Goal: Task Accomplishment & Management: Manage account settings

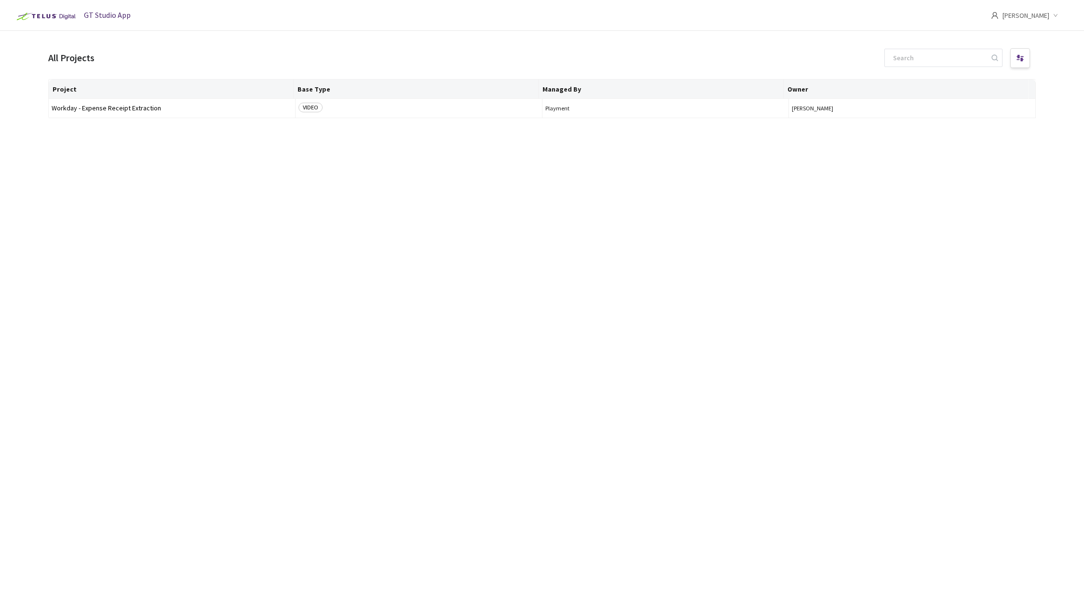
click at [1028, 20] on span "[PERSON_NAME]" at bounding box center [1025, 15] width 47 height 31
click at [975, 79] on span "Settings" at bounding box center [1009, 79] width 106 height 11
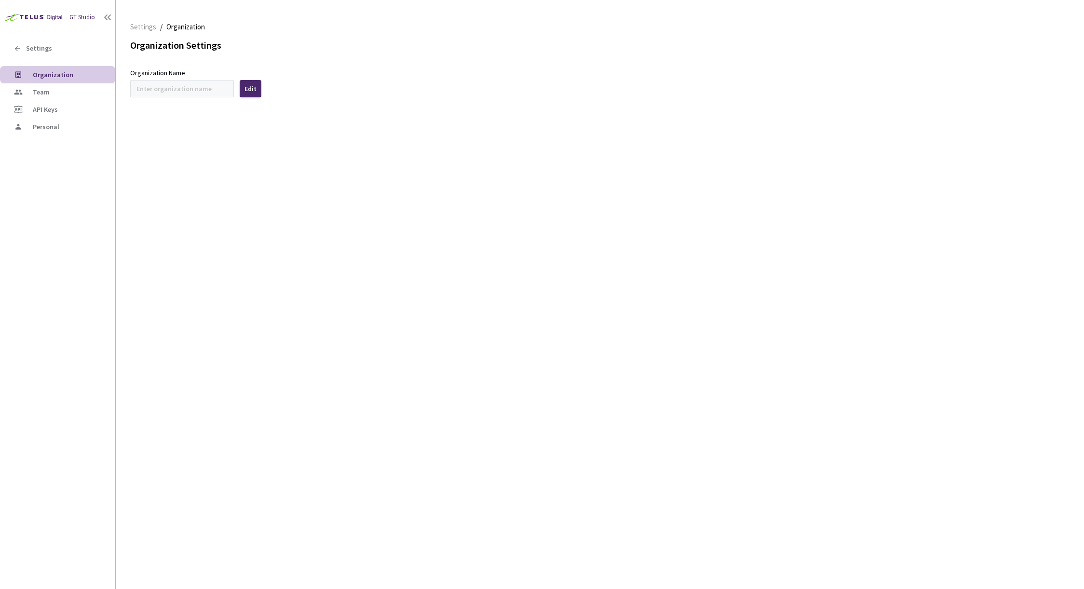
type input "Workday"
click at [34, 93] on div "Fetching Data" at bounding box center [542, 294] width 1084 height 589
click at [45, 92] on span "Team" at bounding box center [41, 92] width 17 height 9
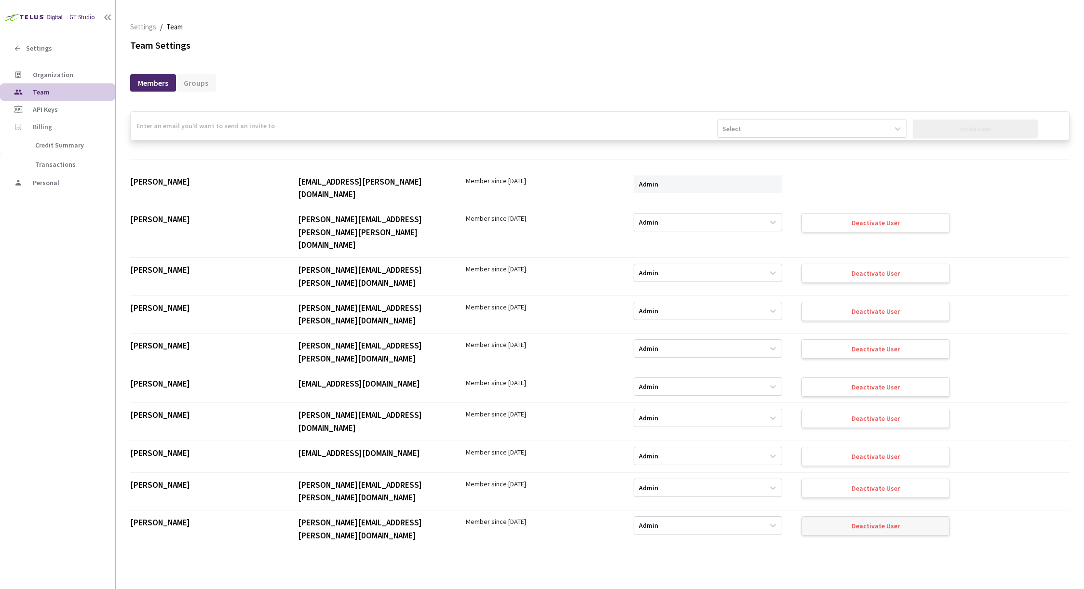
click at [852, 522] on div "Deactivate User" at bounding box center [875, 526] width 48 height 8
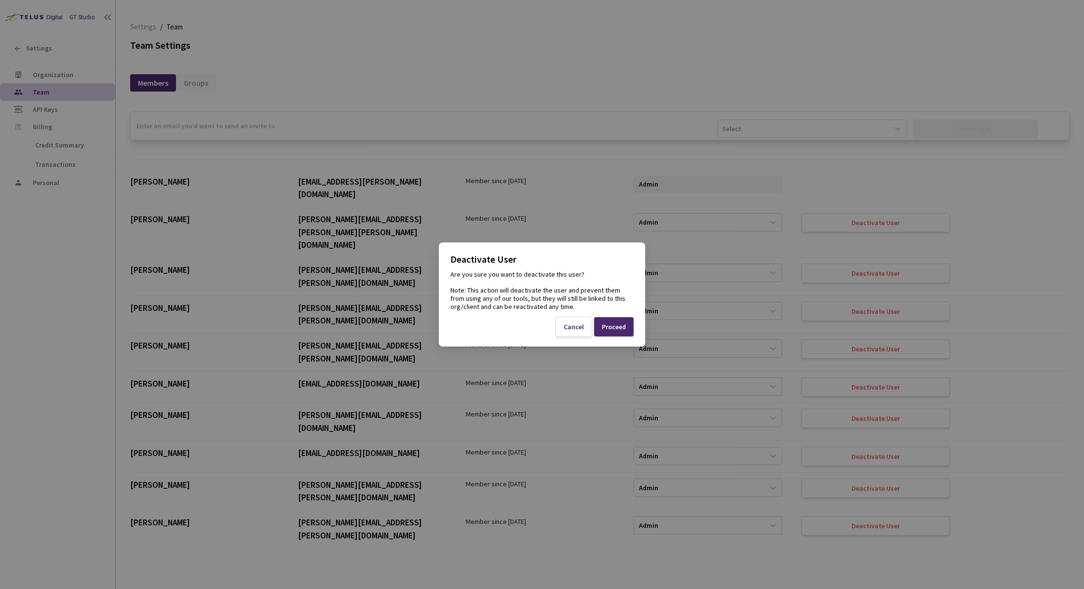
click at [610, 328] on div "Proceed" at bounding box center [614, 327] width 24 height 8
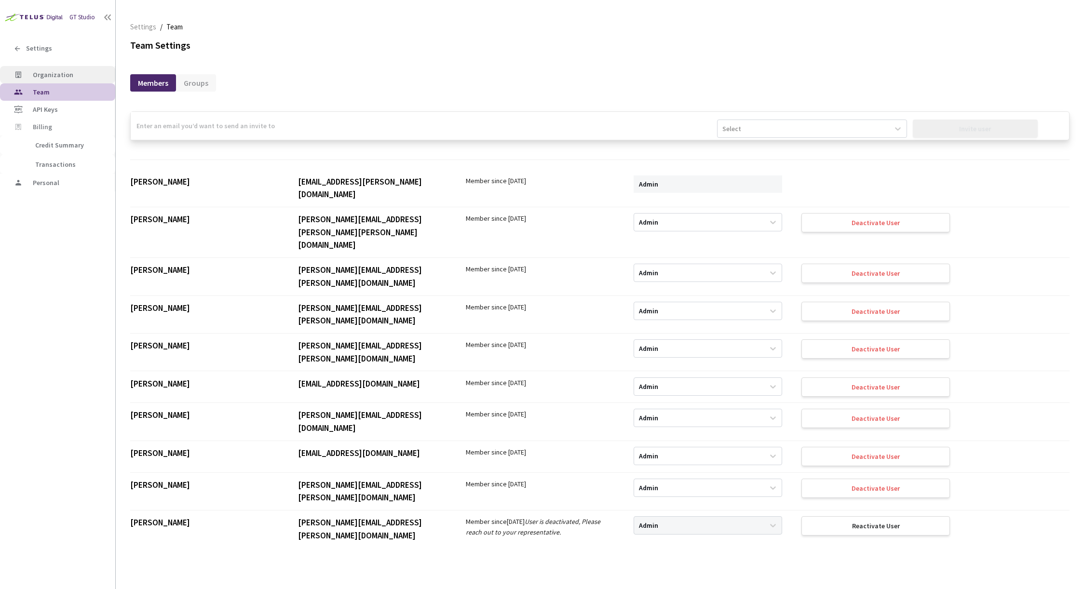
click at [57, 77] on span "Organization" at bounding box center [53, 74] width 40 height 9
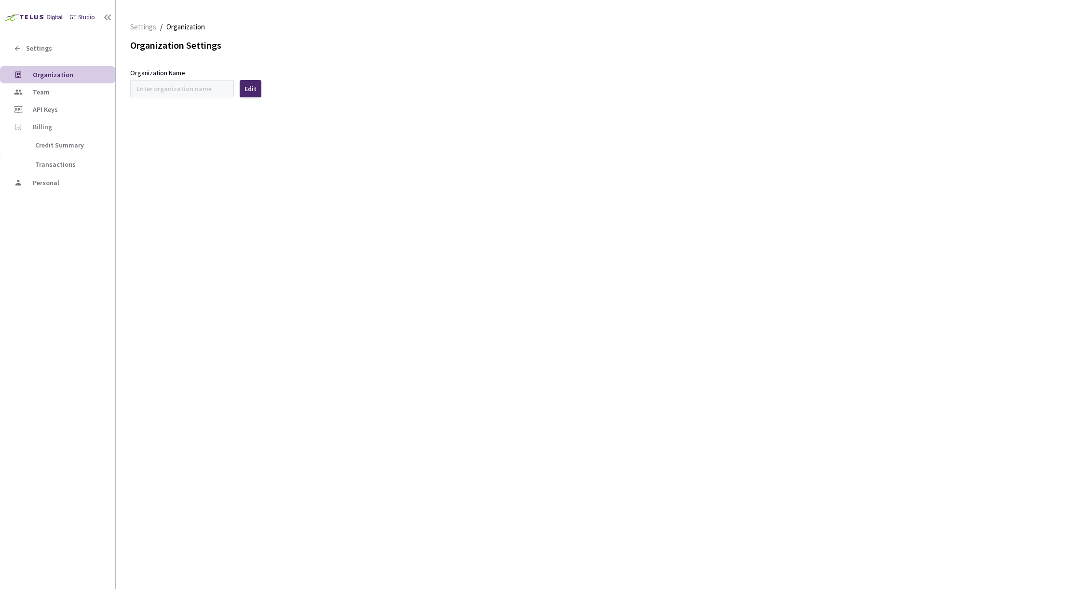
type input "Workday"
click at [36, 44] on span "Settings" at bounding box center [39, 48] width 26 height 8
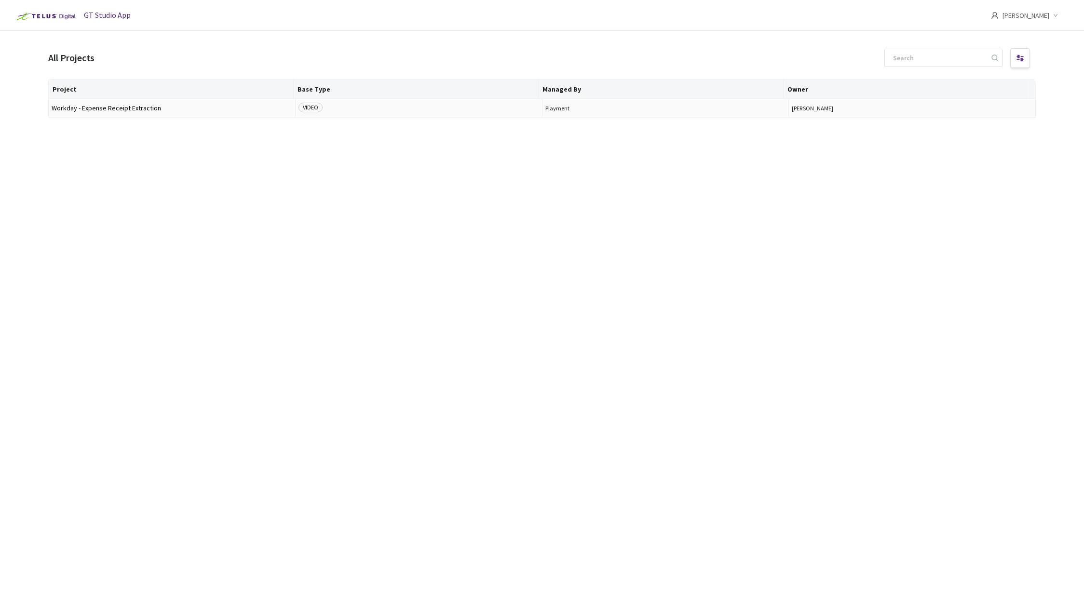
click at [110, 107] on span "Workday - Expense Receipt Extraction" at bounding box center [172, 108] width 241 height 7
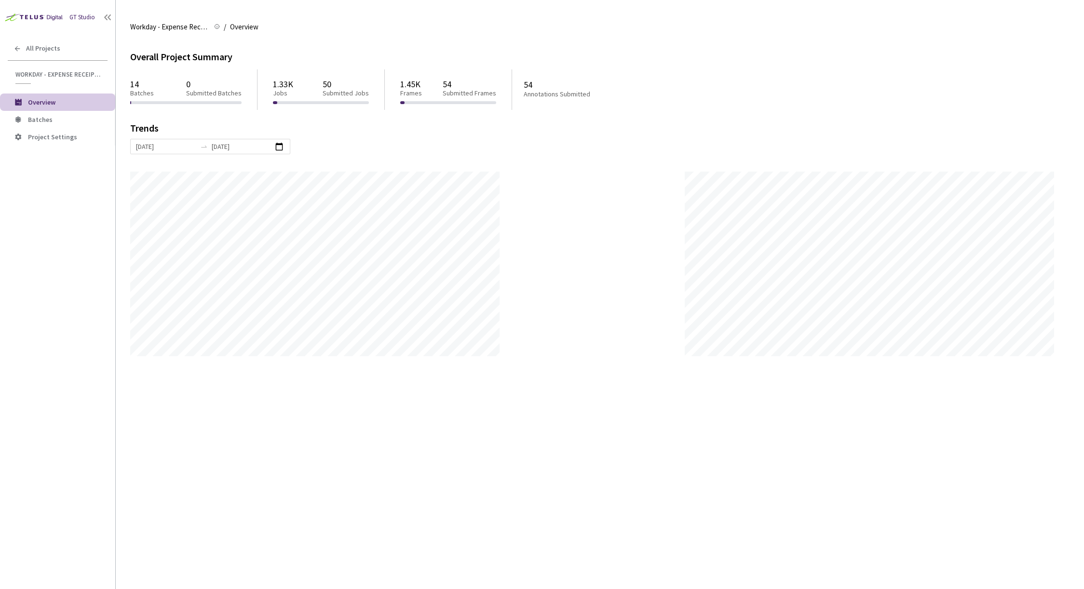
scroll to position [589, 1084]
drag, startPoint x: 297, startPoint y: 89, endPoint x: 212, endPoint y: 112, distance: 87.8
click at [296, 89] on div "1.33K Jobs 50 Submitted Jobs" at bounding box center [321, 88] width 96 height 26
click at [50, 117] on span "Batches" at bounding box center [40, 119] width 25 height 9
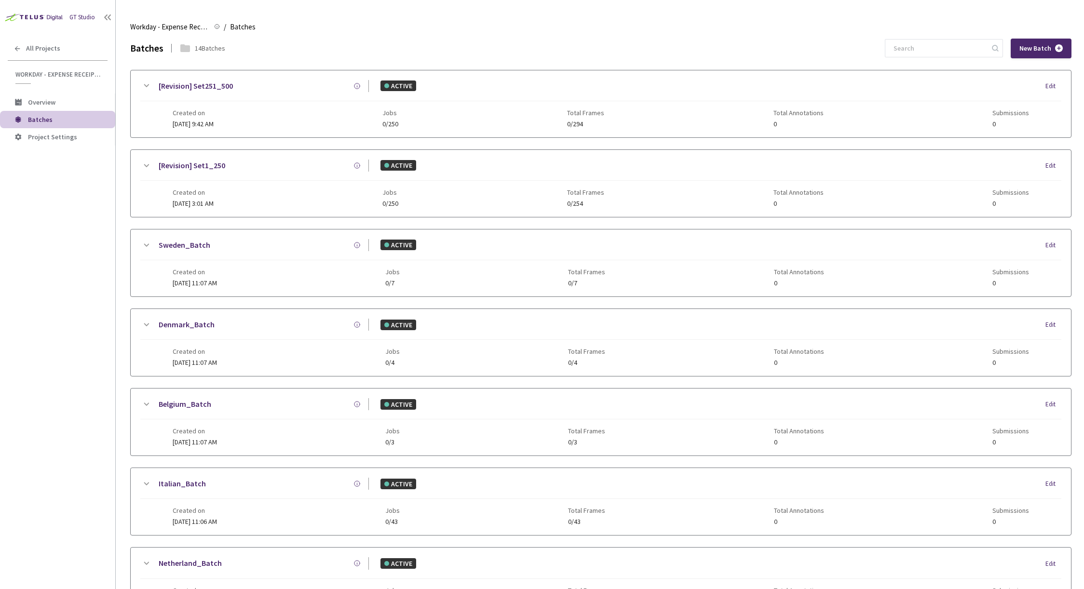
click at [304, 181] on div "Created on [DATE] 3:01 AM Jobs 0/250 Total Frames 0/254 Total Annotations 0 Sub…" at bounding box center [601, 194] width 856 height 27
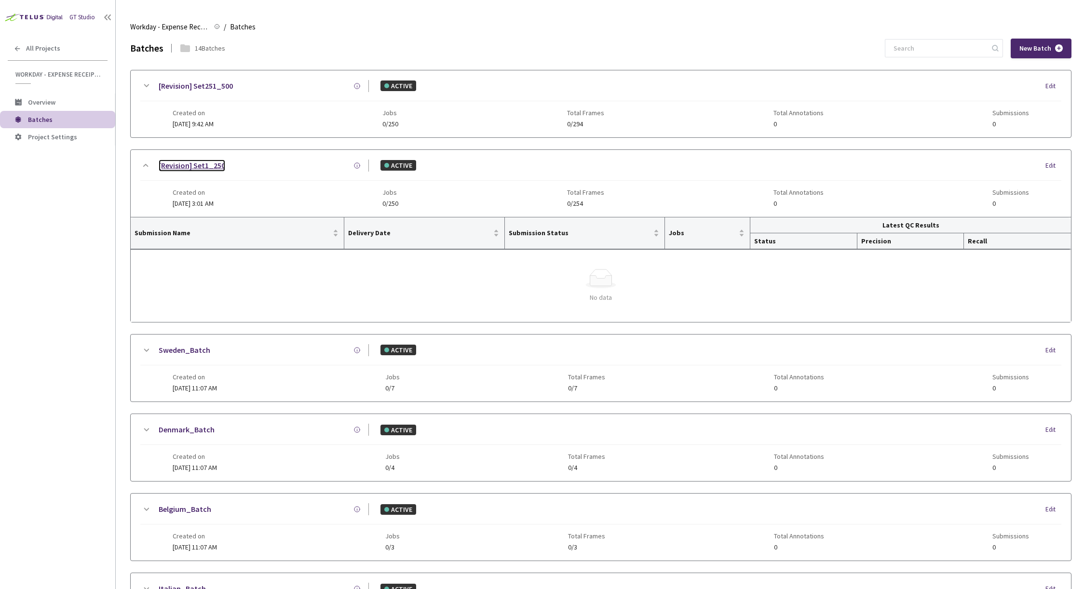
click at [175, 166] on link "[Revision] Set1_250" at bounding box center [192, 166] width 67 height 12
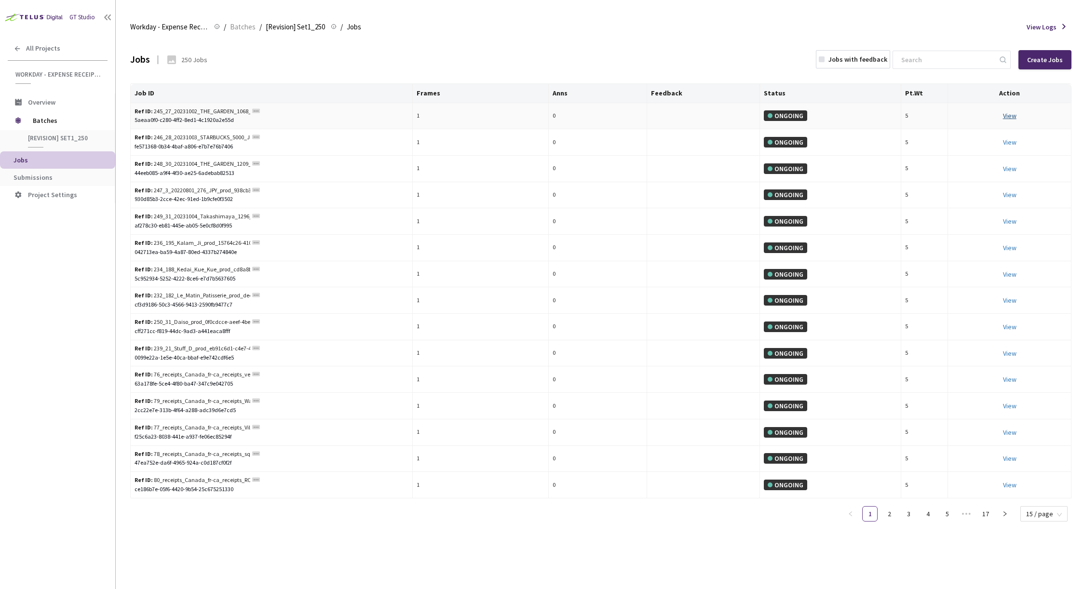
click at [1009, 112] on link "View" at bounding box center [1009, 115] width 13 height 9
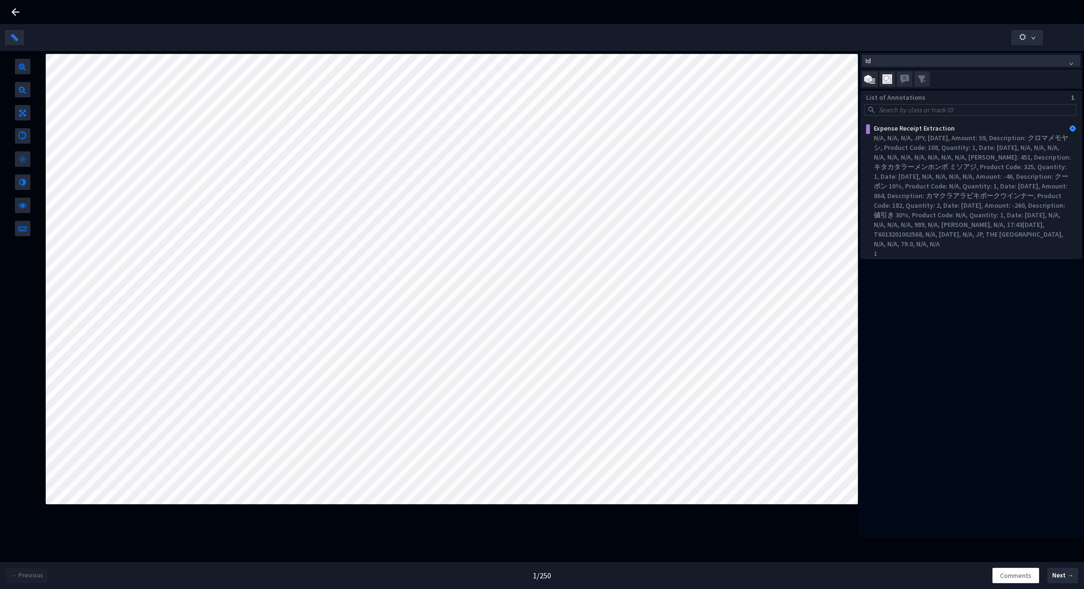
click at [14, 10] on icon at bounding box center [16, 12] width 8 height 8
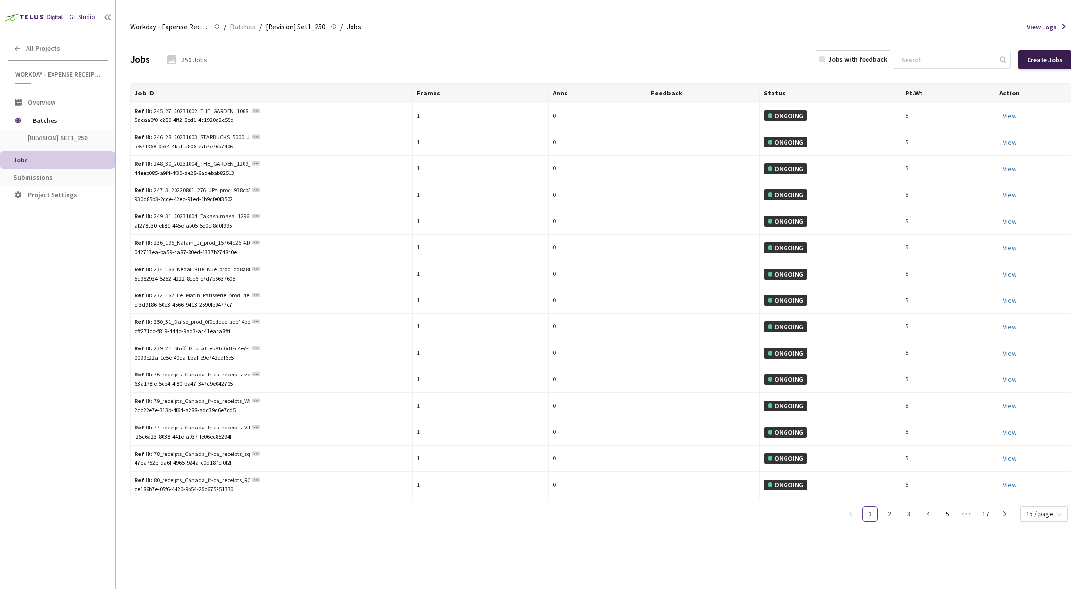
click at [1037, 53] on div "Create Jobs" at bounding box center [1044, 59] width 53 height 19
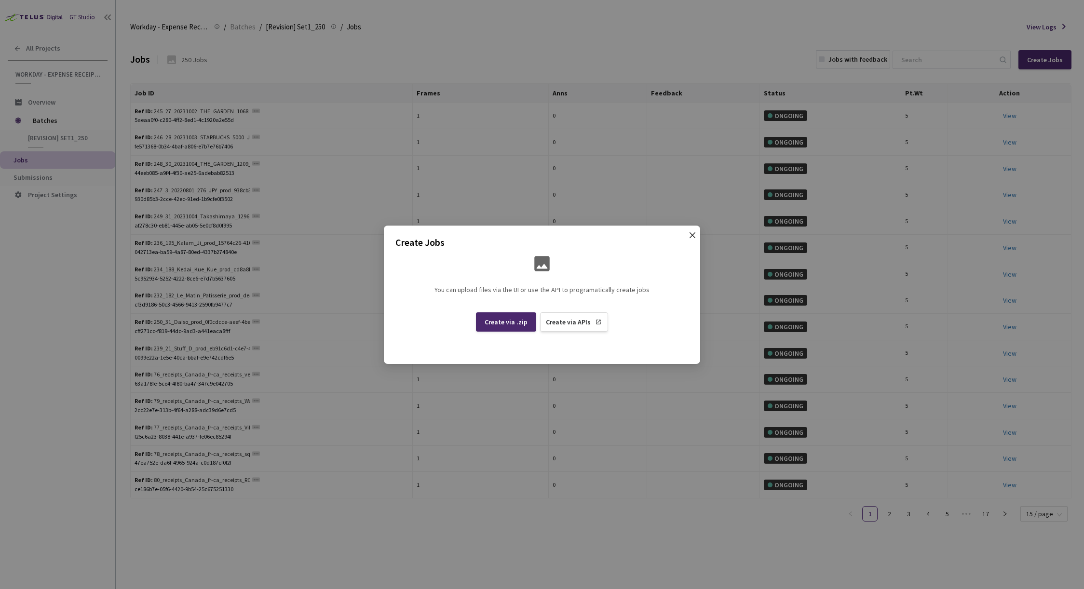
click at [685, 234] on span "Close" at bounding box center [692, 244] width 27 height 27
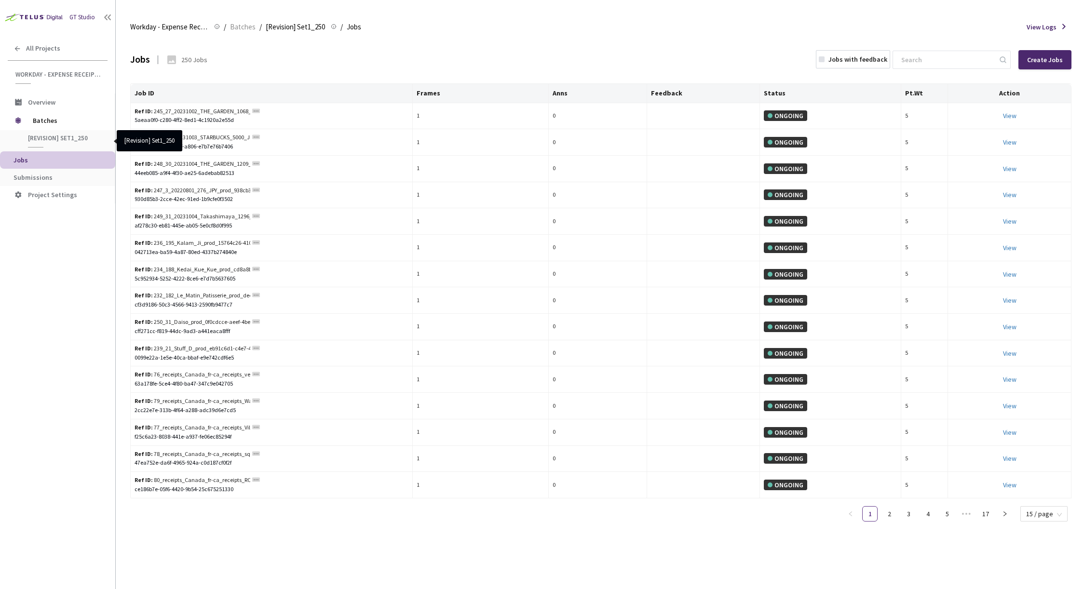
click at [56, 138] on span "[Revision] Set1_250" at bounding box center [63, 138] width 71 height 8
click at [41, 52] on span "All Projects" at bounding box center [43, 48] width 34 height 8
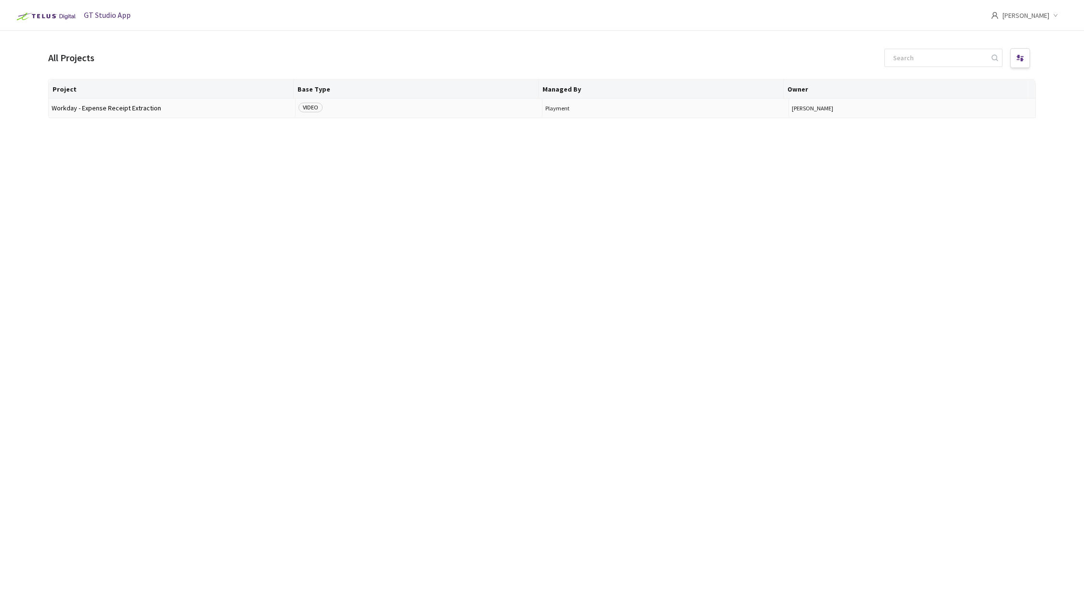
click at [307, 107] on span "VIDEO" at bounding box center [310, 108] width 24 height 10
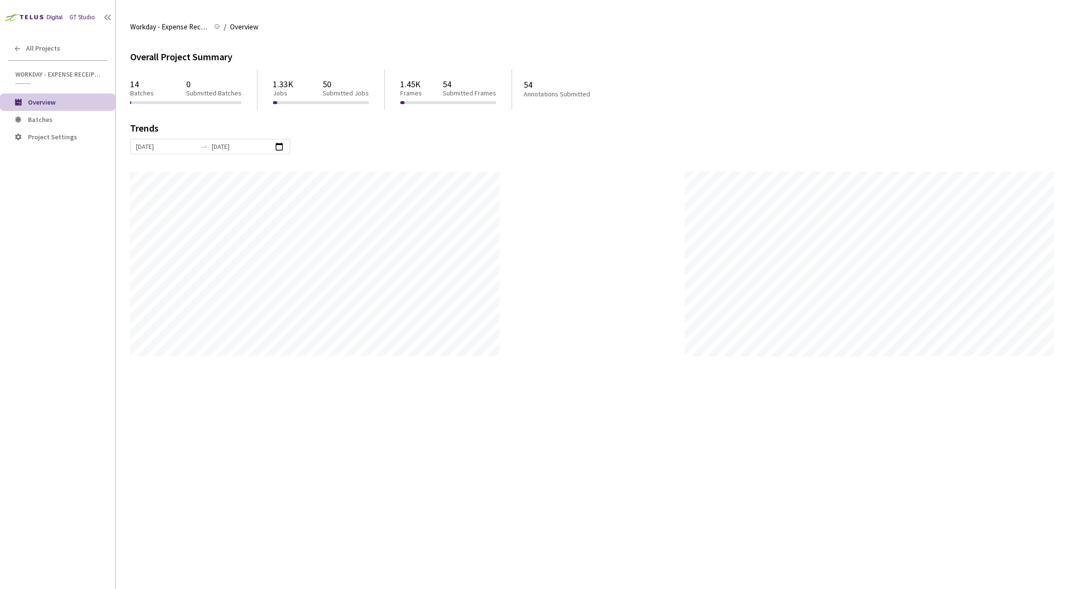
scroll to position [589, 1084]
click at [37, 119] on span "Batches" at bounding box center [40, 119] width 25 height 9
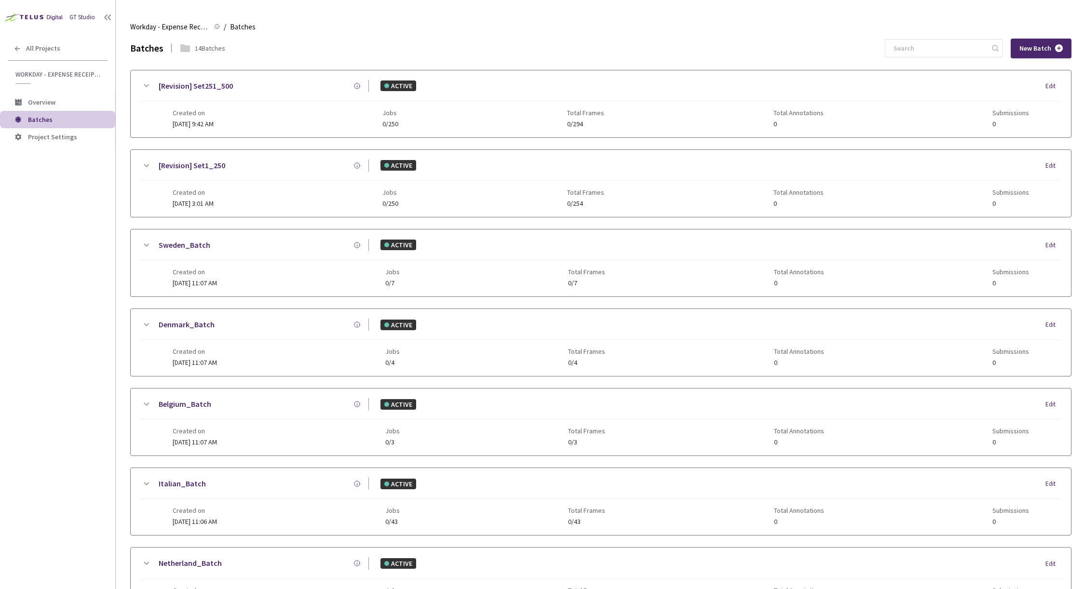
click at [254, 125] on div "Created on [DATE] 9:42 AM Jobs 0/250 Total Frames 0/294 Total Annotations 0 Sub…" at bounding box center [601, 114] width 856 height 27
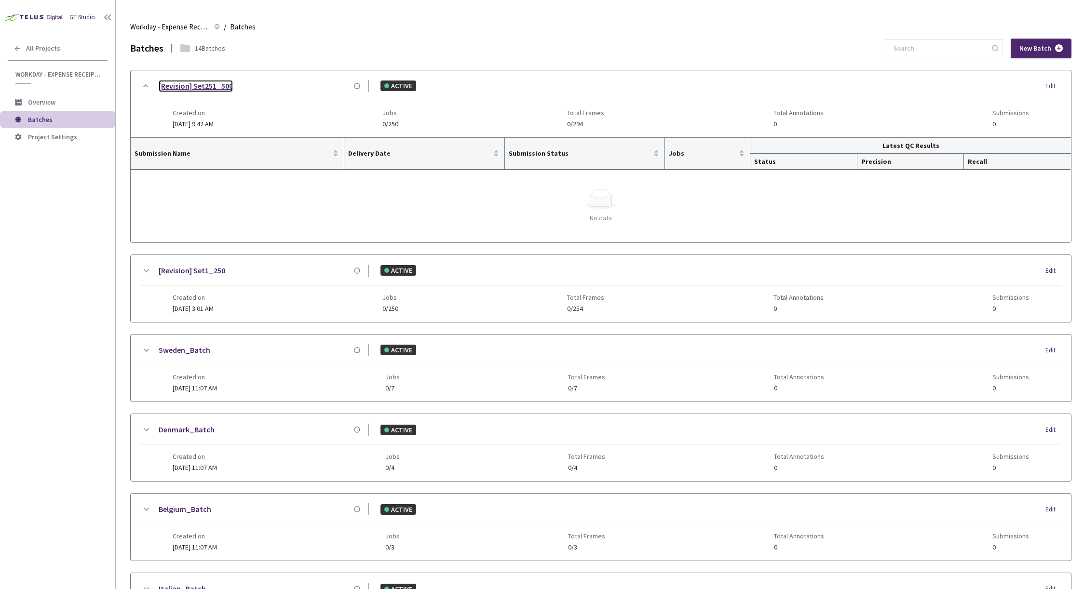
click at [177, 84] on link "[Revision] Set251_500" at bounding box center [196, 86] width 74 height 12
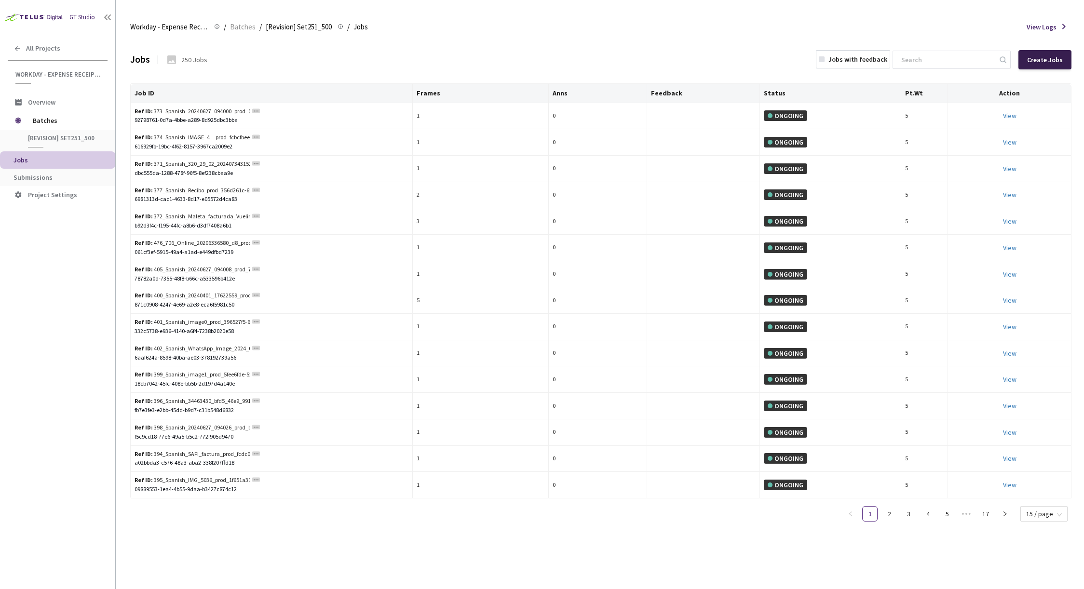
click at [1043, 60] on div "Create Jobs" at bounding box center [1045, 60] width 36 height 8
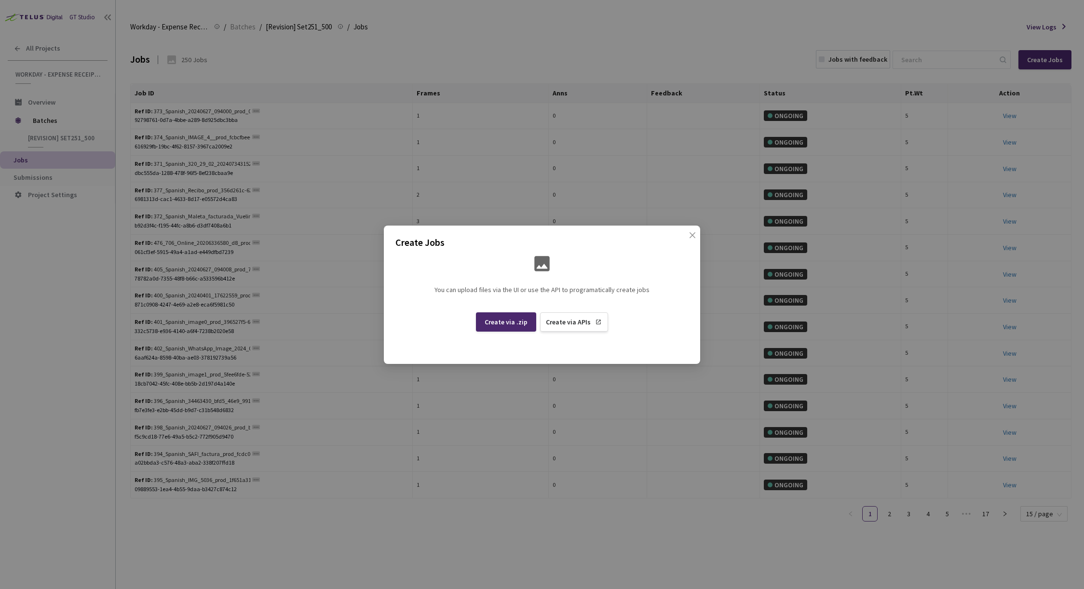
click at [623, 189] on div "Create Jobs You can upload files via the UI or use the API to programatically c…" at bounding box center [542, 294] width 1084 height 589
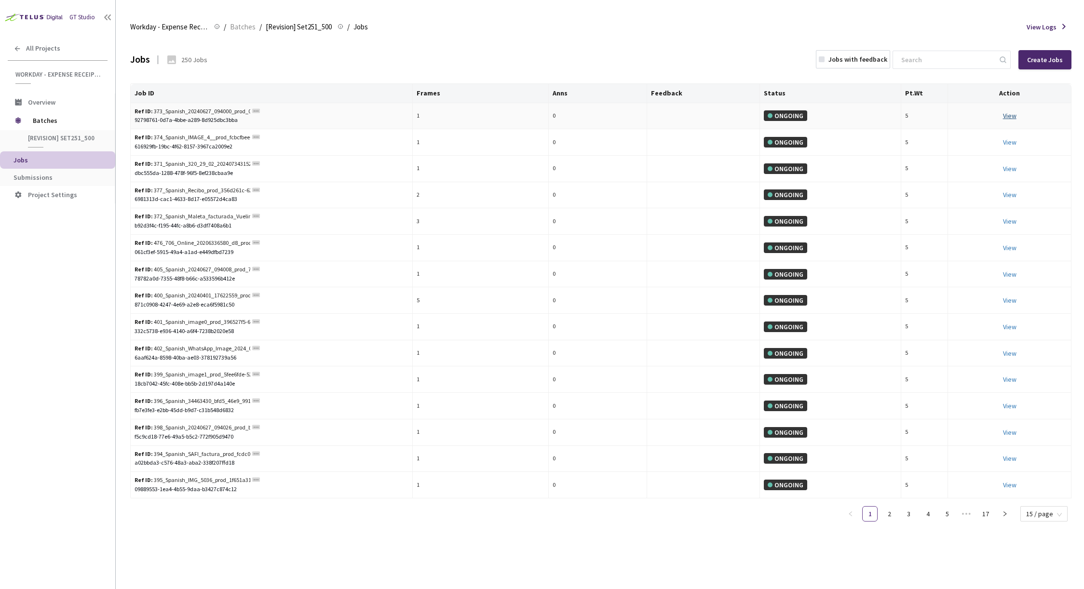
click at [1008, 115] on link "View" at bounding box center [1009, 115] width 13 height 9
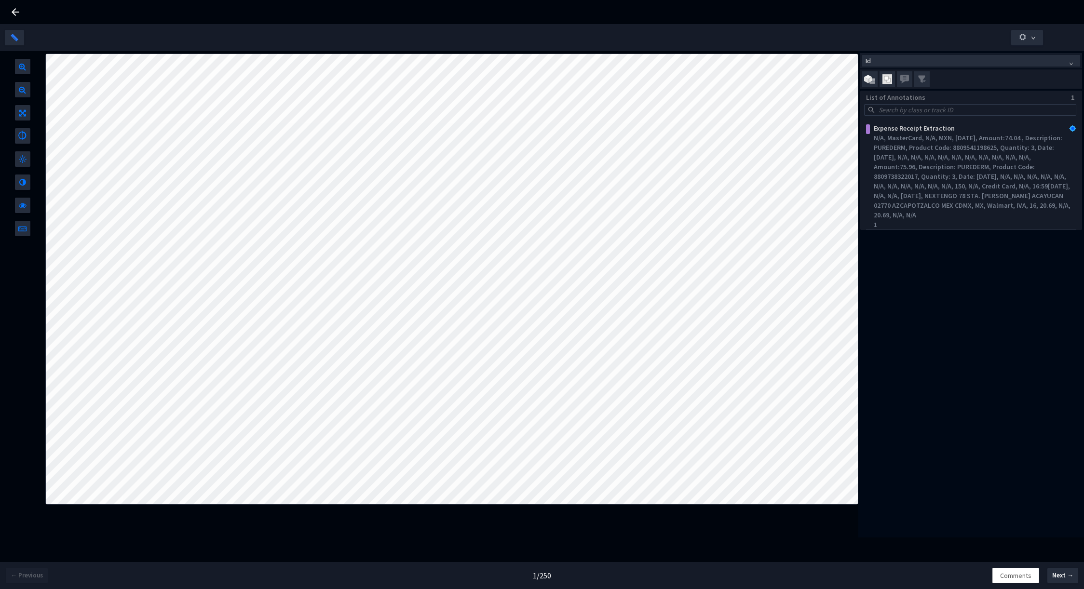
click at [15, 14] on icon at bounding box center [16, 12] width 8 height 8
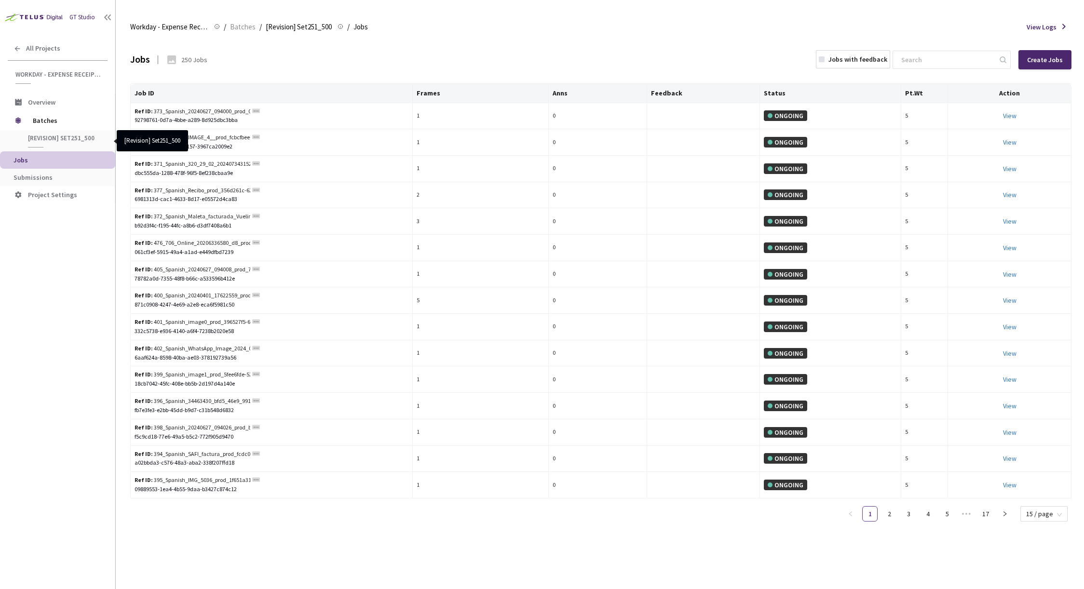
click at [41, 136] on span "[Revision] Set251_500" at bounding box center [63, 138] width 71 height 8
click at [36, 176] on span "Submissions" at bounding box center [32, 177] width 39 height 9
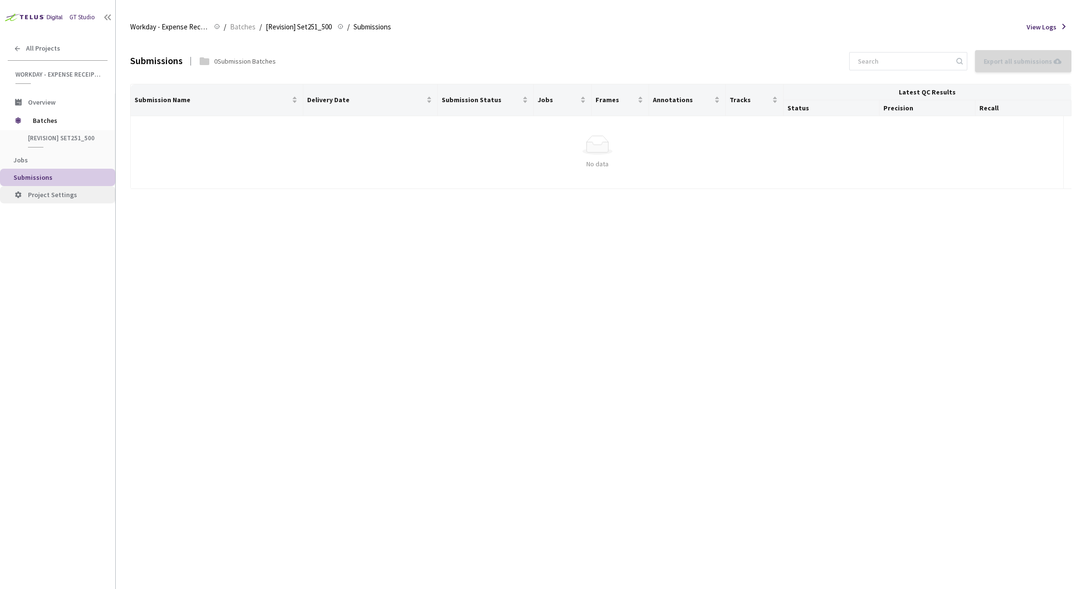
click at [53, 195] on span "Project Settings" at bounding box center [52, 194] width 49 height 9
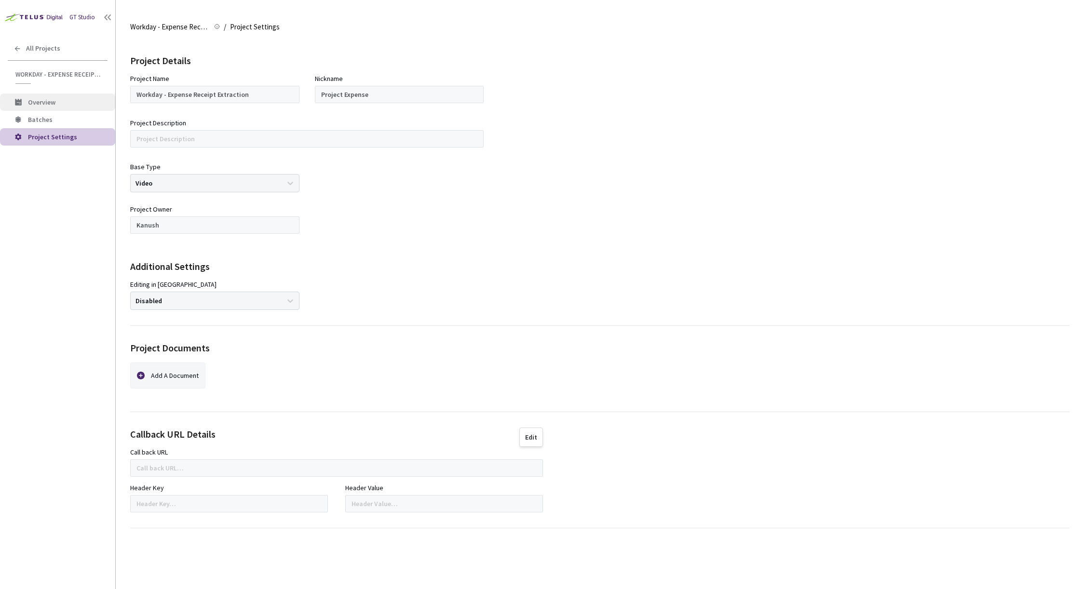
click at [50, 99] on span "Overview" at bounding box center [41, 102] width 27 height 9
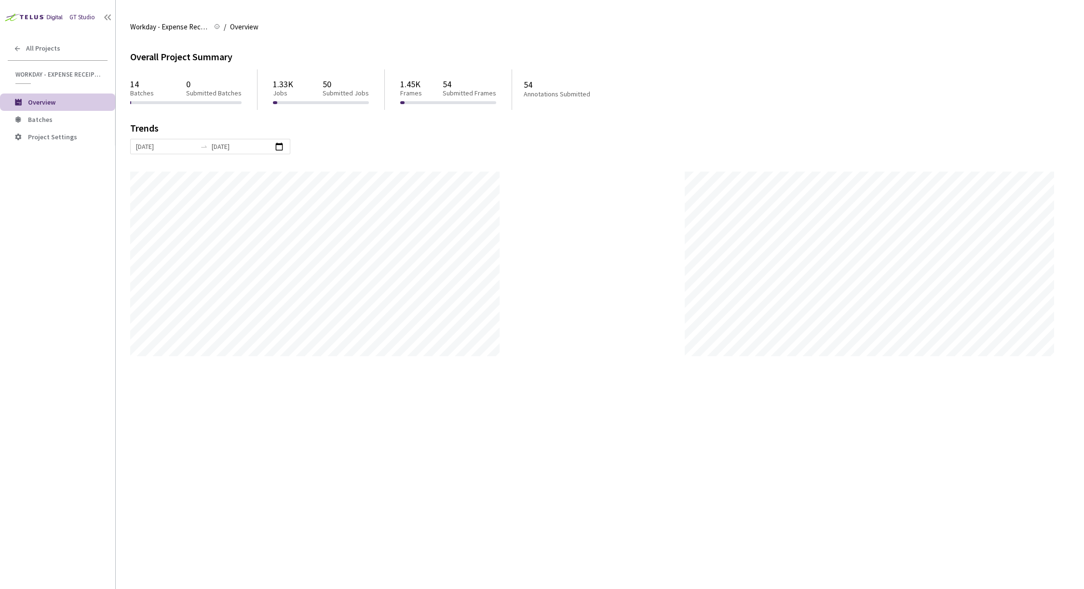
scroll to position [589, 1084]
click at [415, 87] on p "1.45K" at bounding box center [411, 84] width 22 height 10
click at [47, 119] on span "Batches" at bounding box center [40, 119] width 25 height 9
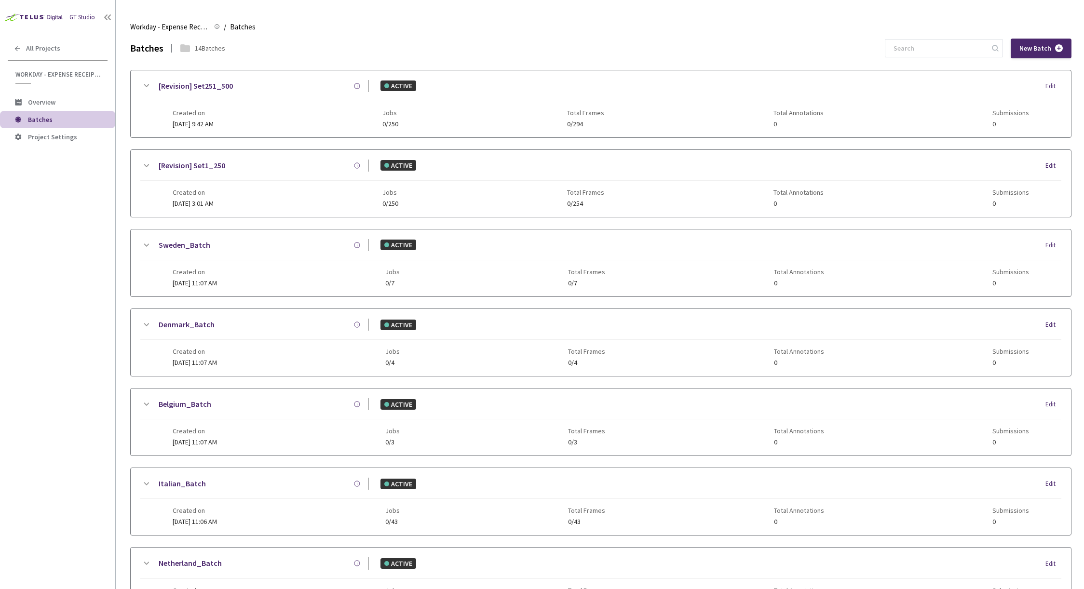
click at [1051, 165] on div "Edit" at bounding box center [1053, 166] width 16 height 10
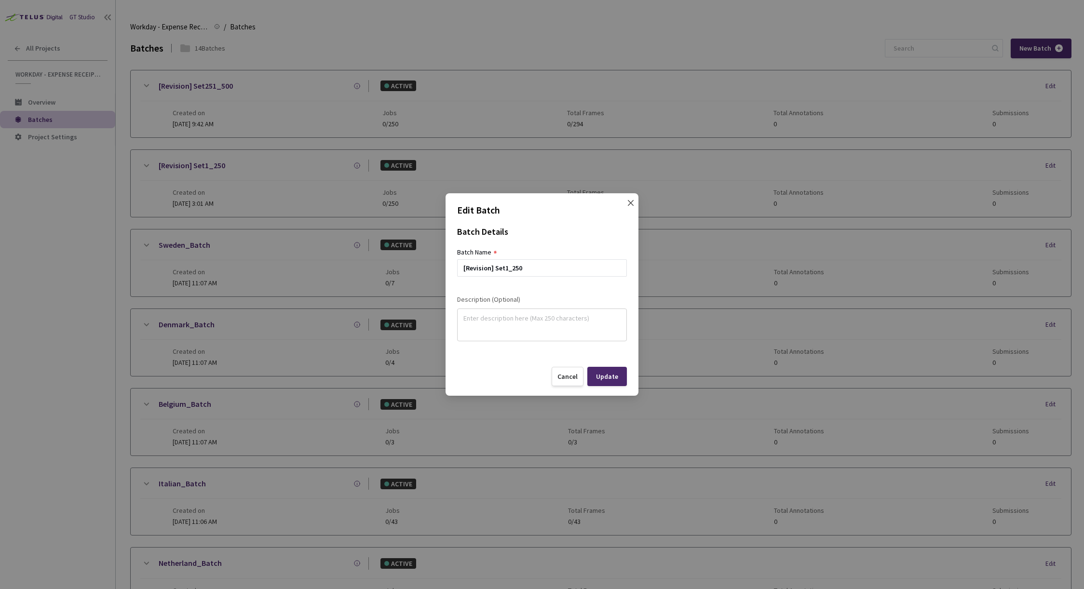
click at [633, 202] on icon "close" at bounding box center [631, 203] width 8 height 8
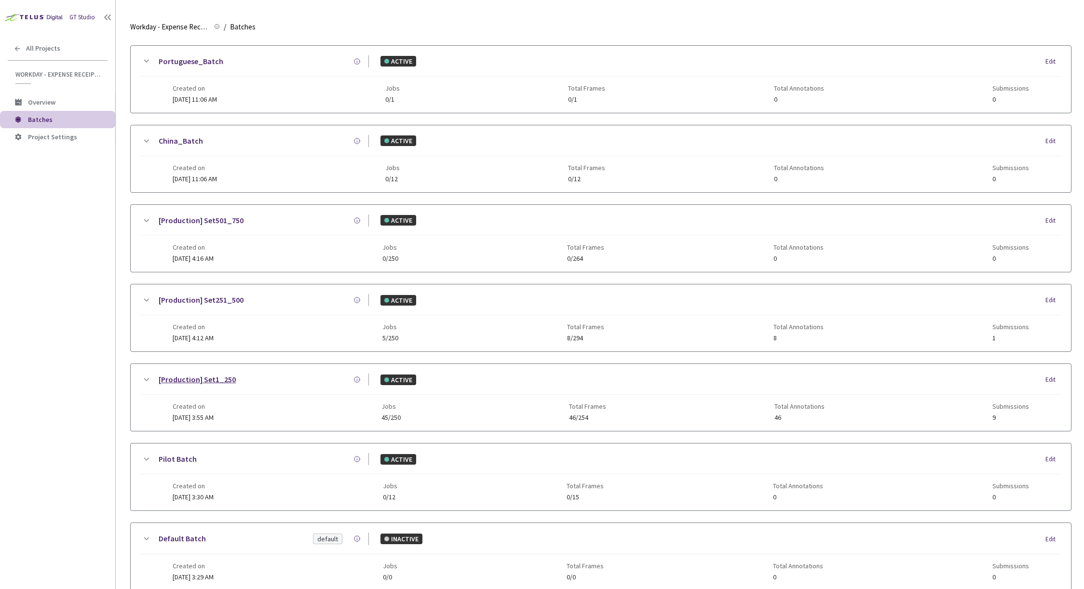
scroll to position [633, 0]
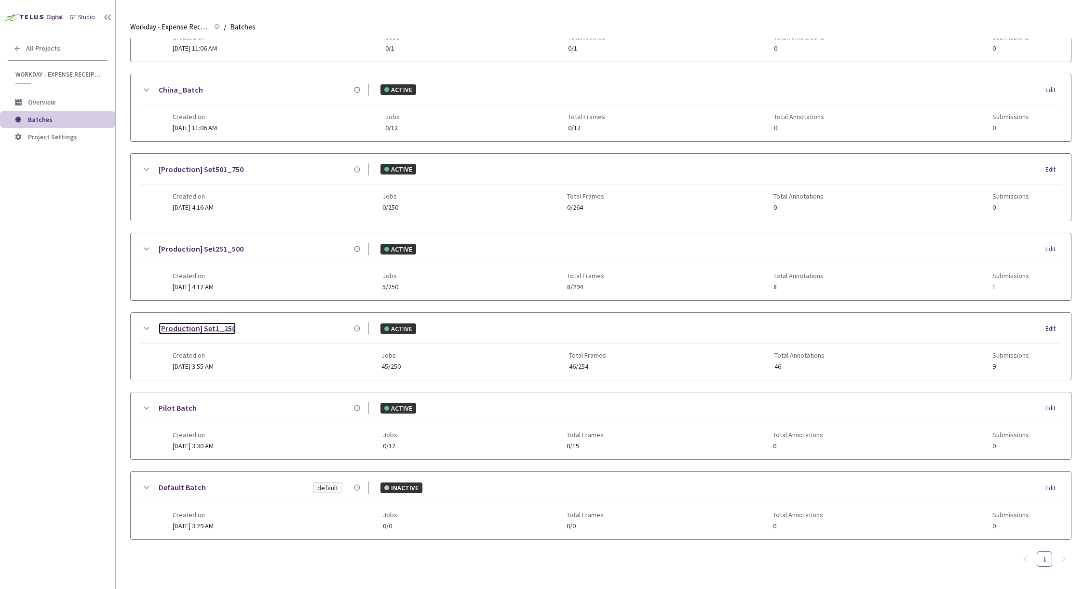
click at [210, 326] on link "[Production] Set1_250" at bounding box center [197, 328] width 77 height 12
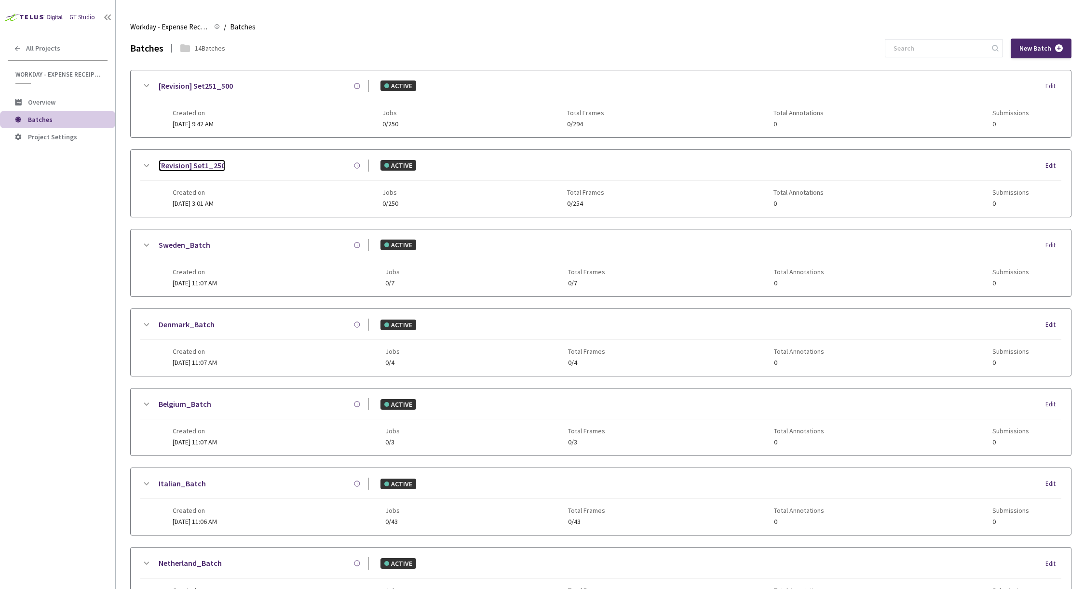
click at [208, 162] on link "[Revision] Set1_250" at bounding box center [192, 166] width 67 height 12
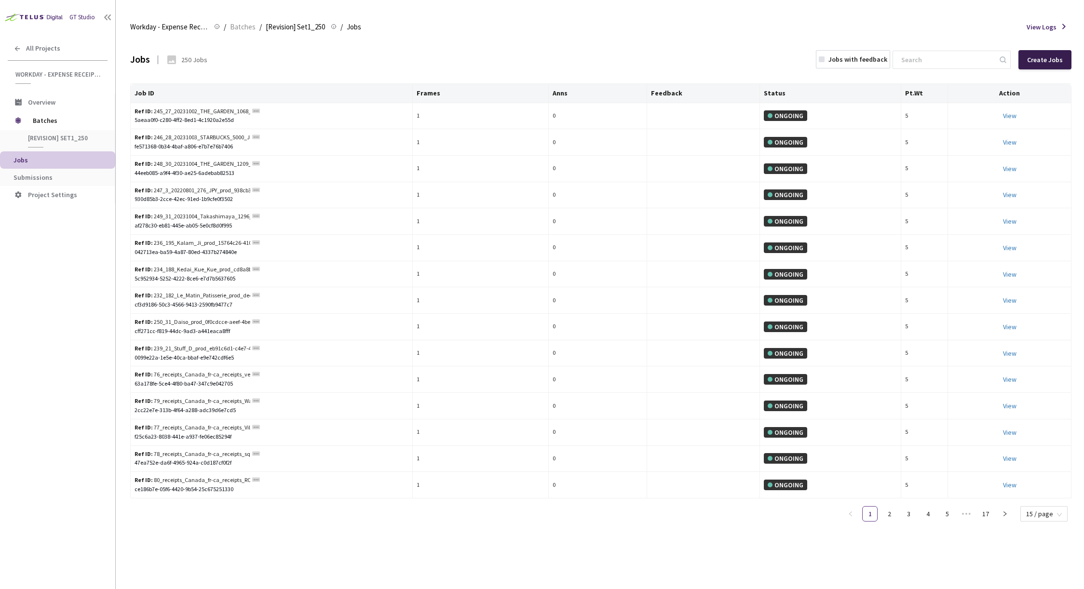
click at [1054, 59] on div "Create Jobs" at bounding box center [1045, 60] width 36 height 8
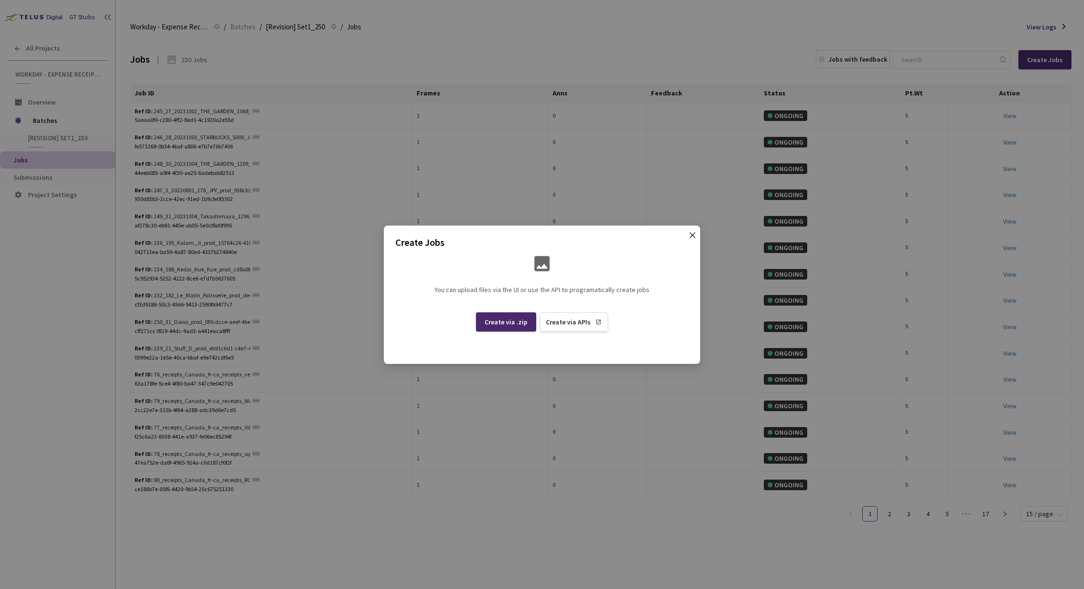
click at [692, 233] on icon "close" at bounding box center [692, 235] width 8 height 8
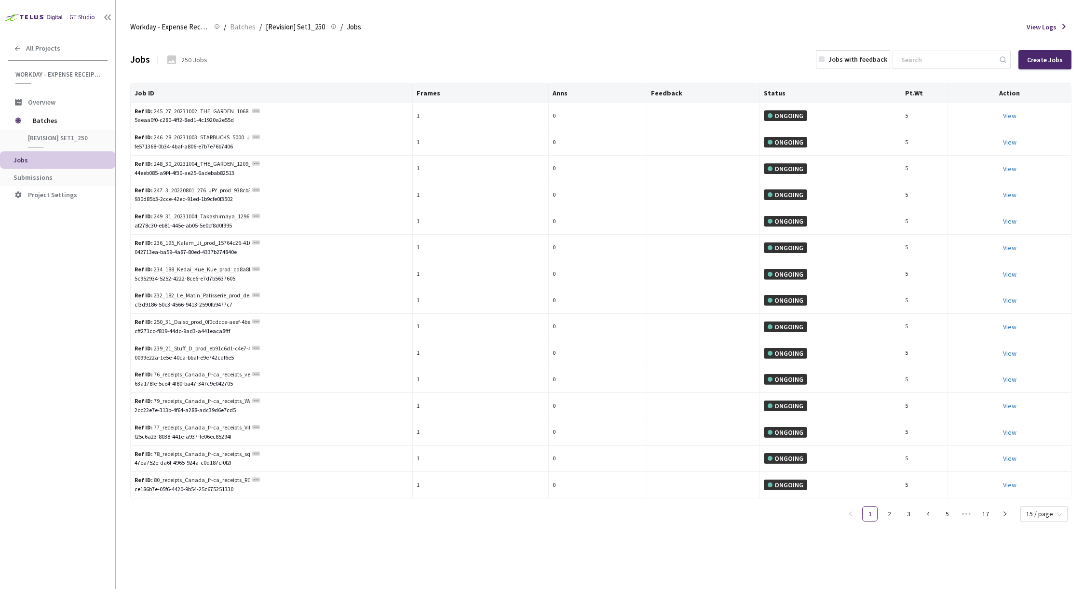
click at [868, 57] on div "Jobs with feedback" at bounding box center [857, 59] width 59 height 10
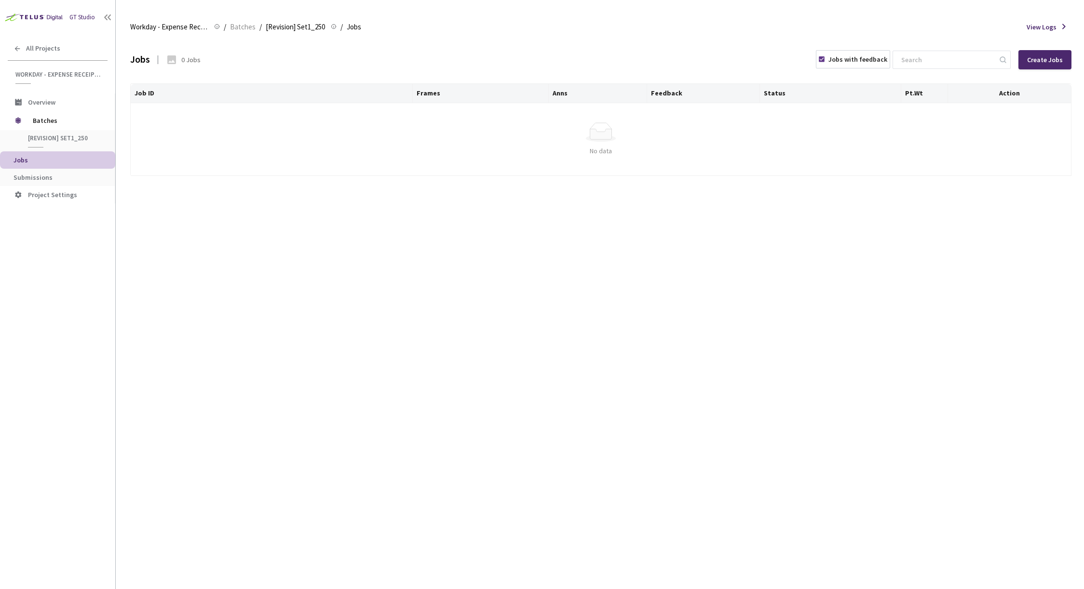
click at [868, 57] on div "Jobs with feedback" at bounding box center [857, 59] width 59 height 10
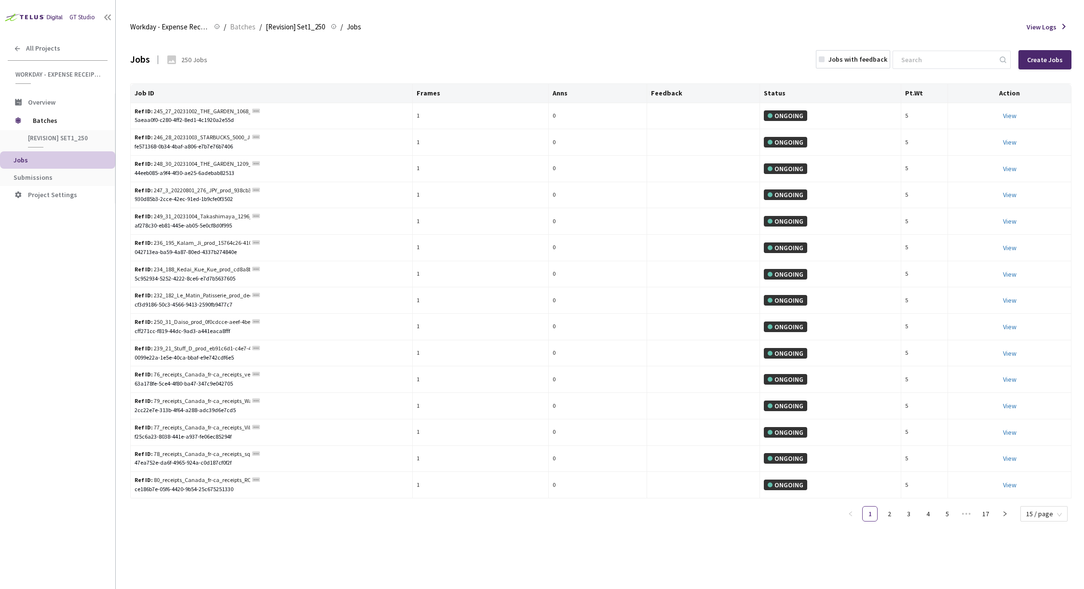
click at [1040, 26] on span "View Logs" at bounding box center [1041, 27] width 30 height 10
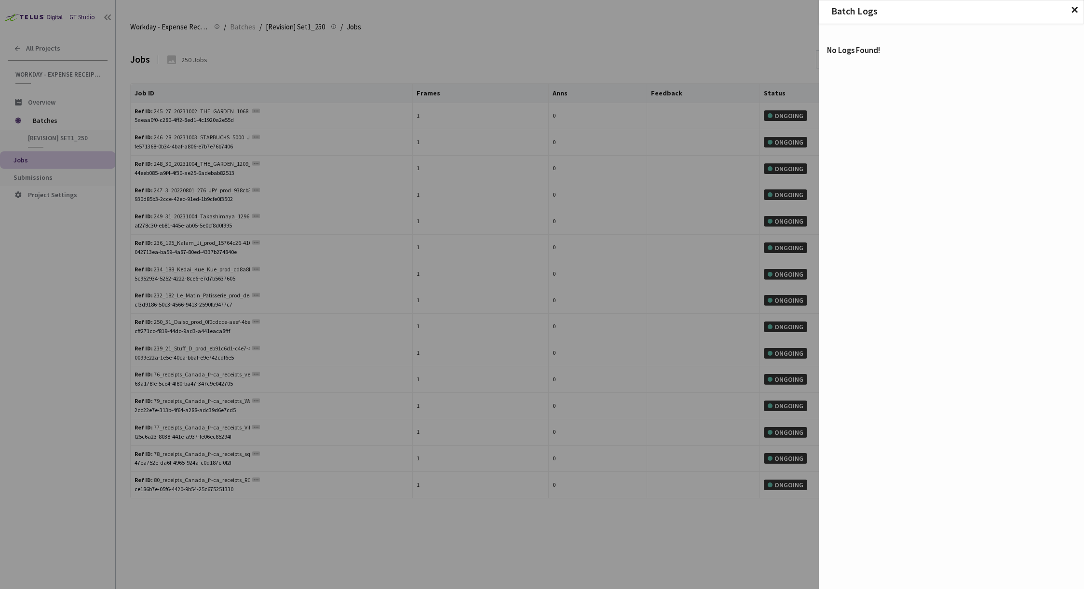
click at [1071, 10] on span "✕" at bounding box center [1074, 10] width 8 height 11
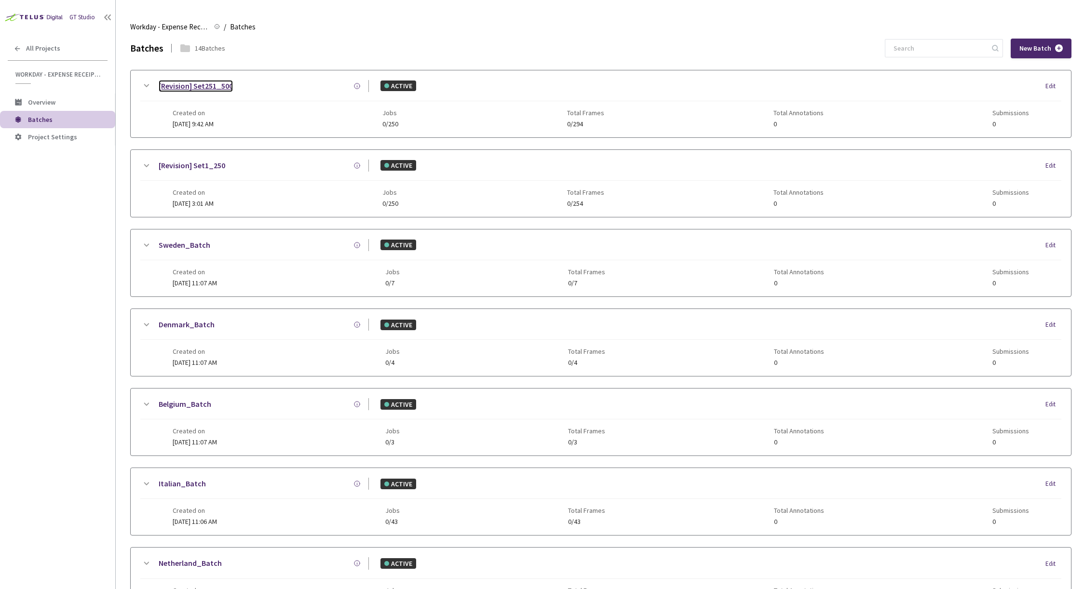
click at [212, 83] on link "[Revision] Set251_500" at bounding box center [196, 86] width 74 height 12
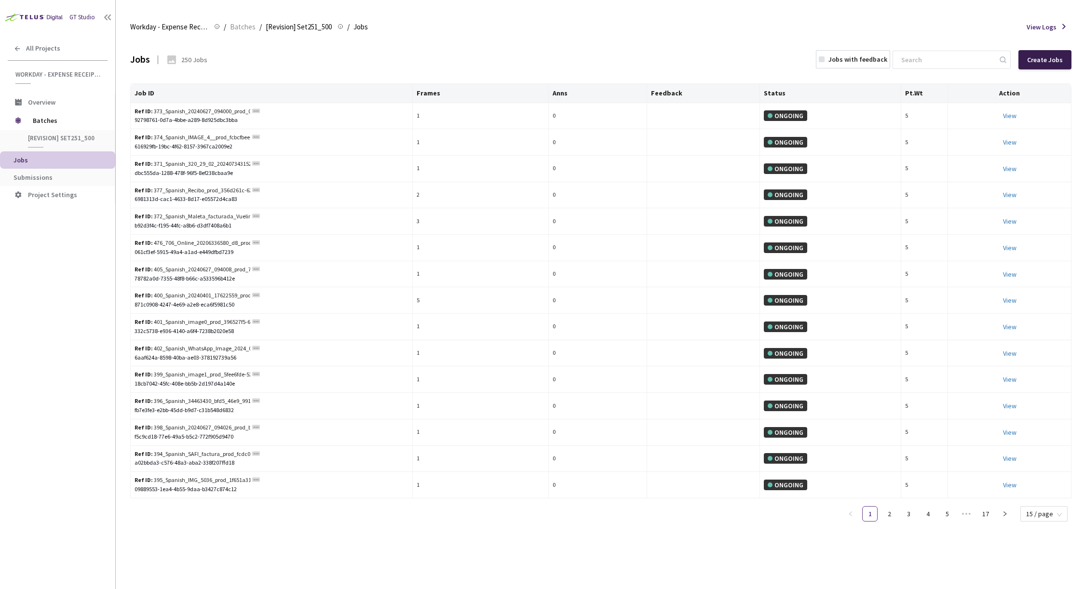
click at [1055, 63] on div "Create Jobs" at bounding box center [1045, 60] width 36 height 8
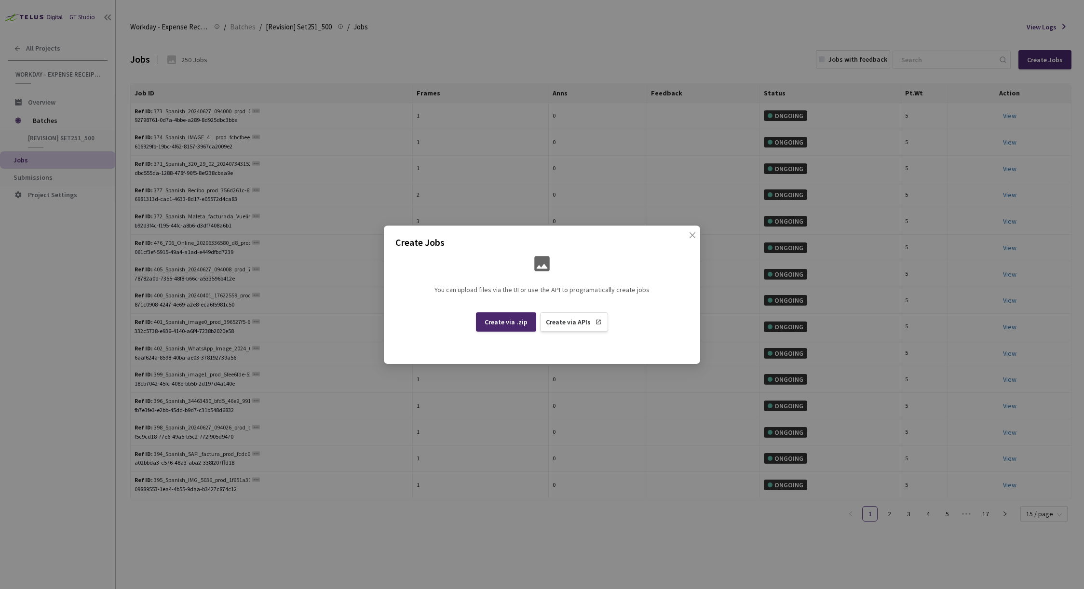
click at [447, 35] on div "Create Jobs You can upload files via the UI or use the API to programatically c…" at bounding box center [542, 294] width 1084 height 589
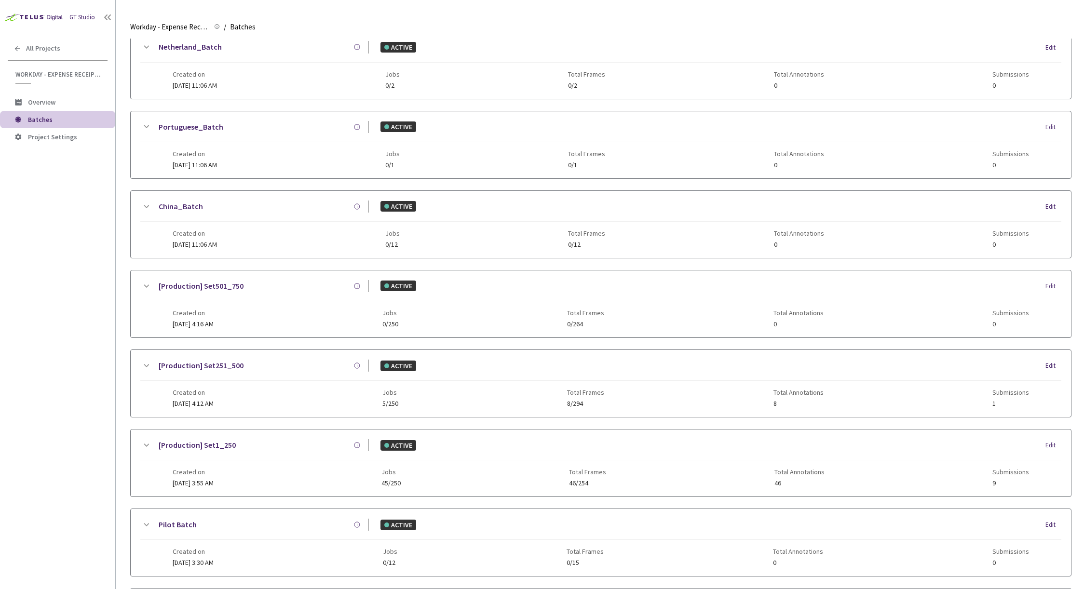
scroll to position [640, 0]
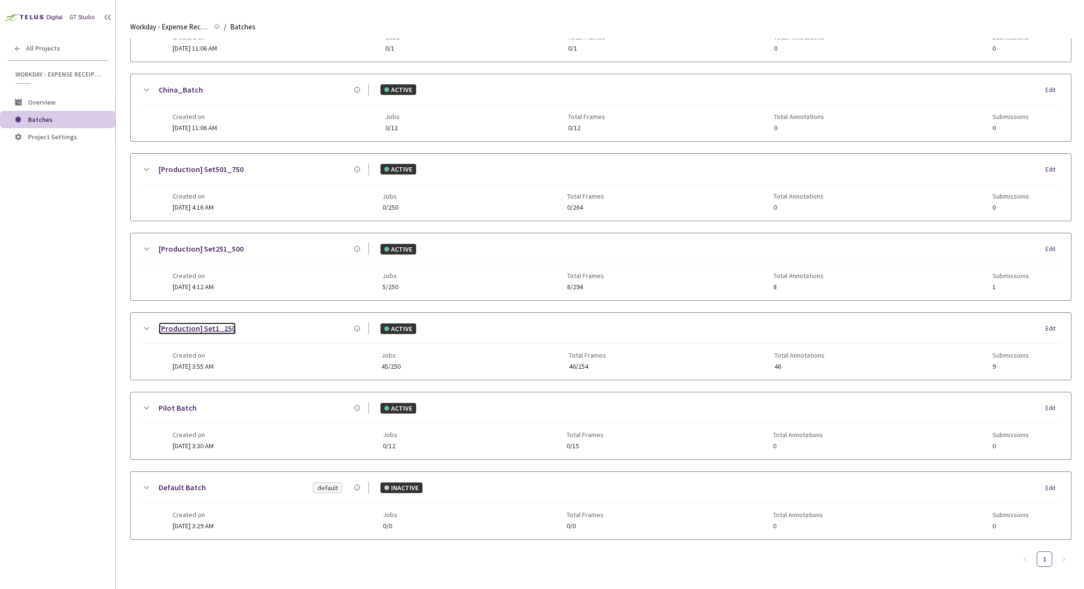
click at [218, 322] on link "[Production] Set1_250" at bounding box center [197, 328] width 77 height 12
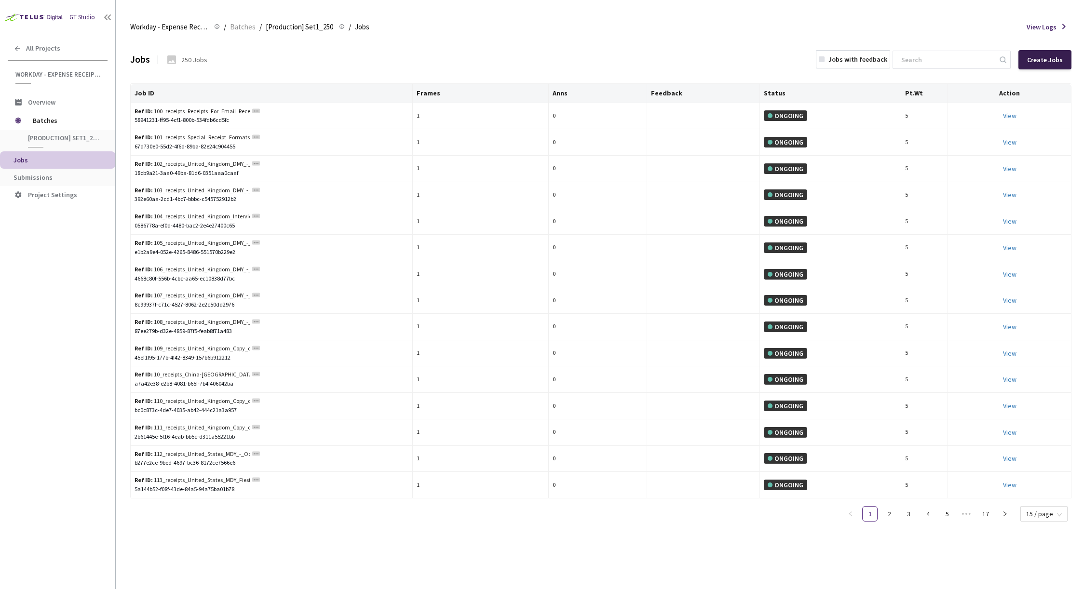
click at [1044, 58] on div "Create Jobs" at bounding box center [1045, 60] width 36 height 8
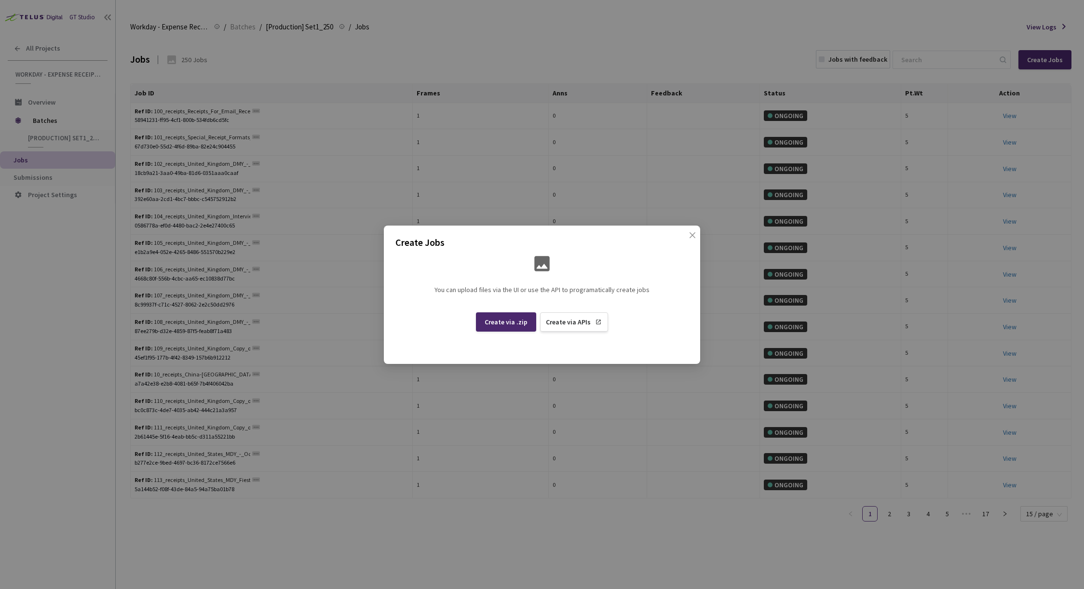
click at [946, 36] on div "Create Jobs You can upload files via the UI or use the API to programatically c…" at bounding box center [542, 294] width 1084 height 589
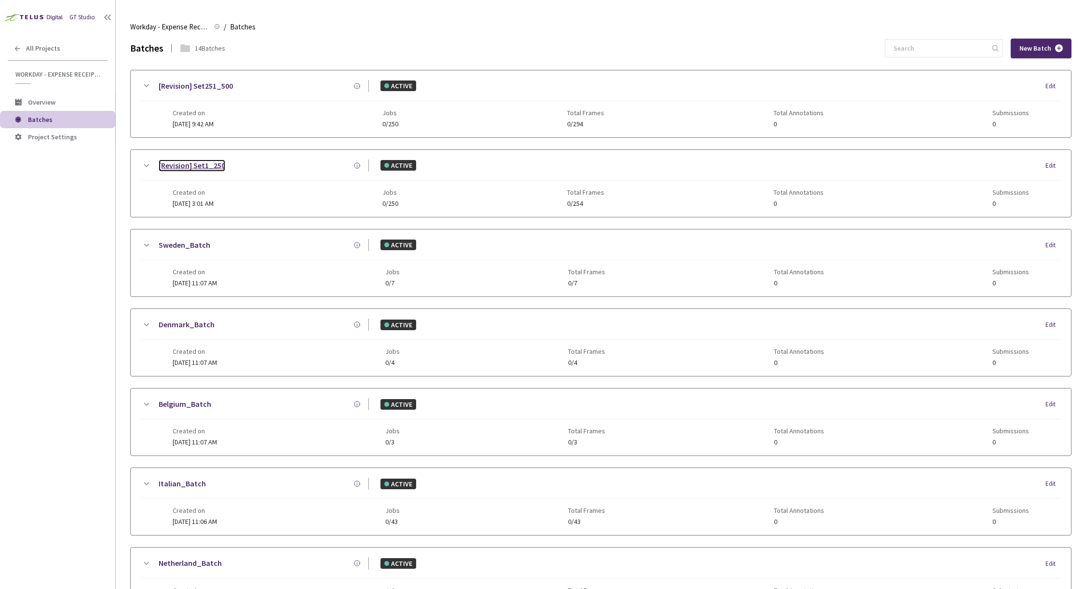
click at [181, 162] on link "[Revision] Set1_250" at bounding box center [192, 166] width 67 height 12
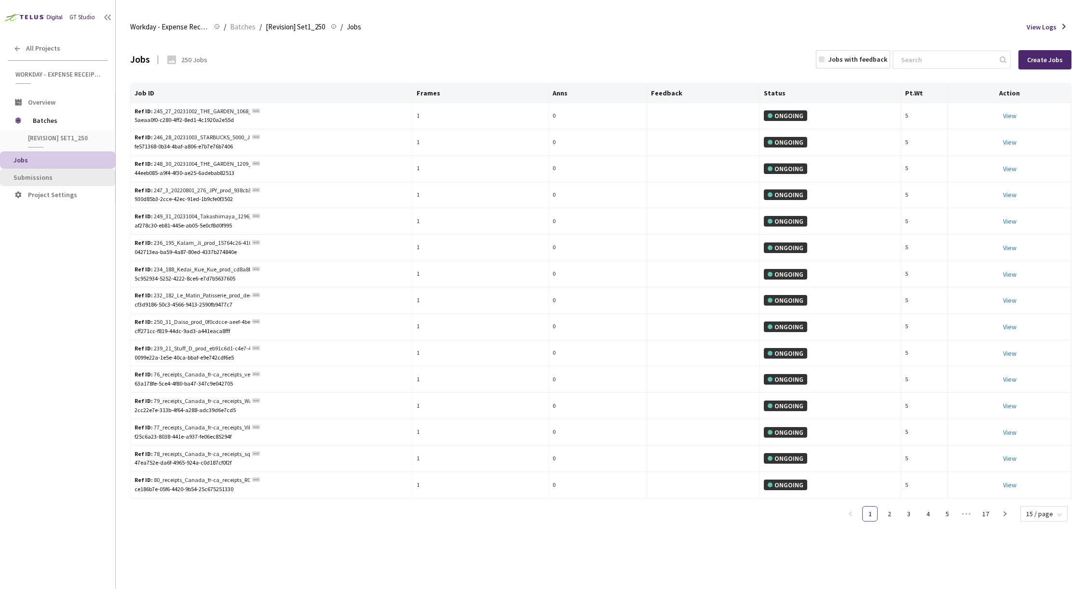
click at [32, 175] on span "Submissions" at bounding box center [32, 177] width 39 height 9
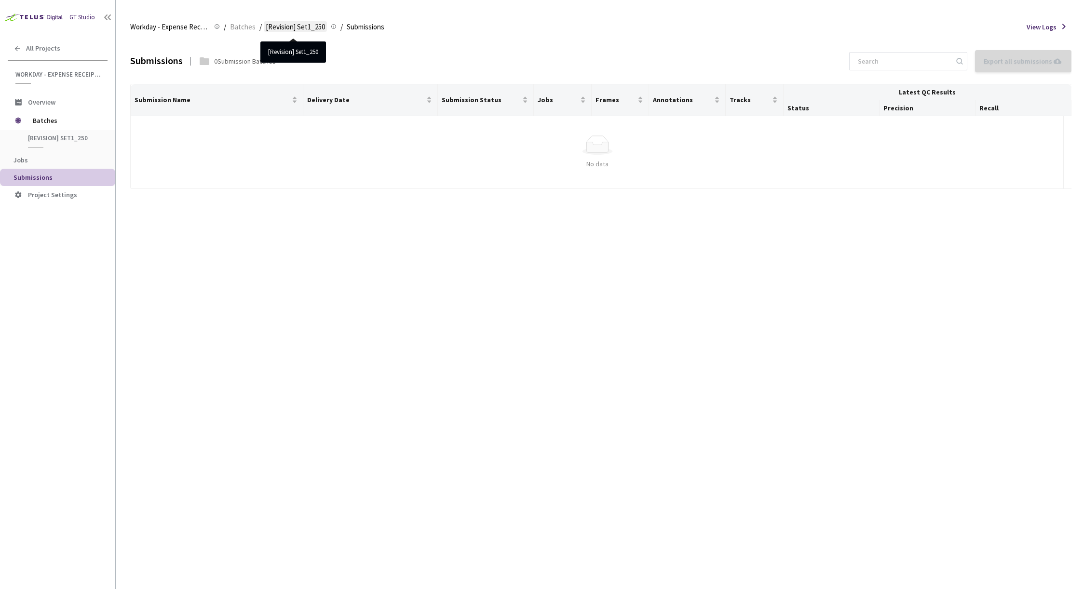
click at [286, 25] on span "[Revision] Set1_250" at bounding box center [295, 27] width 59 height 12
click at [276, 27] on span "[Revision] Set1_250" at bounding box center [295, 27] width 59 height 12
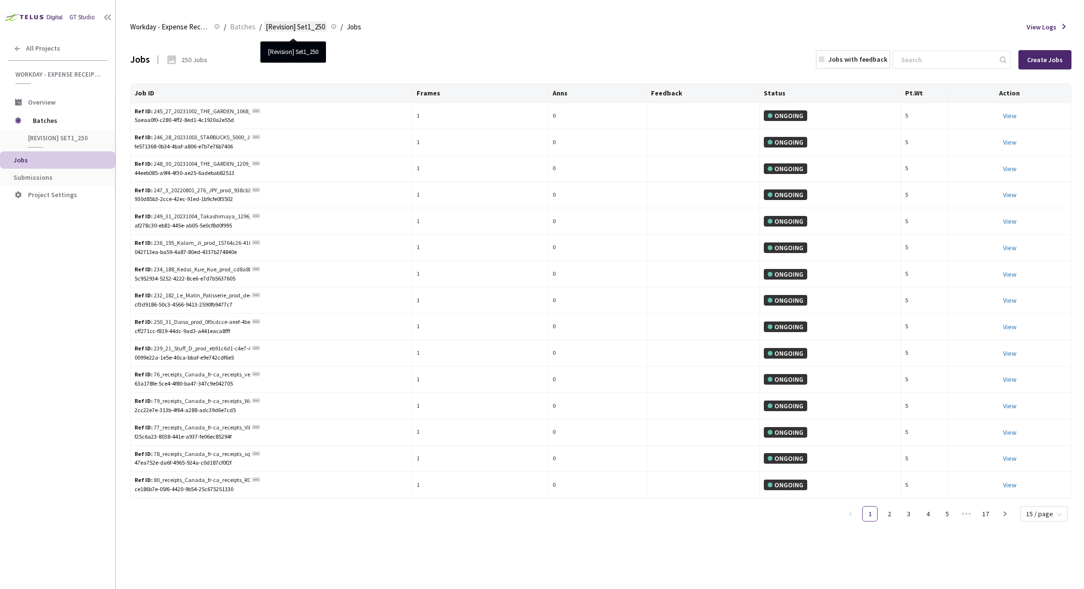
click at [289, 25] on span "[Revision] Set1_250" at bounding box center [295, 27] width 59 height 12
click at [160, 27] on span "Workday - Expense Receipt Extraction" at bounding box center [169, 27] width 78 height 12
click at [143, 24] on span "Workday - Expense Receipt Extraction" at bounding box center [169, 27] width 78 height 12
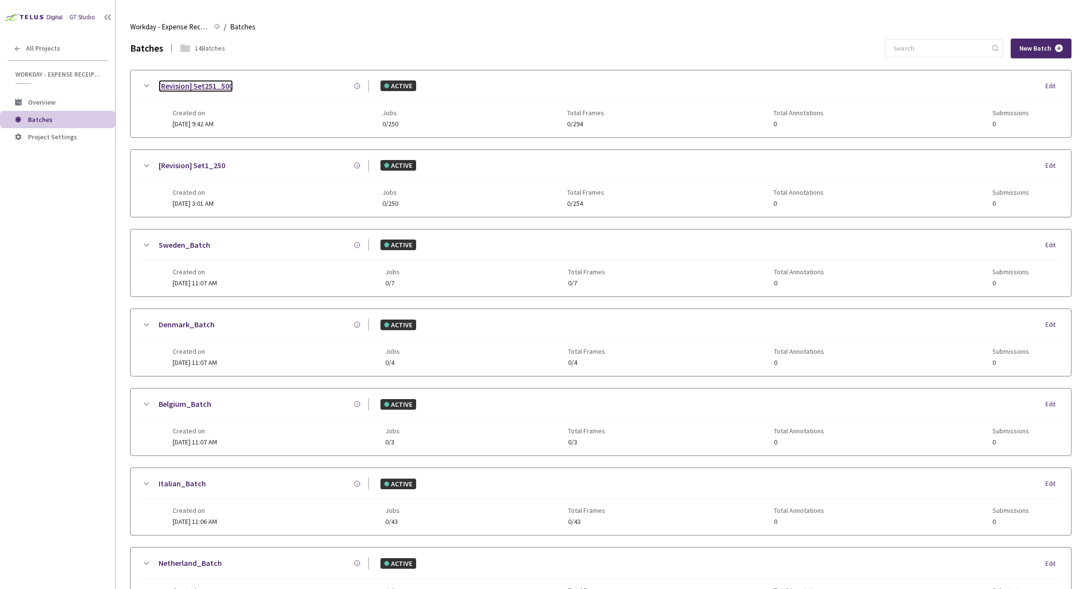
click at [204, 87] on link "[Revision] Set251_500" at bounding box center [196, 86] width 74 height 12
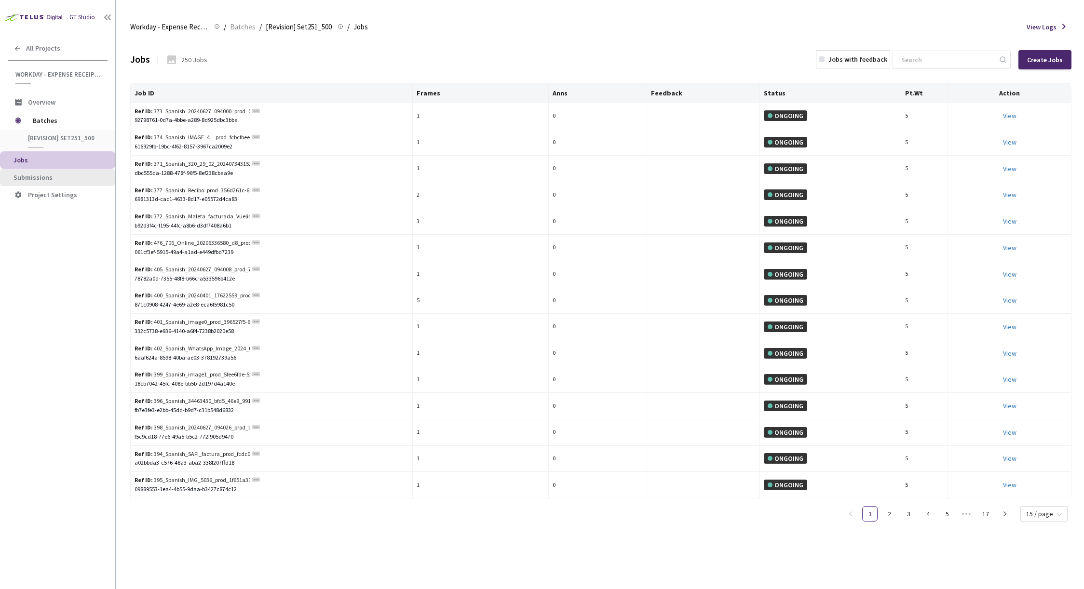
click at [43, 177] on span "Submissions" at bounding box center [32, 177] width 39 height 9
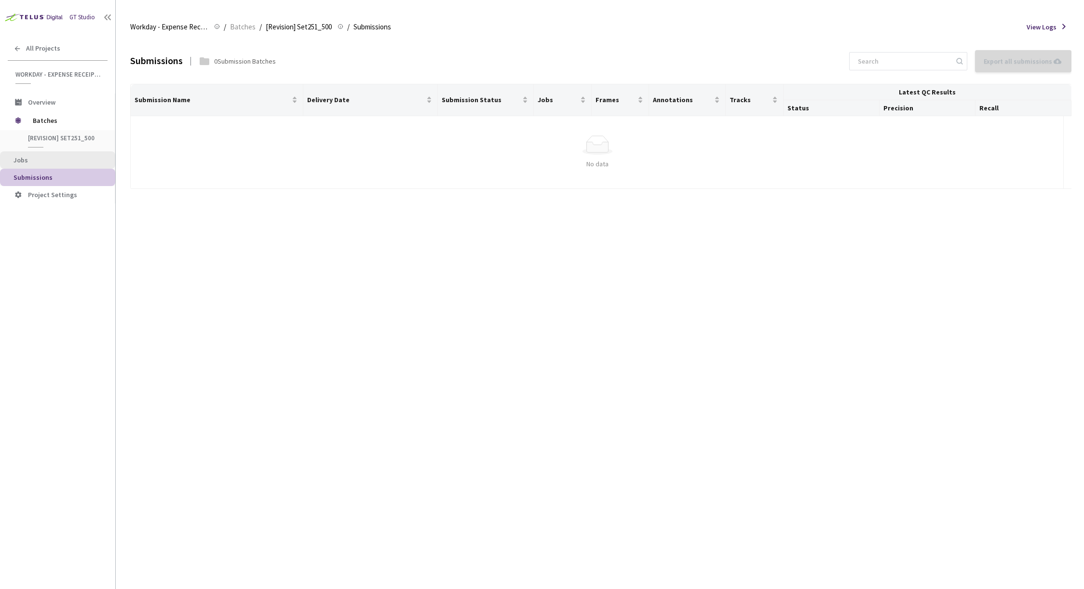
click at [43, 162] on span "Jobs" at bounding box center [60, 160] width 94 height 8
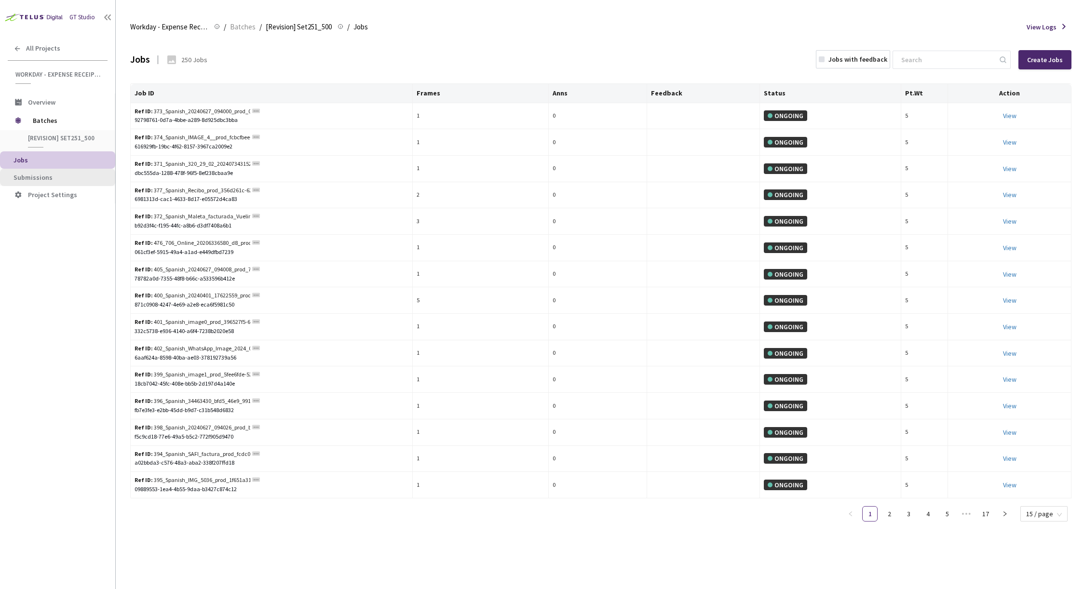
click at [46, 178] on span "Submissions" at bounding box center [32, 177] width 39 height 9
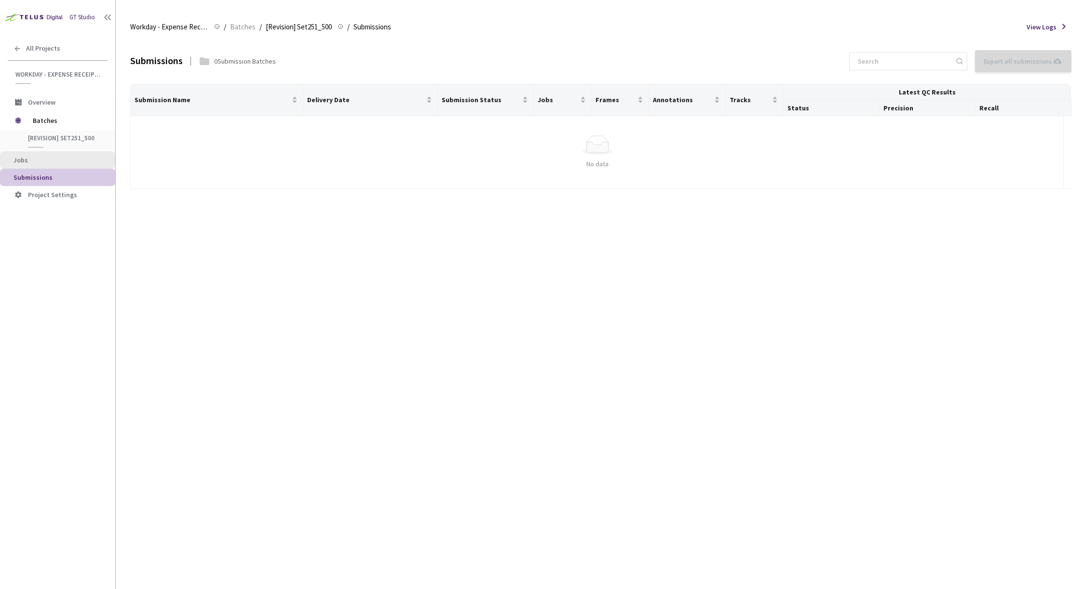
click at [50, 160] on span "Jobs" at bounding box center [60, 160] width 94 height 8
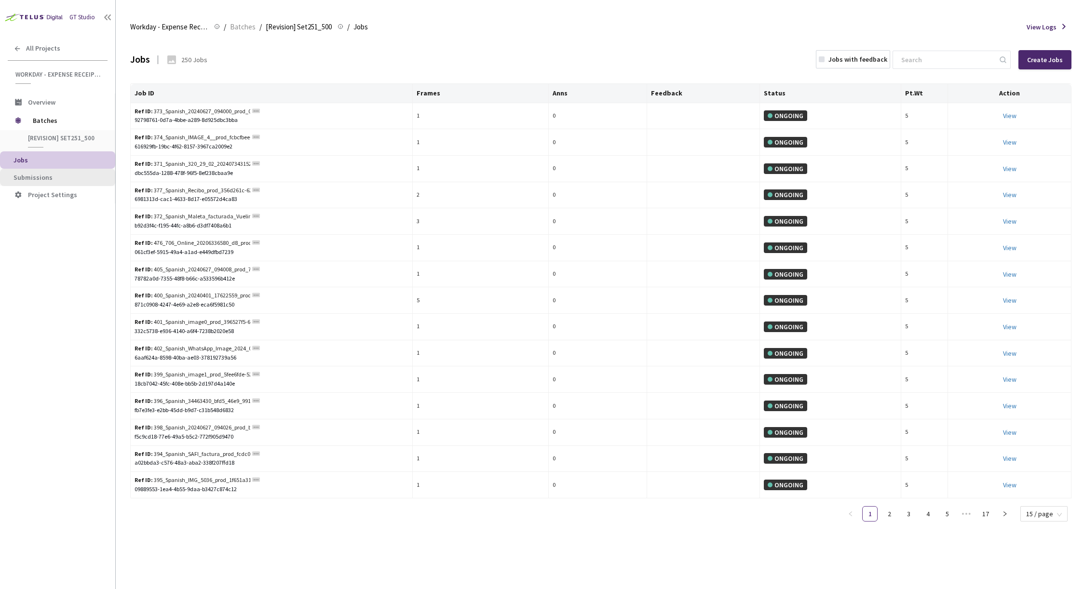
click at [65, 179] on span "Submissions" at bounding box center [60, 178] width 94 height 8
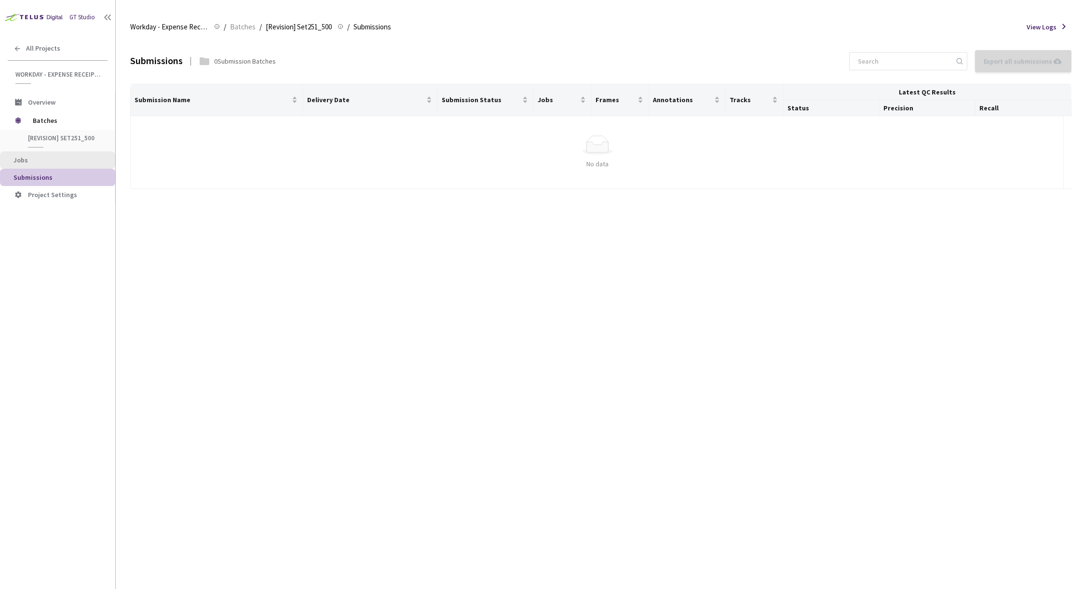
click at [59, 161] on span "Jobs" at bounding box center [60, 160] width 94 height 8
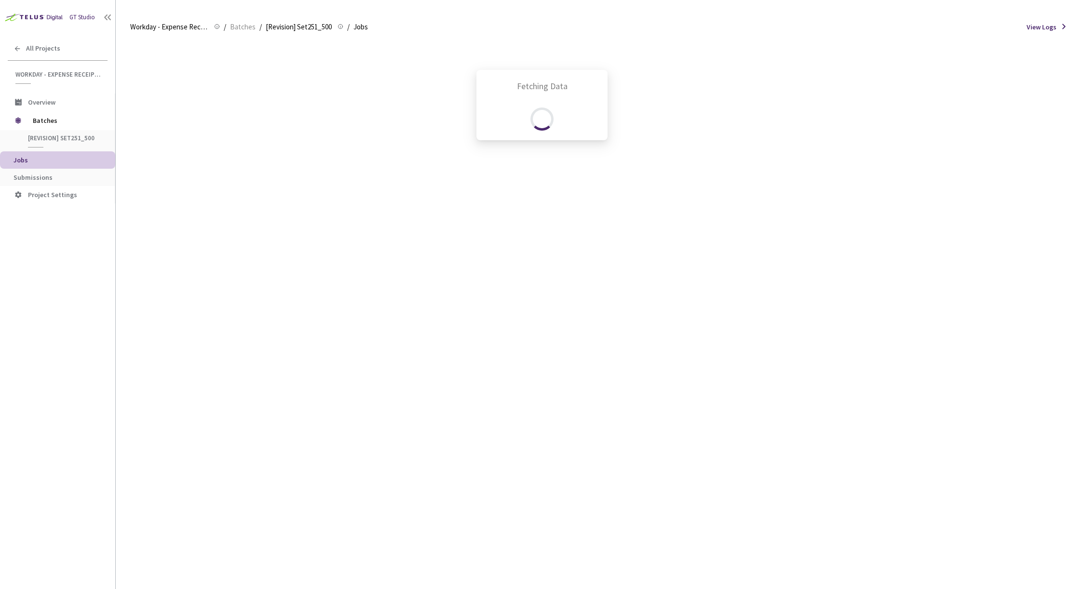
click at [60, 135] on div "Fetching Data" at bounding box center [542, 294] width 1084 height 589
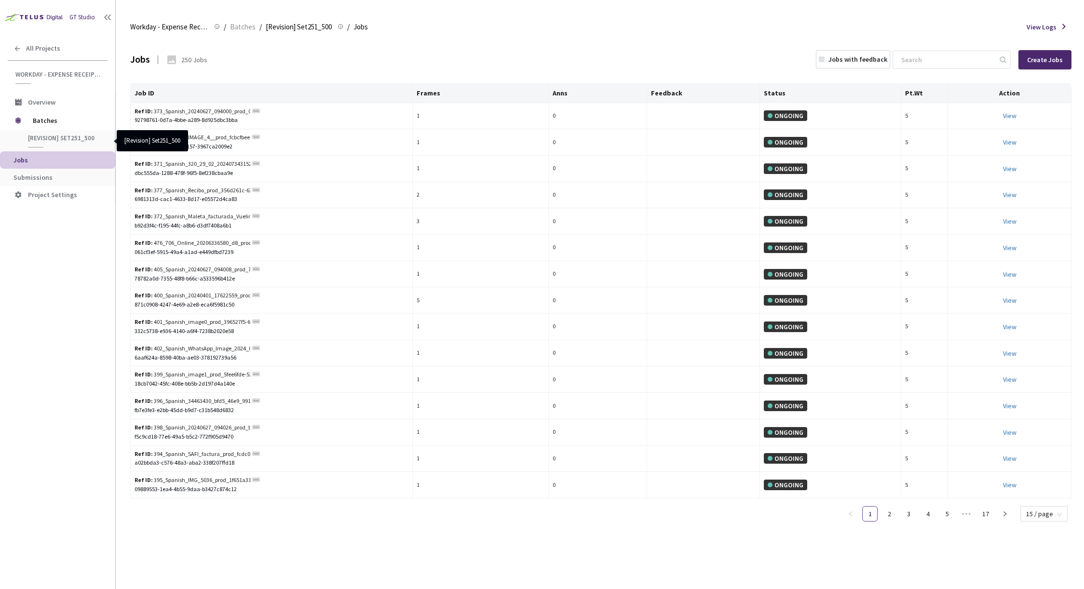
click at [53, 136] on span "[Revision] Set251_500" at bounding box center [63, 138] width 71 height 8
click at [870, 59] on div "Jobs with feedback" at bounding box center [857, 59] width 59 height 10
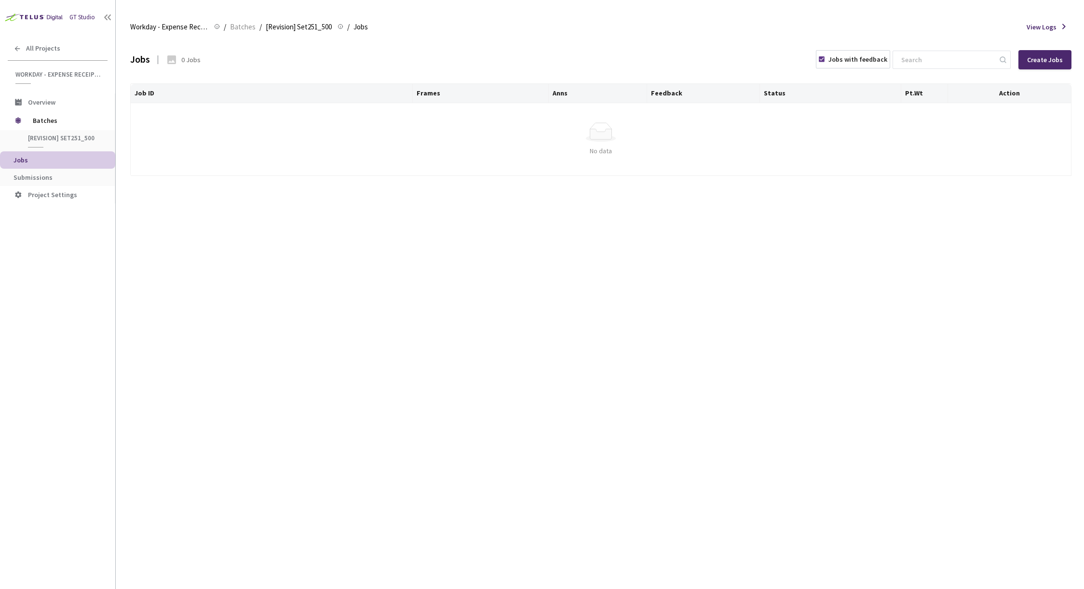
click at [869, 59] on div "Jobs with feedback" at bounding box center [857, 59] width 59 height 10
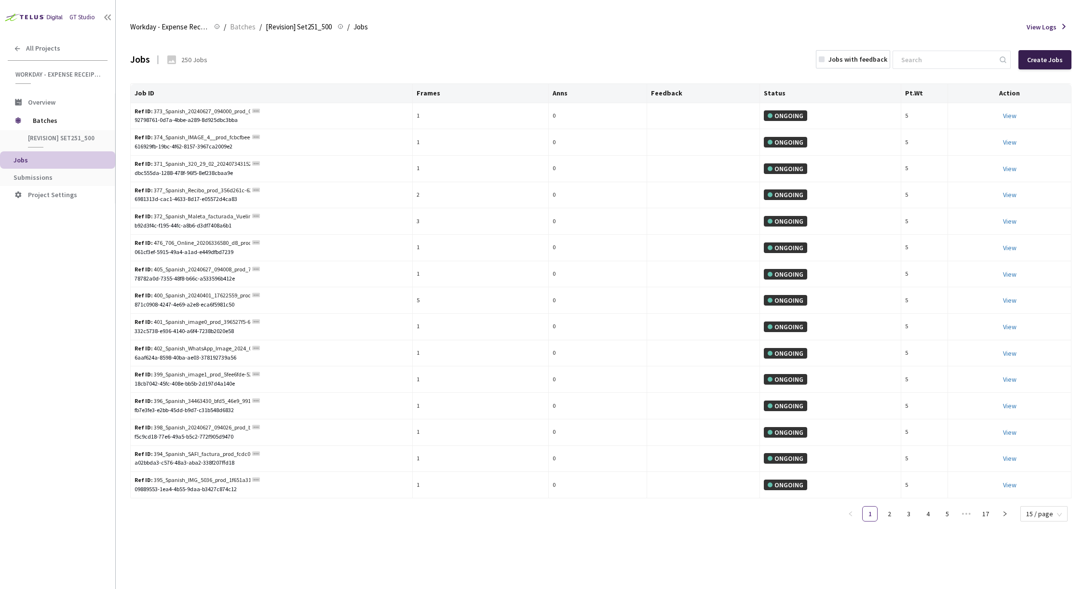
click at [1043, 52] on div "Create Jobs" at bounding box center [1044, 59] width 53 height 19
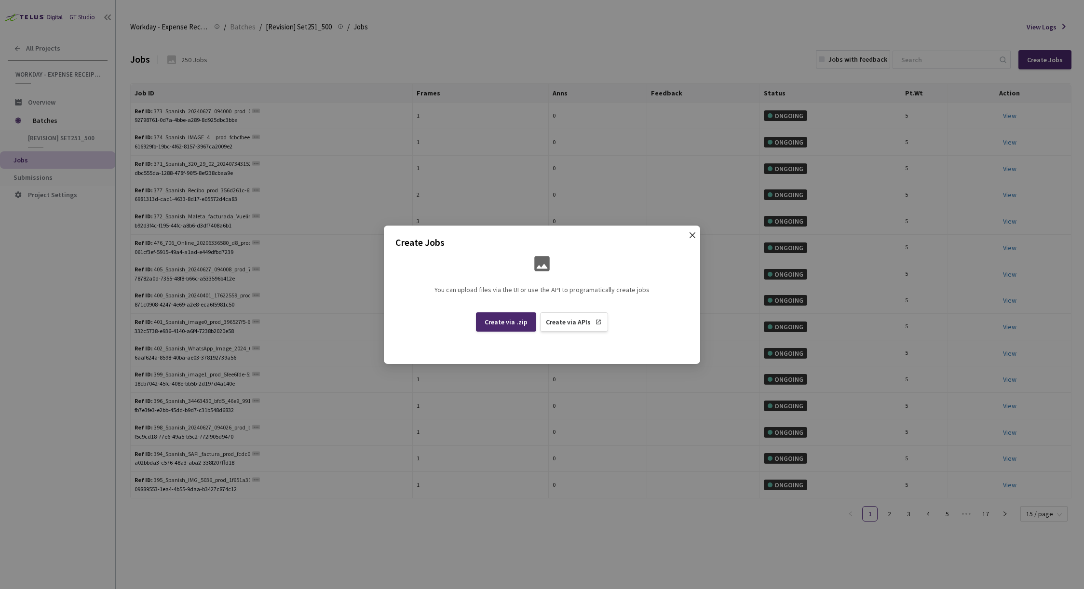
click at [687, 234] on span "Close" at bounding box center [692, 244] width 27 height 27
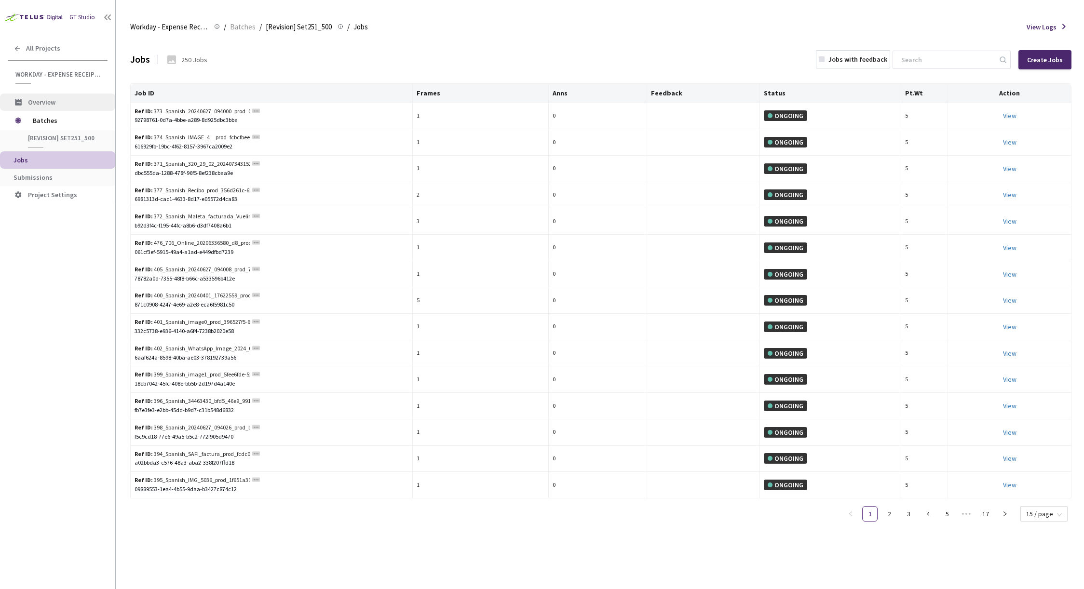
click at [54, 104] on span "Overview" at bounding box center [41, 102] width 27 height 9
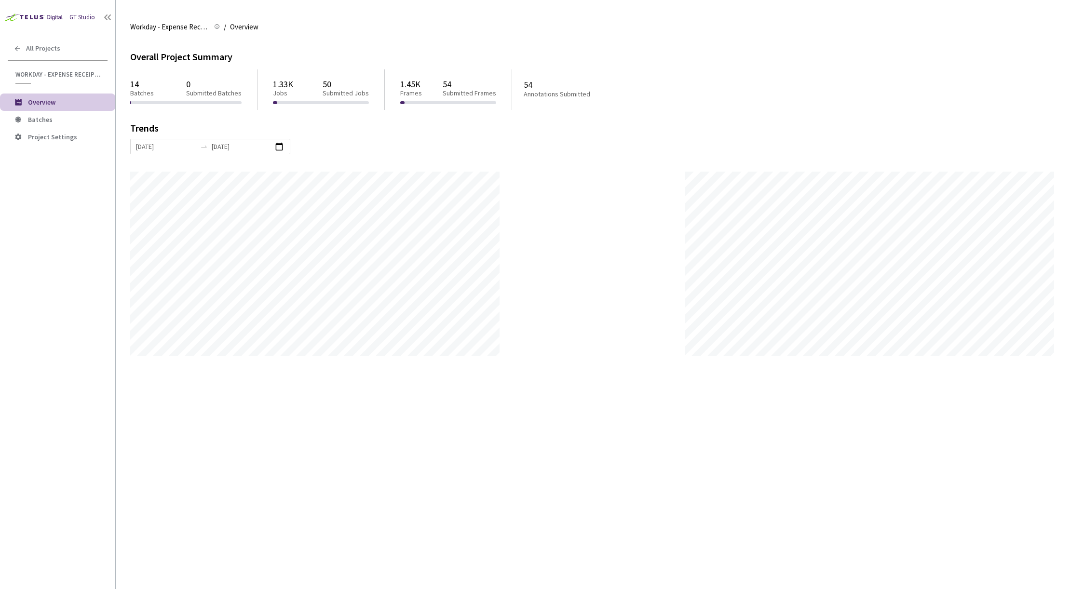
scroll to position [589, 1084]
click at [51, 75] on span "Workday - Expense Receipt Extraction" at bounding box center [58, 74] width 86 height 8
click at [34, 50] on span "All Projects" at bounding box center [43, 48] width 34 height 8
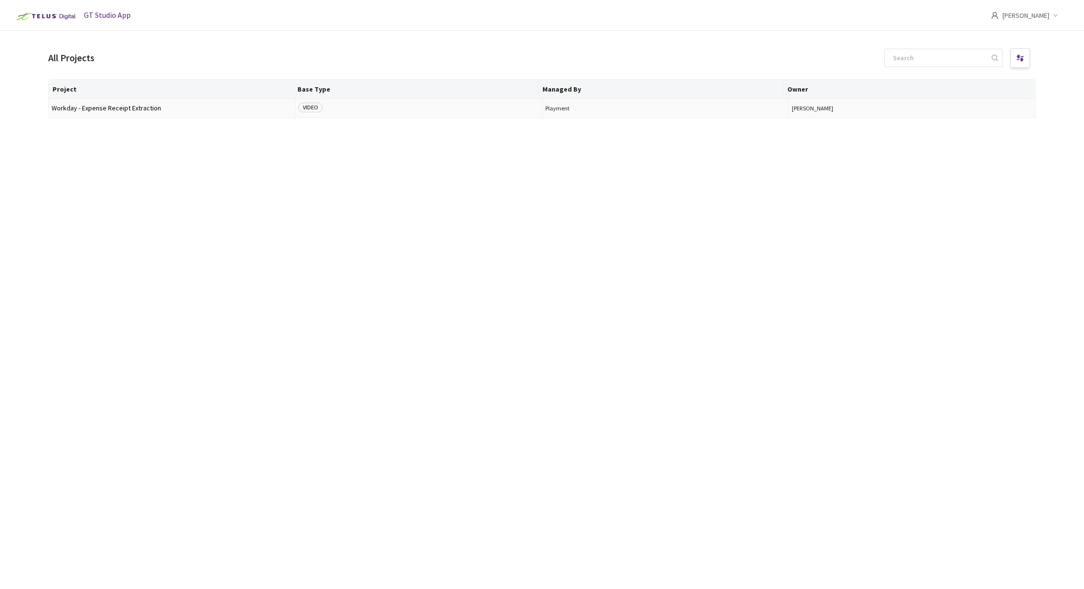
click at [98, 109] on span "Workday - Expense Receipt Extraction" at bounding box center [172, 108] width 241 height 7
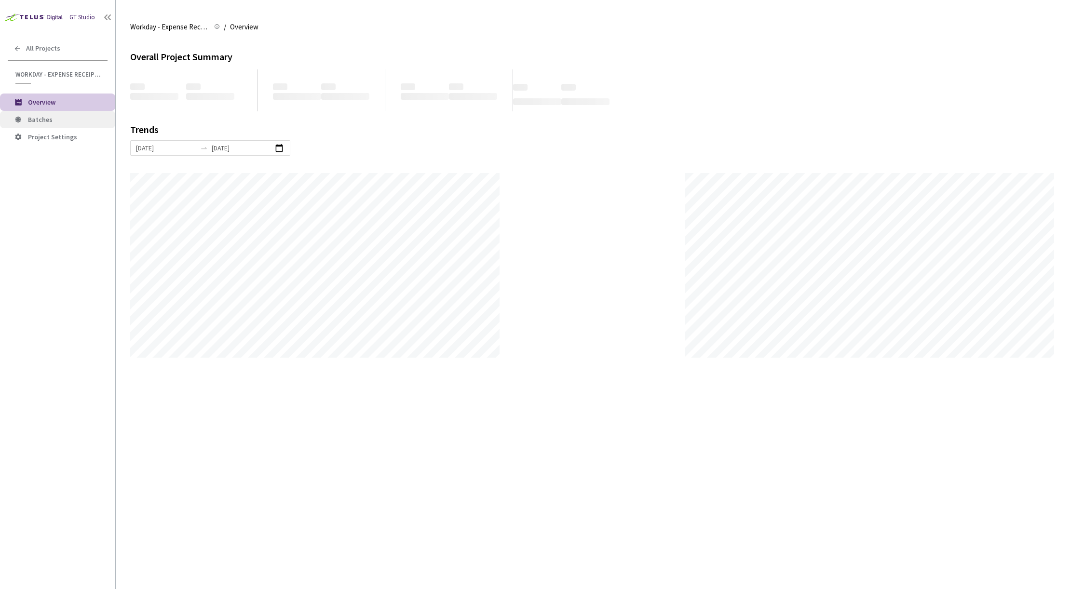
scroll to position [589, 1084]
click at [57, 120] on span "Batches" at bounding box center [68, 120] width 80 height 8
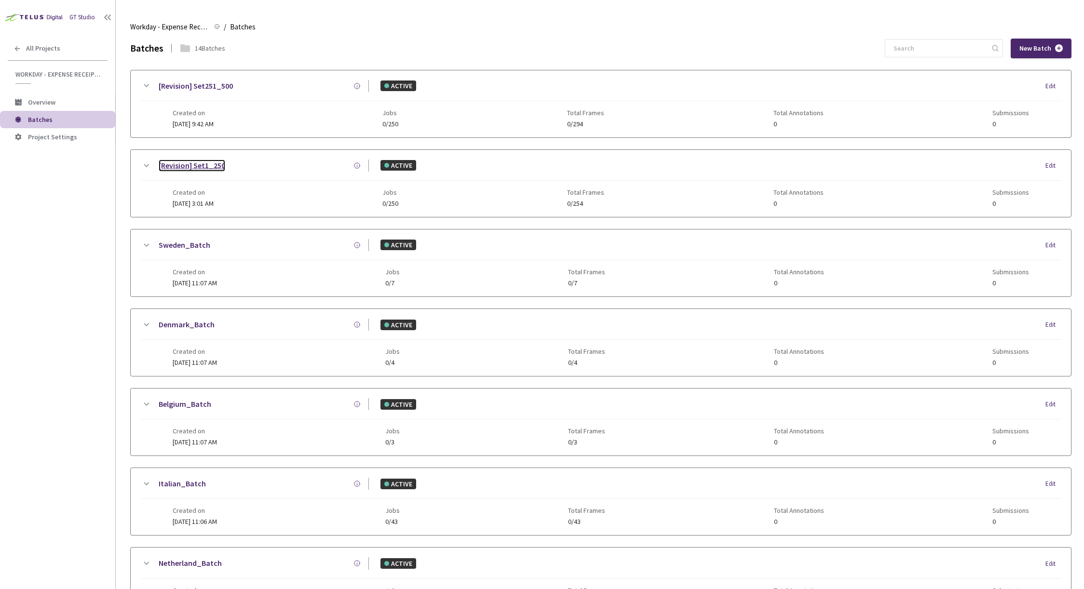
click at [222, 164] on link "[Revision] Set1_250" at bounding box center [192, 166] width 67 height 12
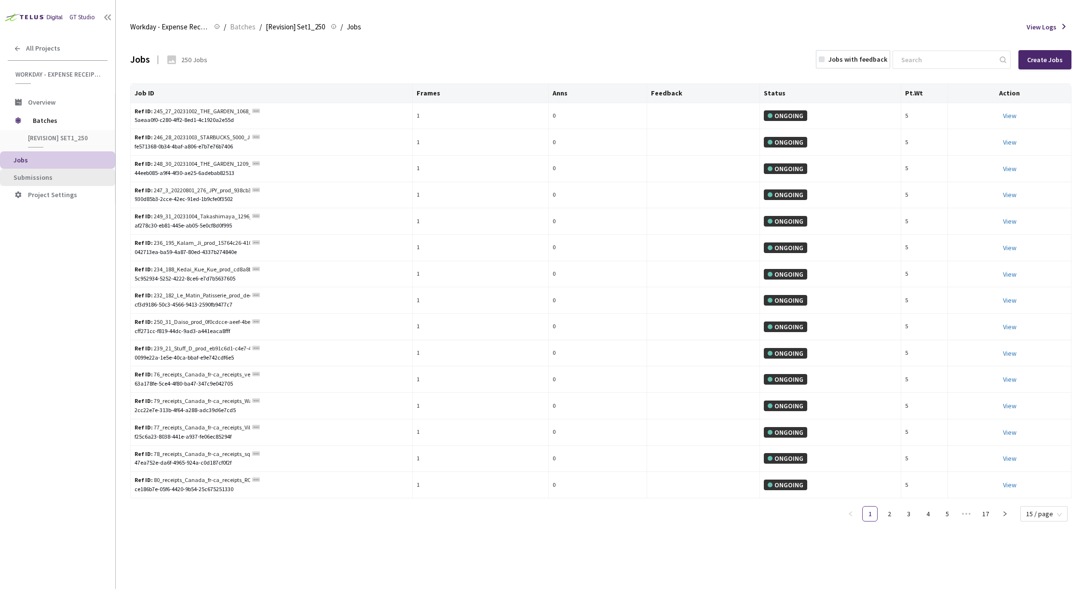
click at [47, 180] on span "Submissions" at bounding box center [32, 177] width 39 height 9
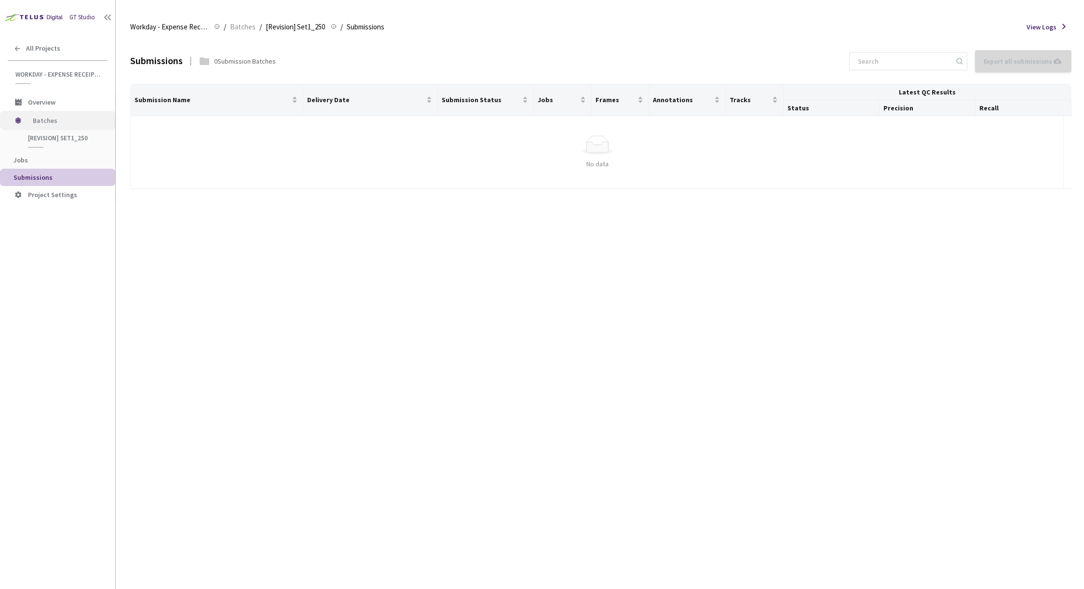
click at [50, 125] on span "Batches" at bounding box center [66, 120] width 66 height 19
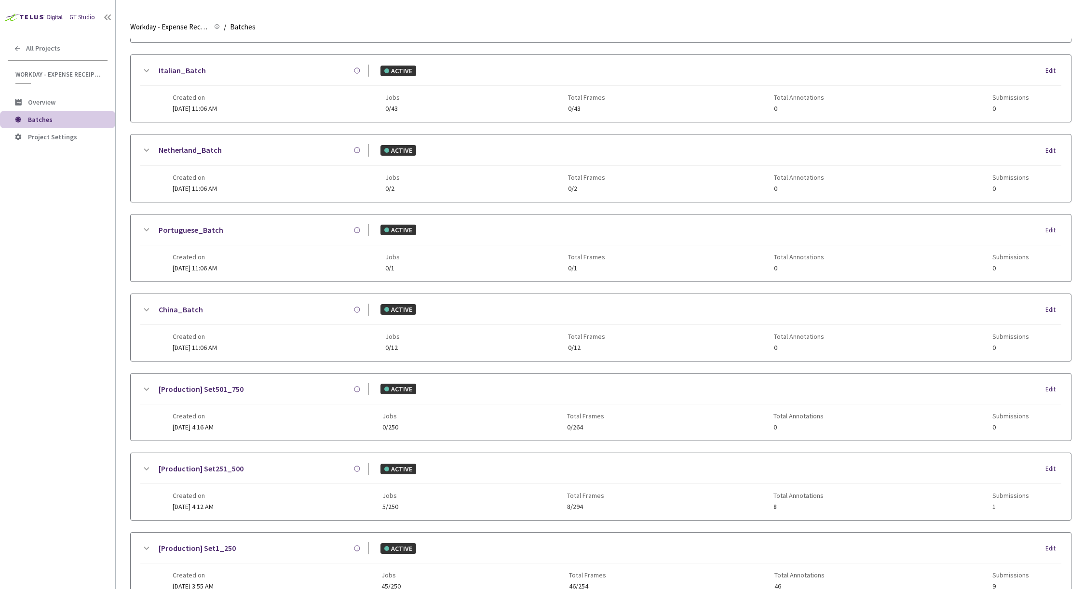
scroll to position [640, 0]
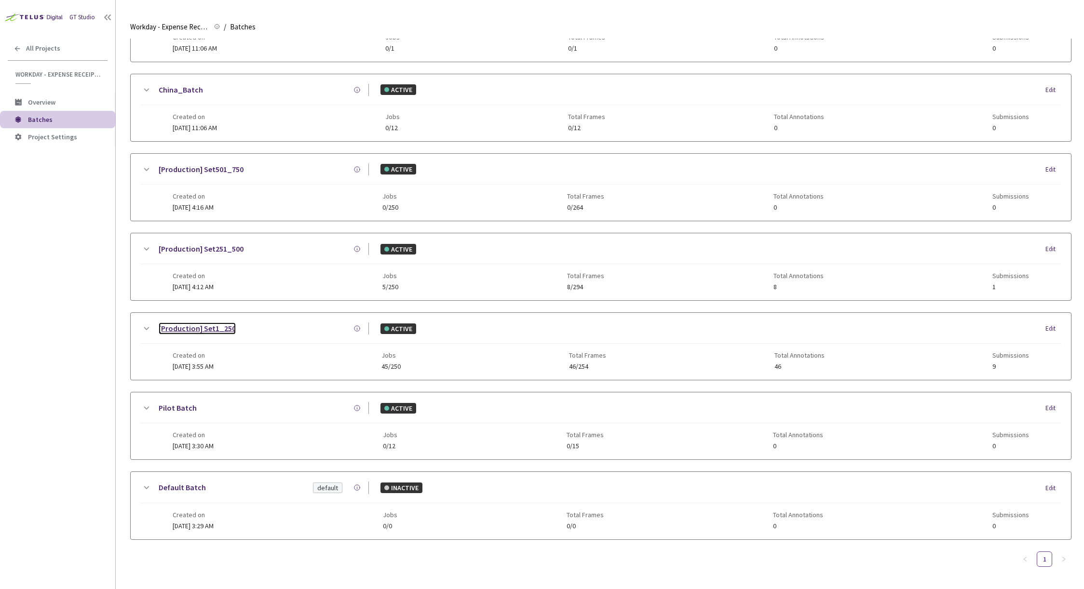
click at [222, 322] on link "[Production] Set1_250" at bounding box center [197, 328] width 77 height 12
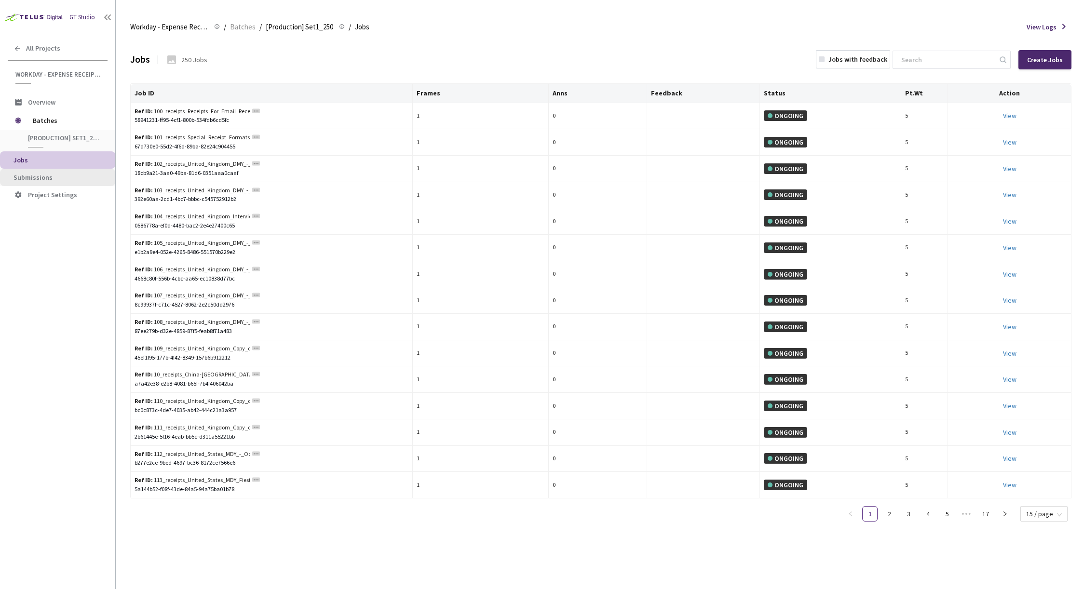
click at [29, 181] on span "Submissions" at bounding box center [32, 177] width 39 height 9
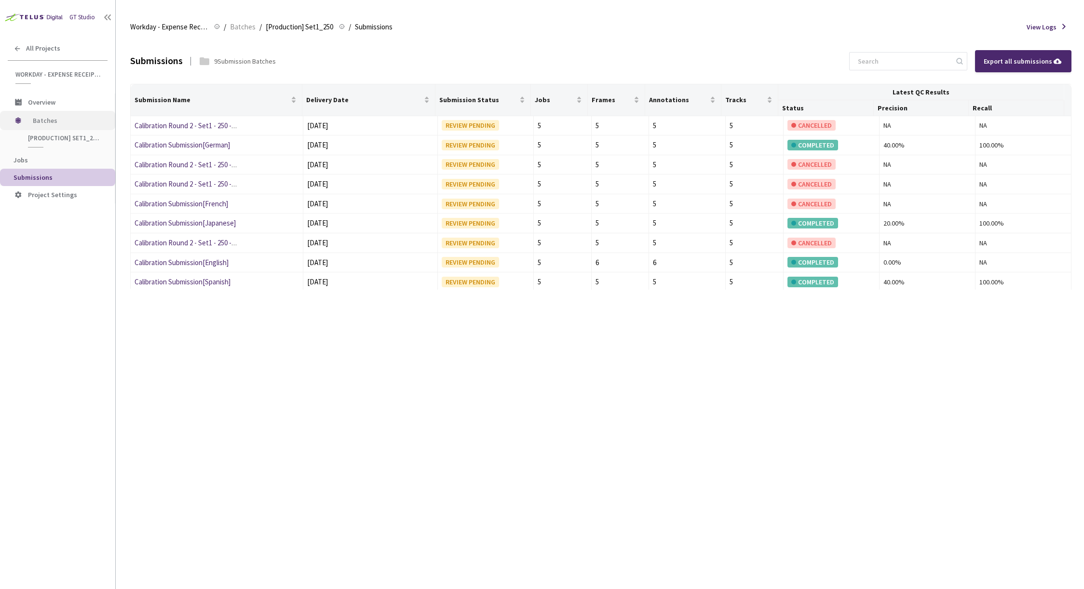
click at [40, 119] on span "Batches" at bounding box center [66, 120] width 66 height 19
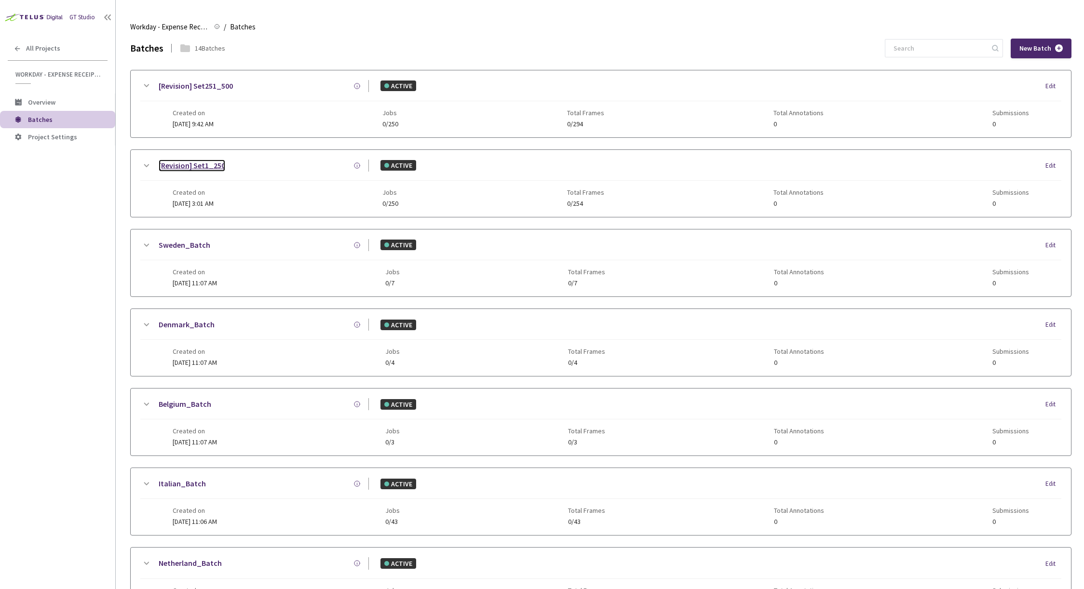
click at [192, 168] on link "[Revision] Set1_250" at bounding box center [192, 166] width 67 height 12
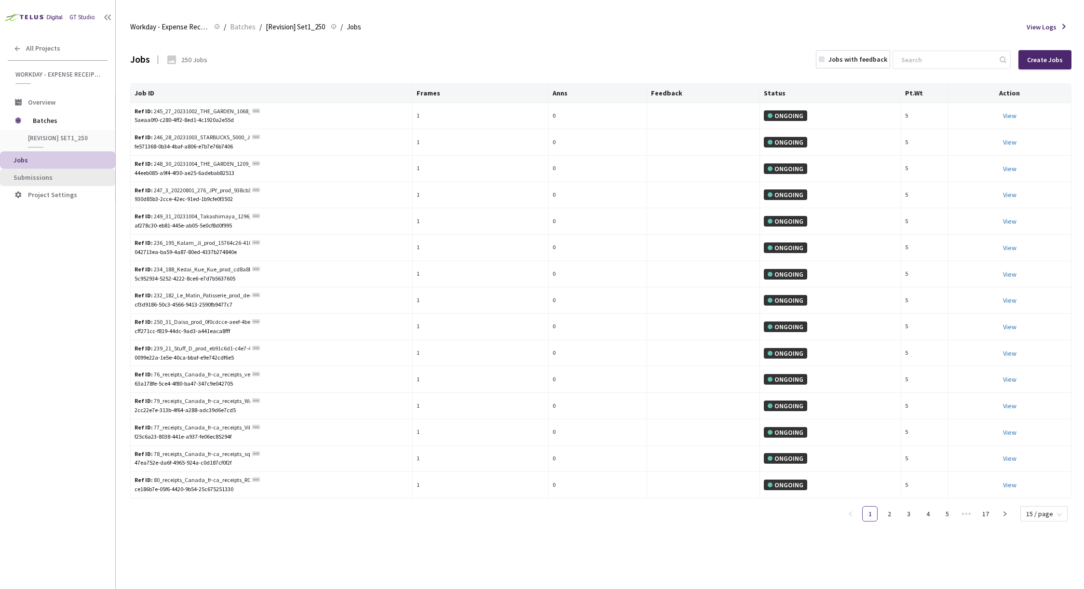
click at [46, 180] on span "Submissions" at bounding box center [32, 177] width 39 height 9
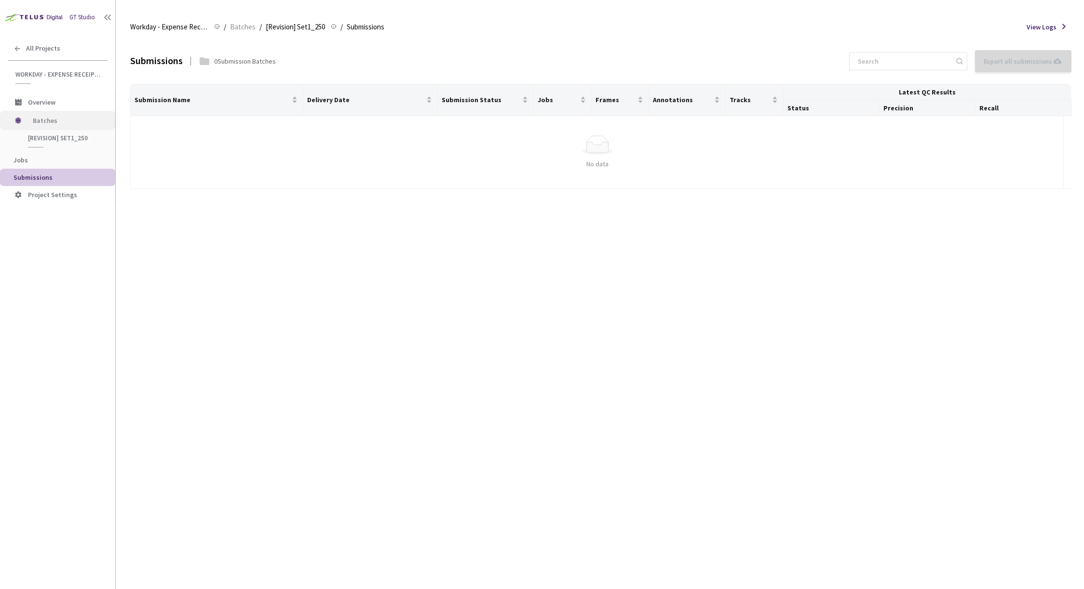
click at [40, 122] on span "Batches" at bounding box center [66, 120] width 66 height 19
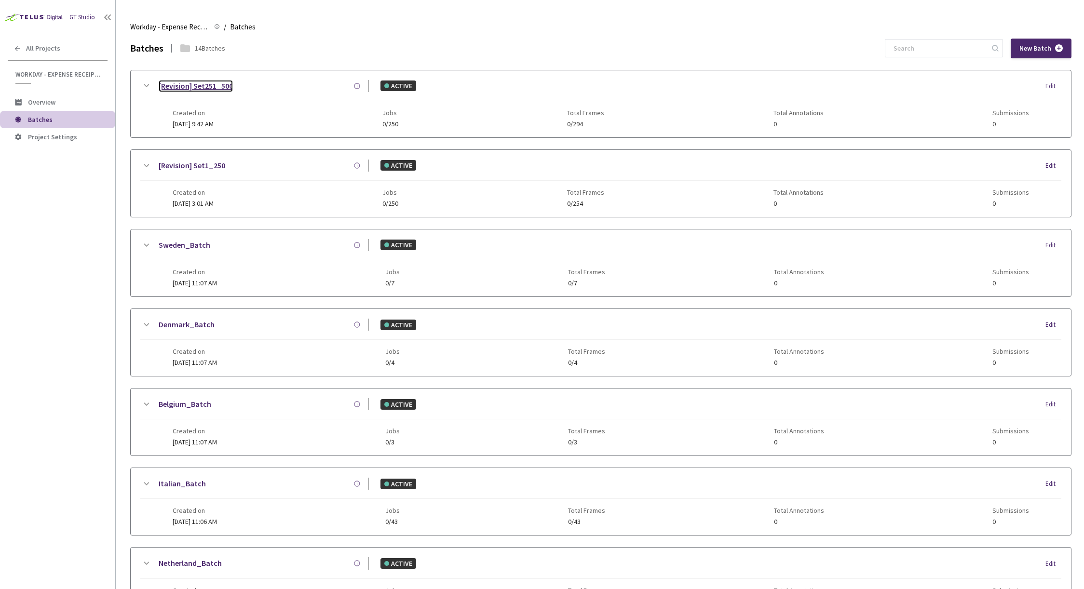
click at [199, 81] on link "[Revision] Set251_500" at bounding box center [196, 86] width 74 height 12
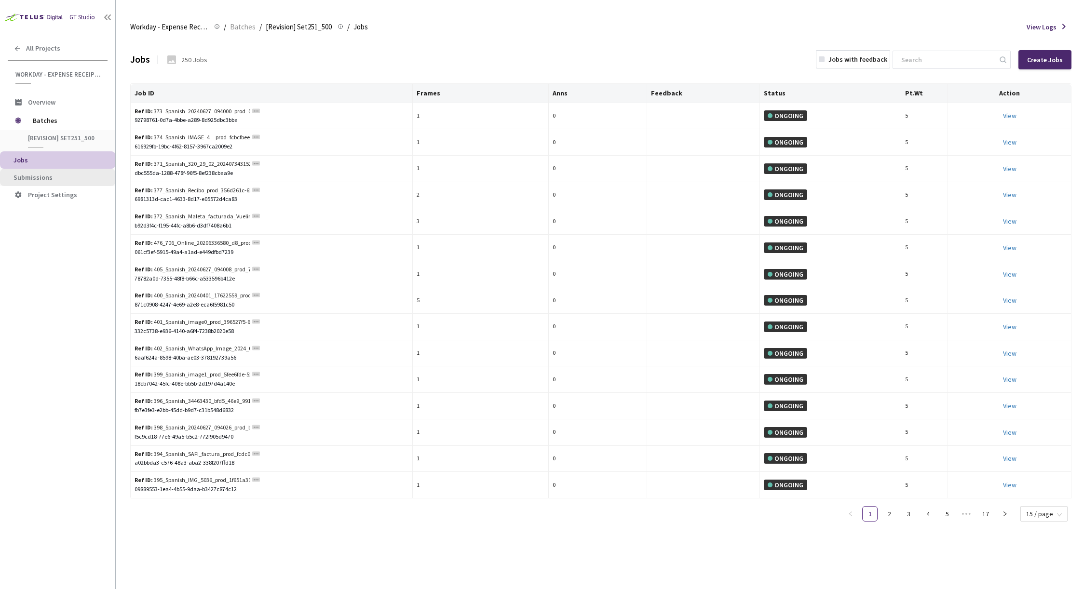
click at [26, 174] on span "Submissions" at bounding box center [32, 177] width 39 height 9
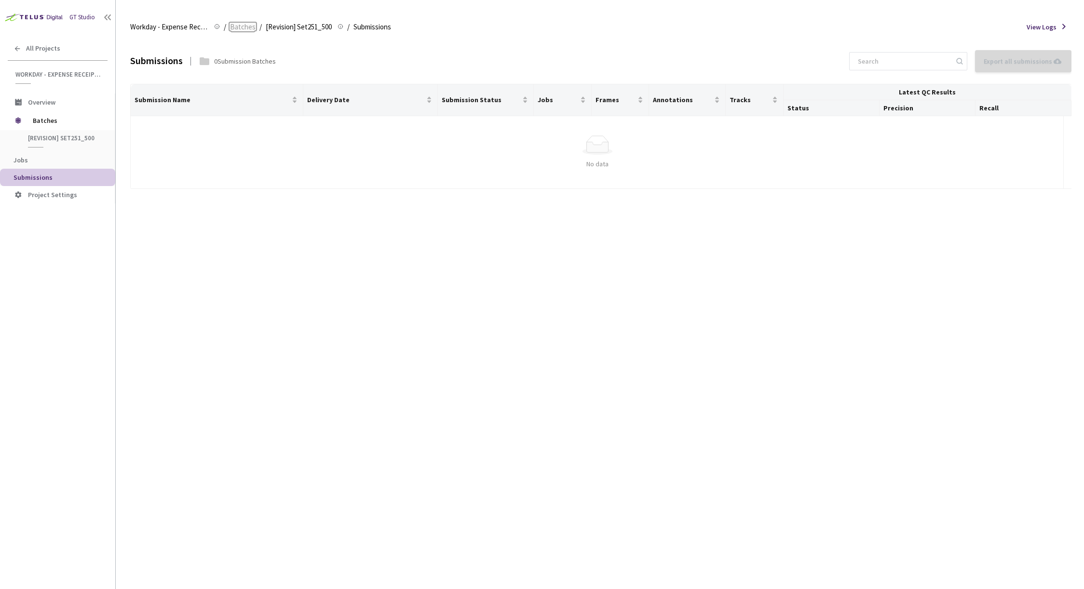
click at [242, 28] on span "Batches" at bounding box center [243, 27] width 26 height 12
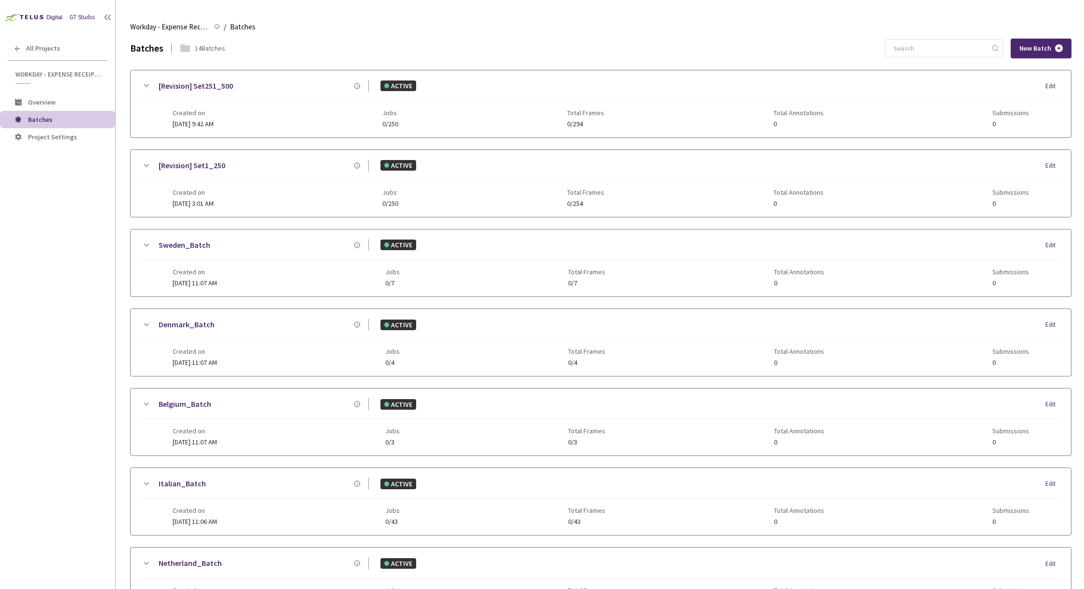
scroll to position [41, 0]
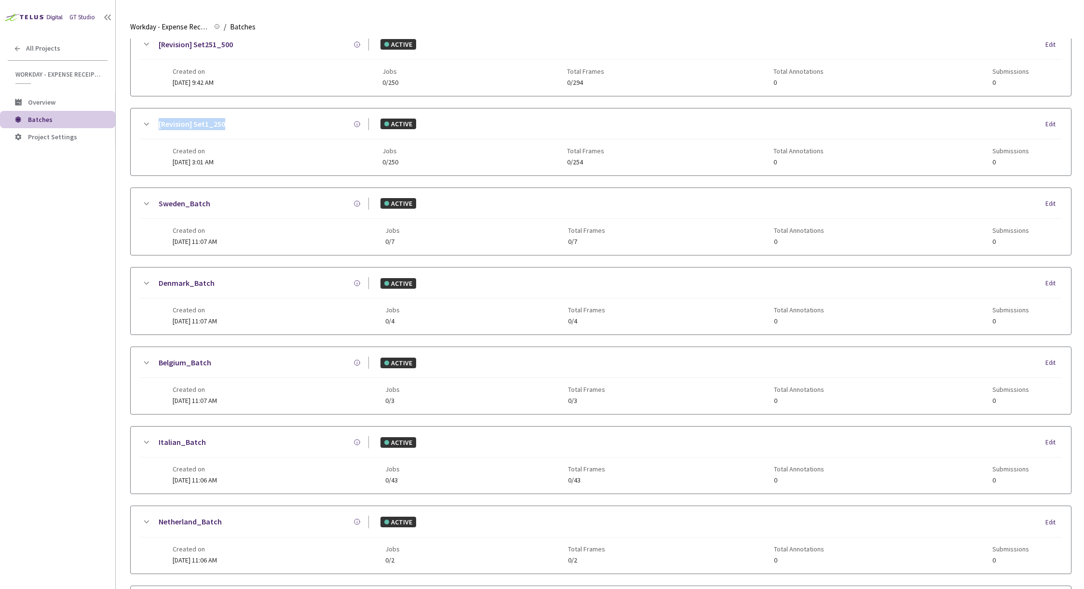
drag, startPoint x: 206, startPoint y: 126, endPoint x: 157, endPoint y: 126, distance: 49.2
click at [157, 126] on div "[Revision] Set1_250" at bounding box center [260, 124] width 217 height 12
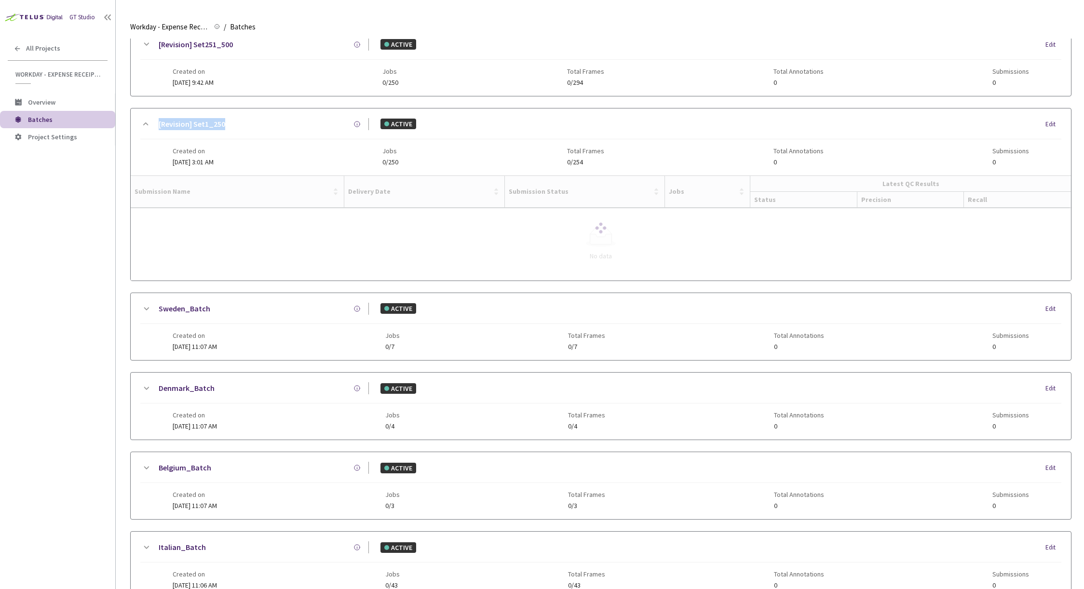
copy link "[Revision] Set1_250"
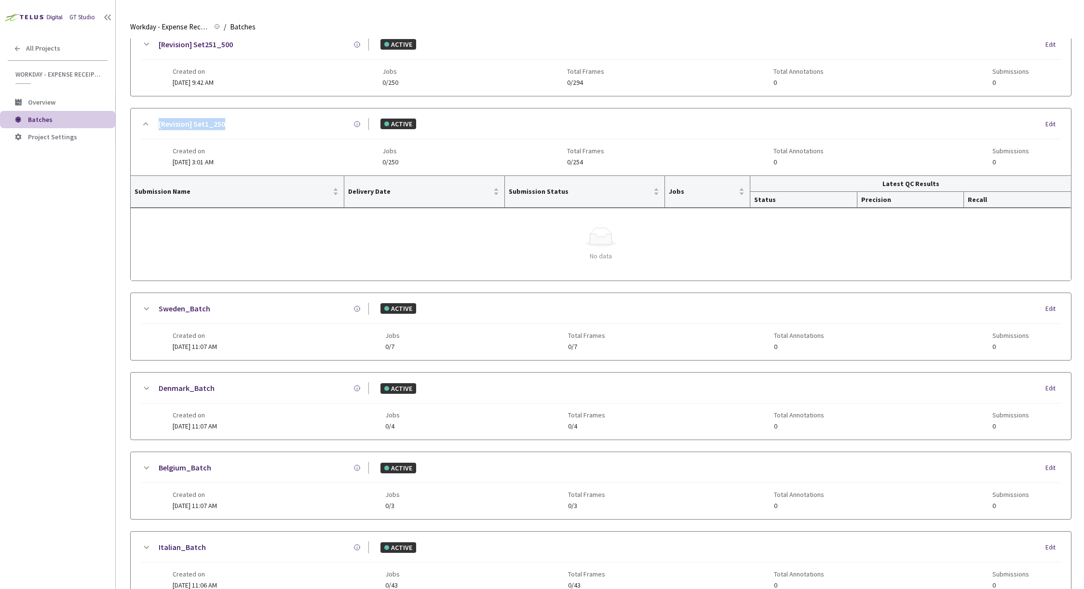
scroll to position [0, 0]
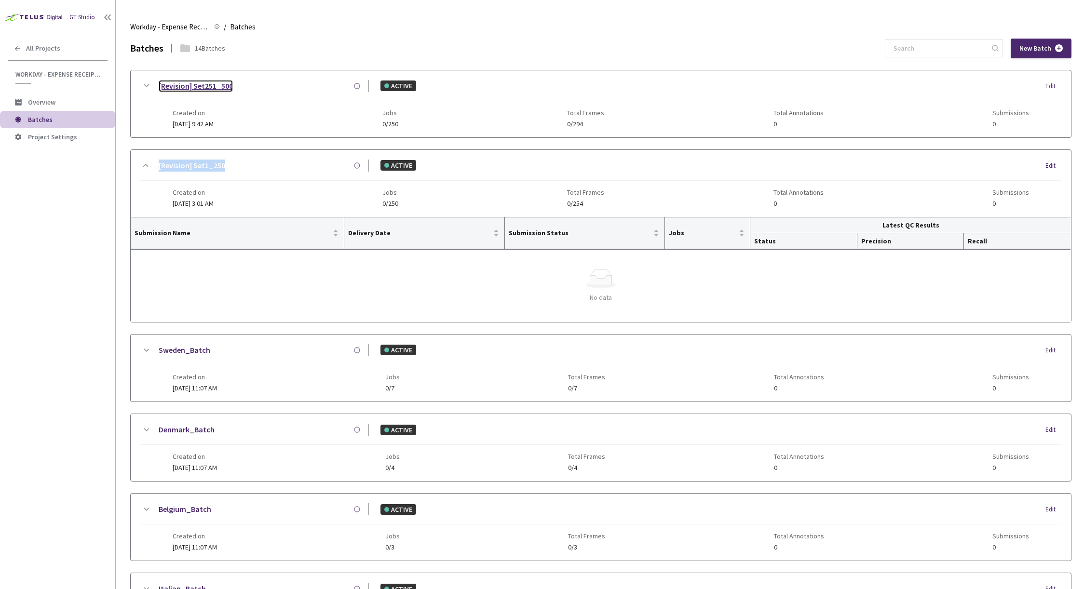
click at [190, 83] on link "[Revision] Set251_500" at bounding box center [196, 86] width 74 height 12
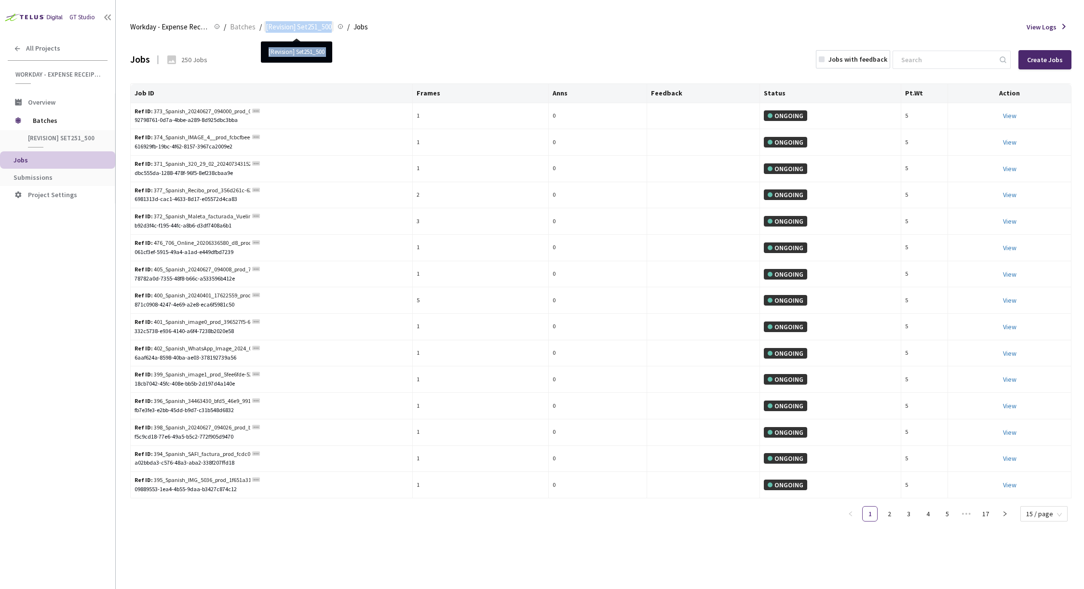
drag, startPoint x: 320, startPoint y: 30, endPoint x: 262, endPoint y: 29, distance: 57.4
click at [266, 29] on span "[Revision] Set251_500 [Revision] Set251_500 Batch Name [Revision] Set251_500 Ba…" at bounding box center [305, 26] width 78 height 11
copy span "[Revision] Set251_500 [Revision] Set251_500 Batch Name [Revision] Set251_500 Ba…"
click at [40, 101] on span "Overview" at bounding box center [41, 102] width 27 height 9
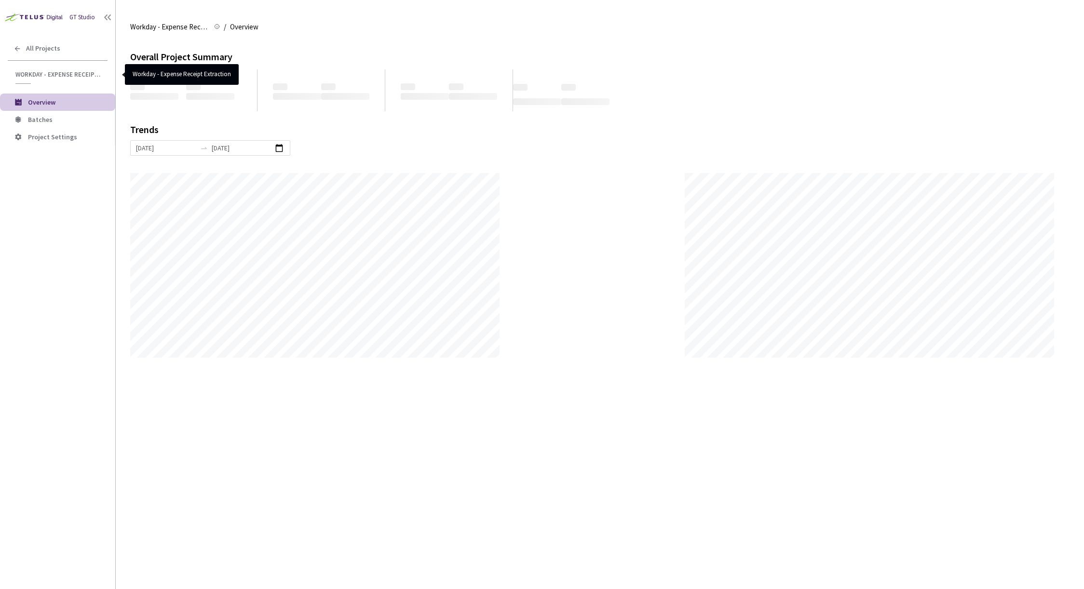
scroll to position [589, 1084]
click at [36, 51] on span "All Projects" at bounding box center [43, 48] width 34 height 8
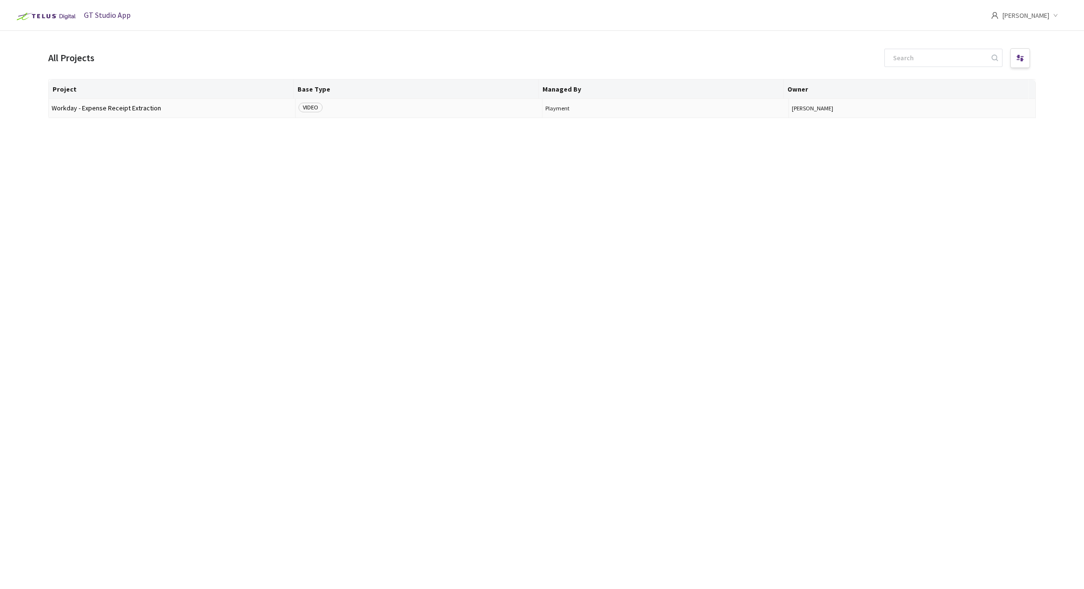
click at [88, 104] on td "Workday - Expense Receipt Extraction" at bounding box center [172, 108] width 247 height 19
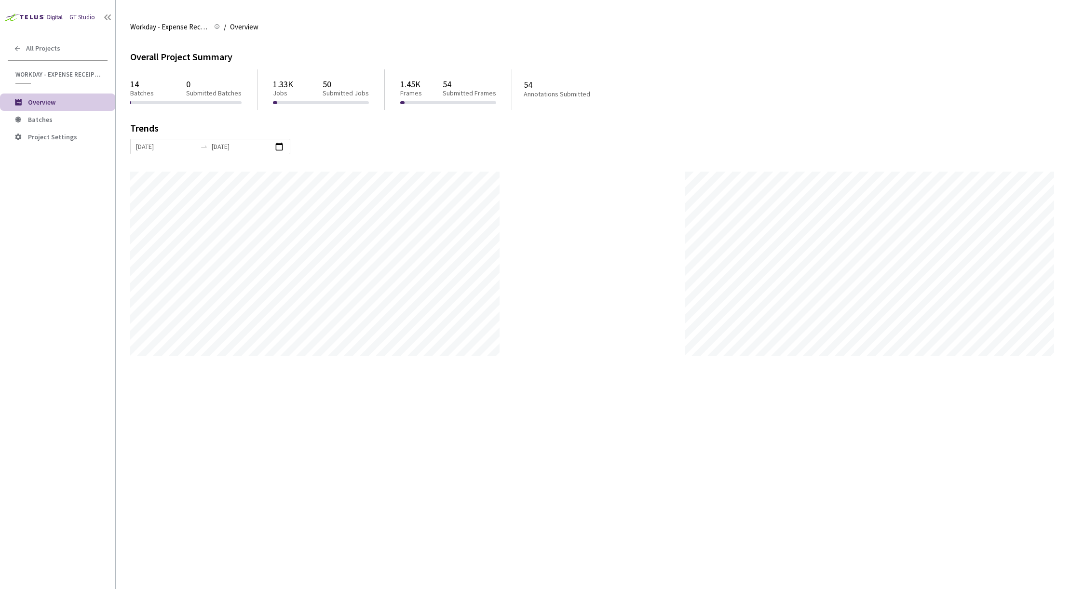
scroll to position [589, 1084]
click at [66, 121] on span "Batches" at bounding box center [68, 120] width 80 height 8
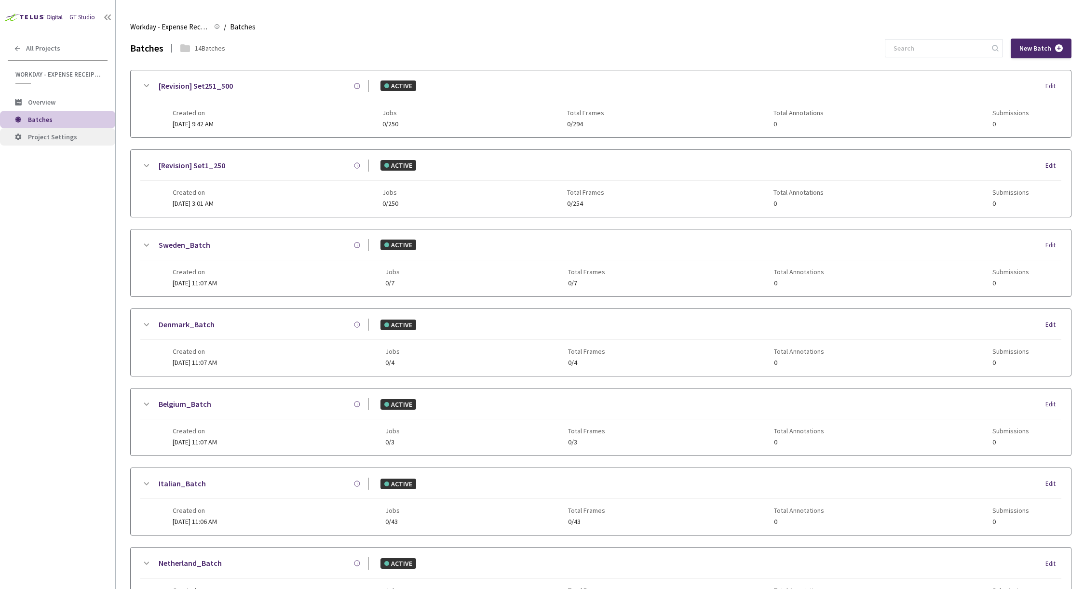
click at [50, 136] on span "Project Settings" at bounding box center [52, 137] width 49 height 9
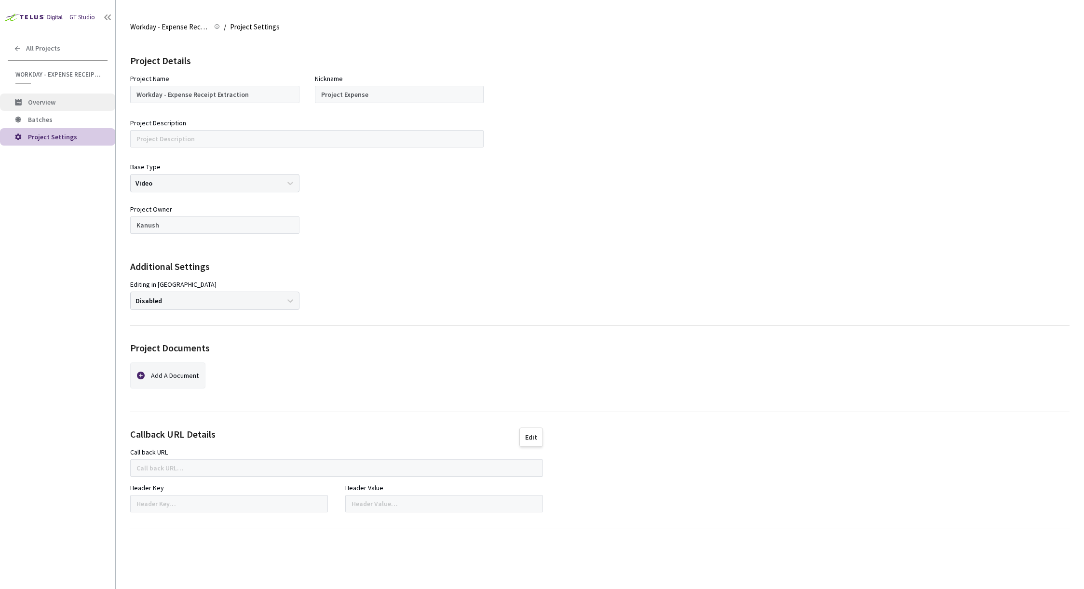
click at [49, 100] on span "Overview" at bounding box center [41, 102] width 27 height 9
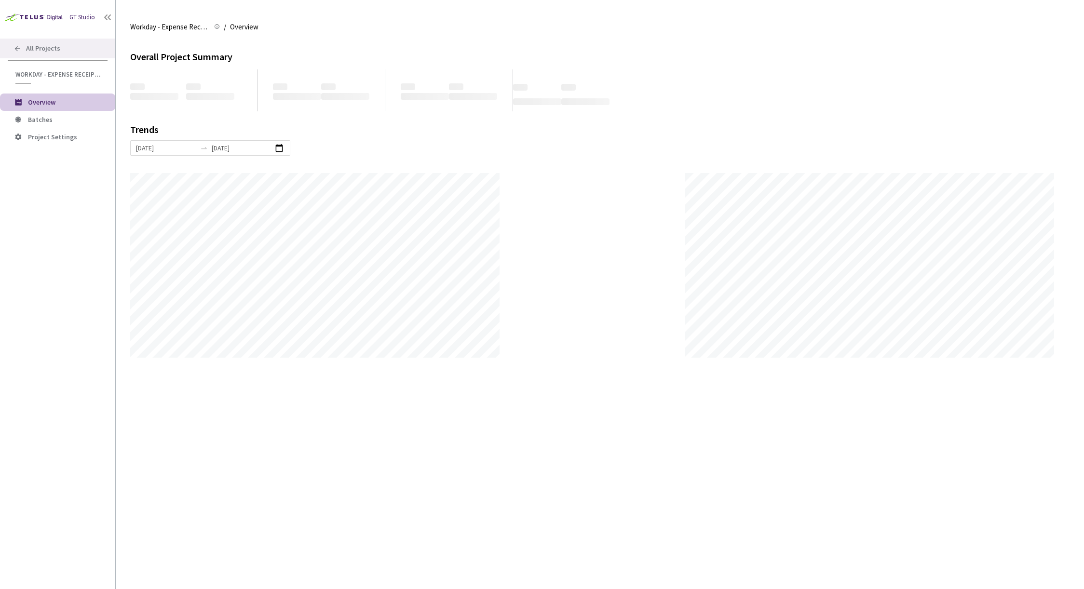
scroll to position [589, 1084]
click at [34, 53] on div "All Projects" at bounding box center [57, 49] width 115 height 20
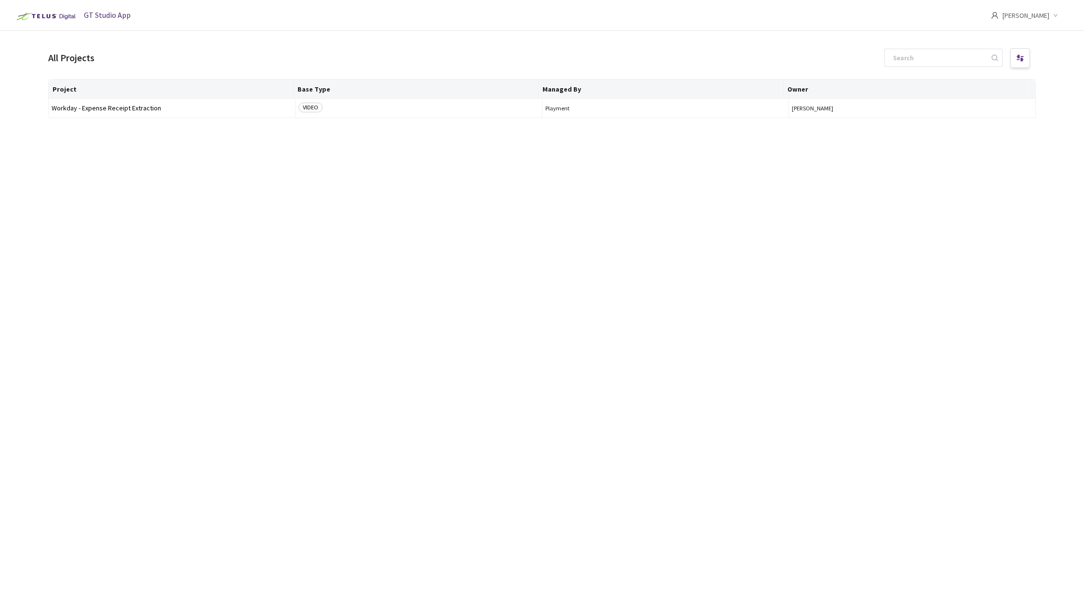
click at [1037, 16] on span "[PERSON_NAME]" at bounding box center [1025, 15] width 47 height 31
click at [973, 82] on span "Settings" at bounding box center [1009, 79] width 106 height 11
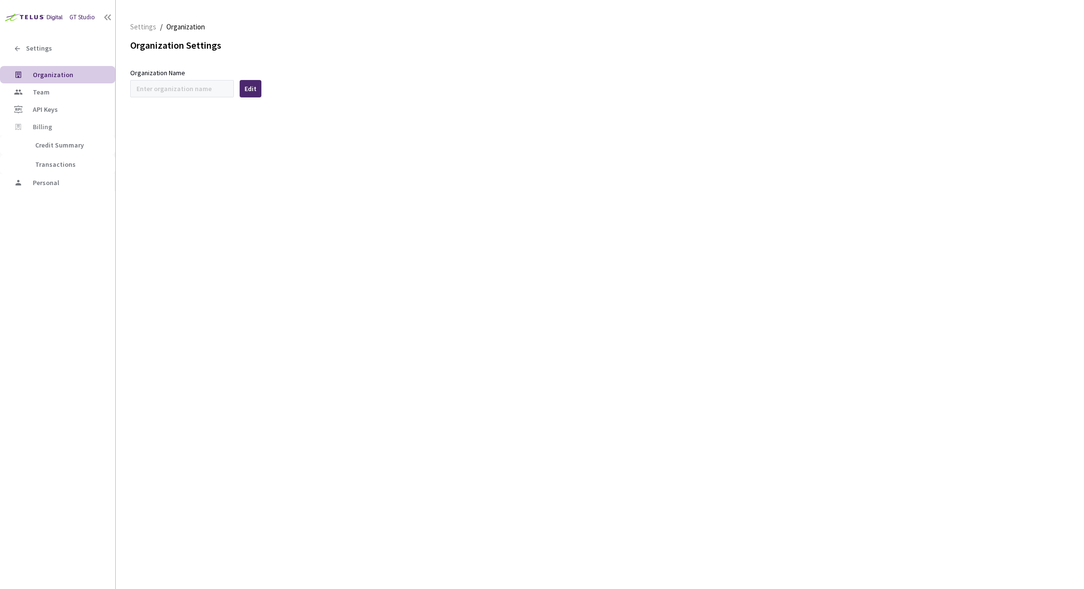
type input "Workday"
click at [25, 51] on div "Settings" at bounding box center [57, 49] width 115 height 20
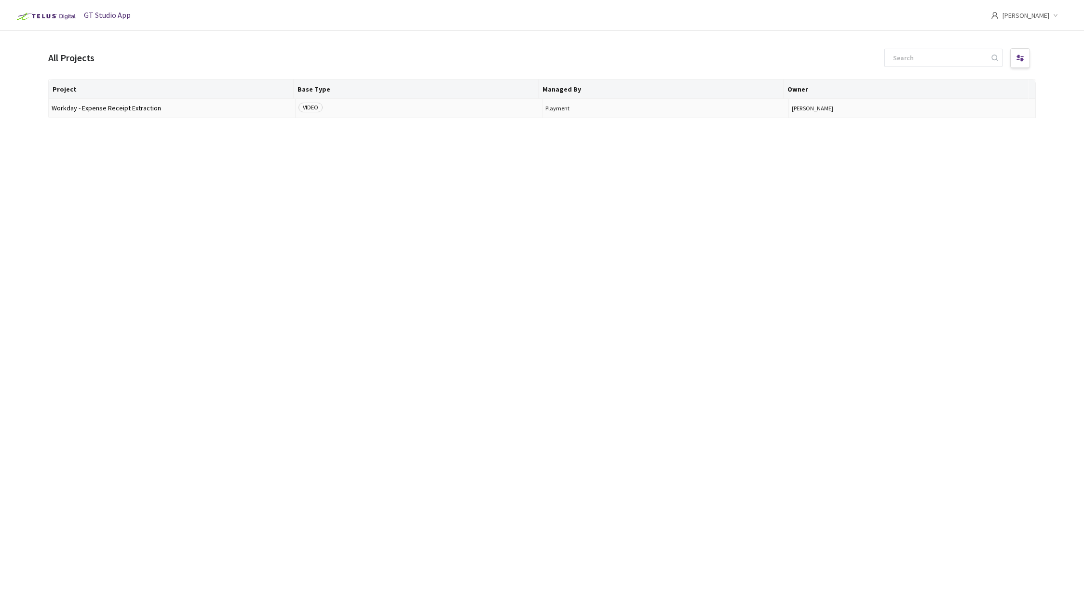
click at [108, 109] on span "Workday - Expense Receipt Extraction" at bounding box center [172, 108] width 241 height 7
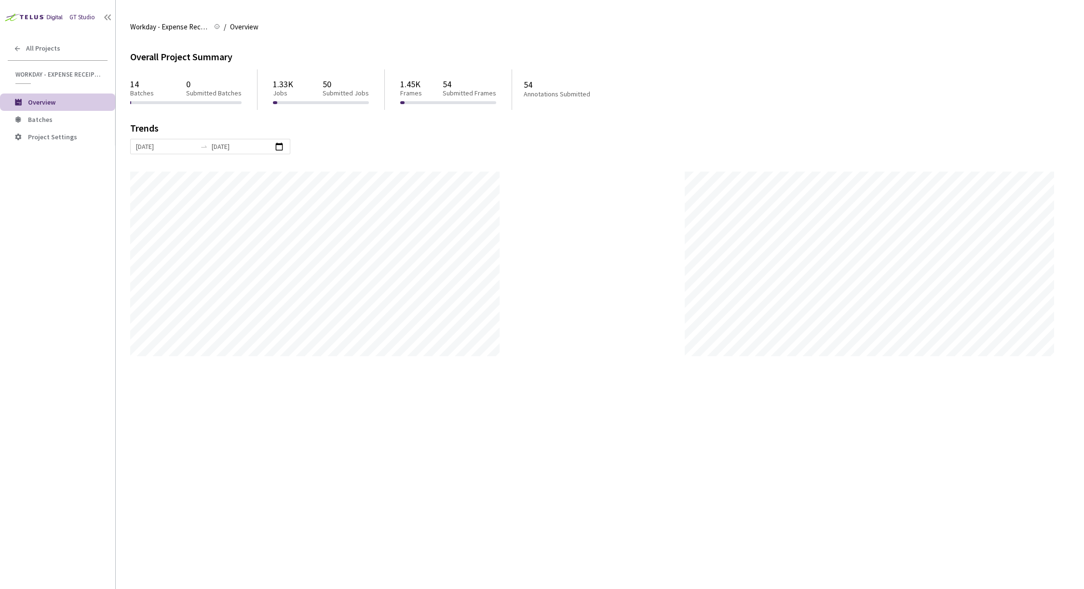
scroll to position [589, 1084]
click at [25, 49] on div "All Projects" at bounding box center [57, 49] width 115 height 20
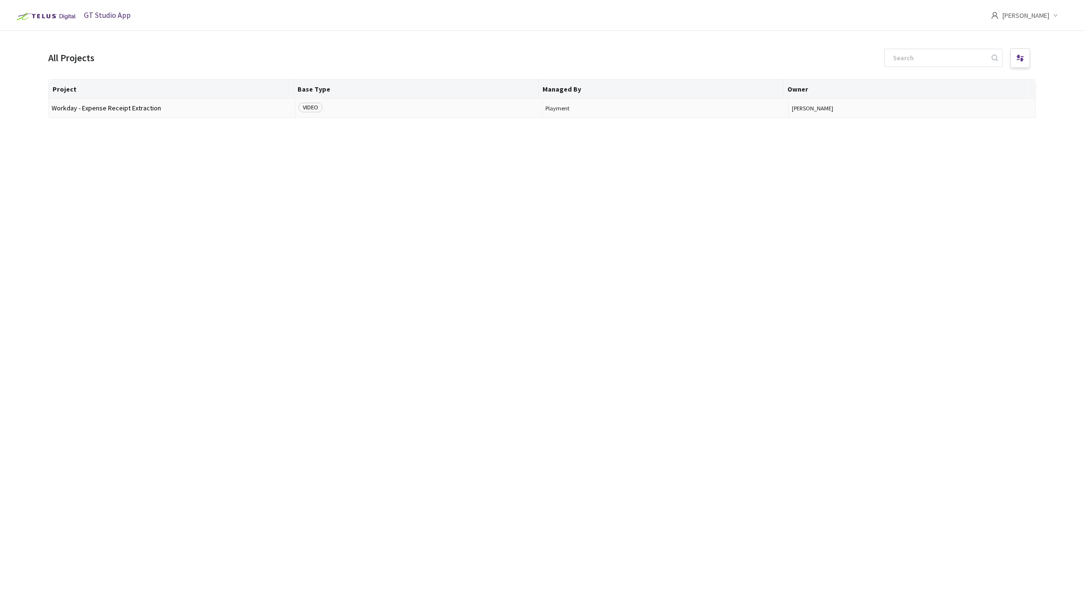
click at [66, 107] on span "Workday - Expense Receipt Extraction" at bounding box center [172, 108] width 241 height 7
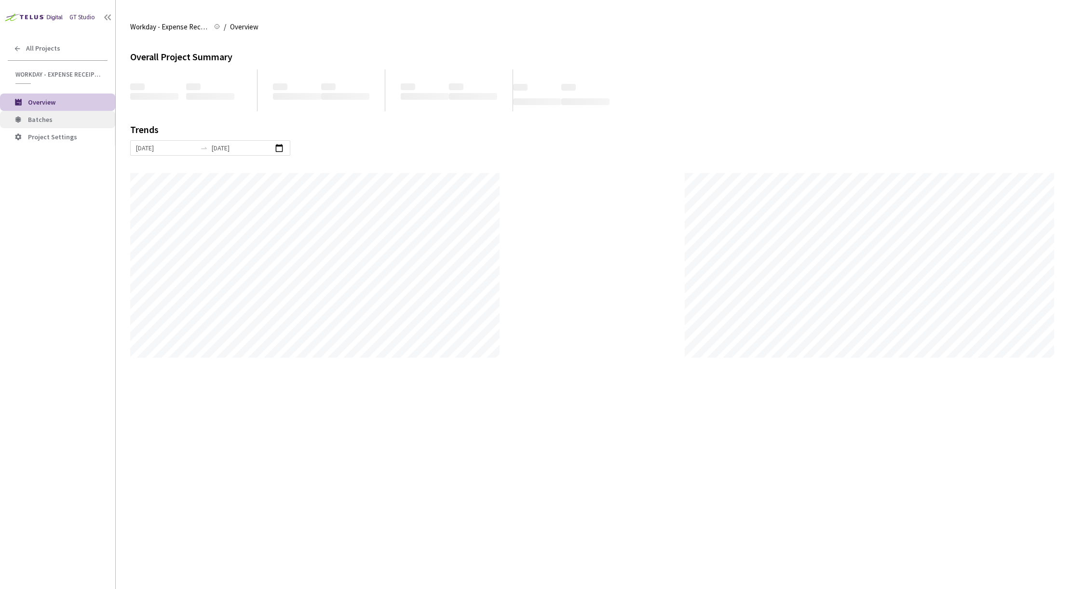
scroll to position [589, 1084]
click at [50, 118] on span "Batches" at bounding box center [40, 119] width 25 height 9
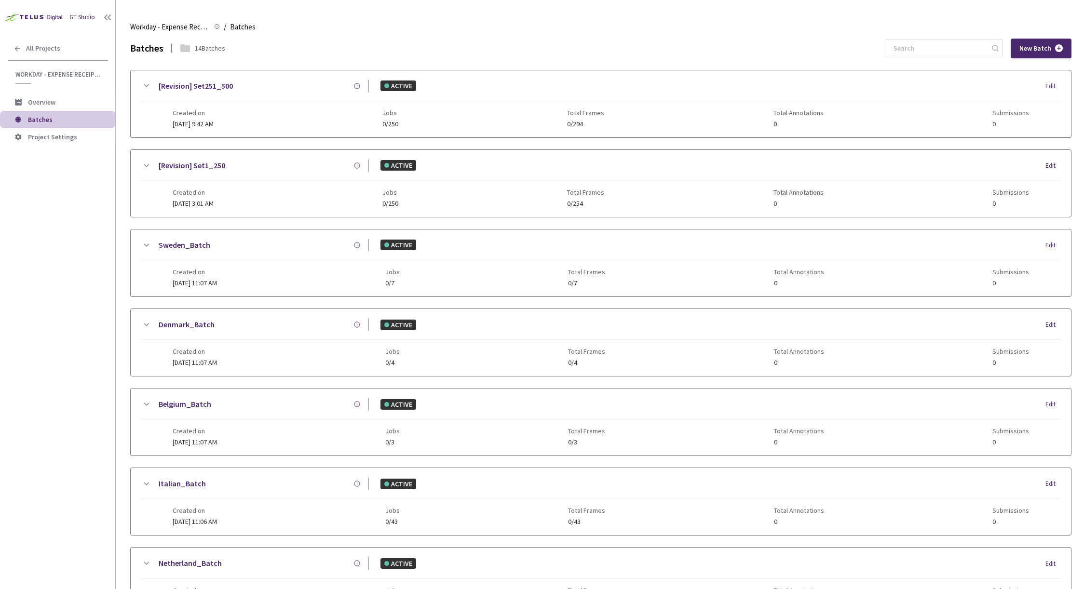
click at [51, 138] on span "Project Settings" at bounding box center [52, 137] width 49 height 9
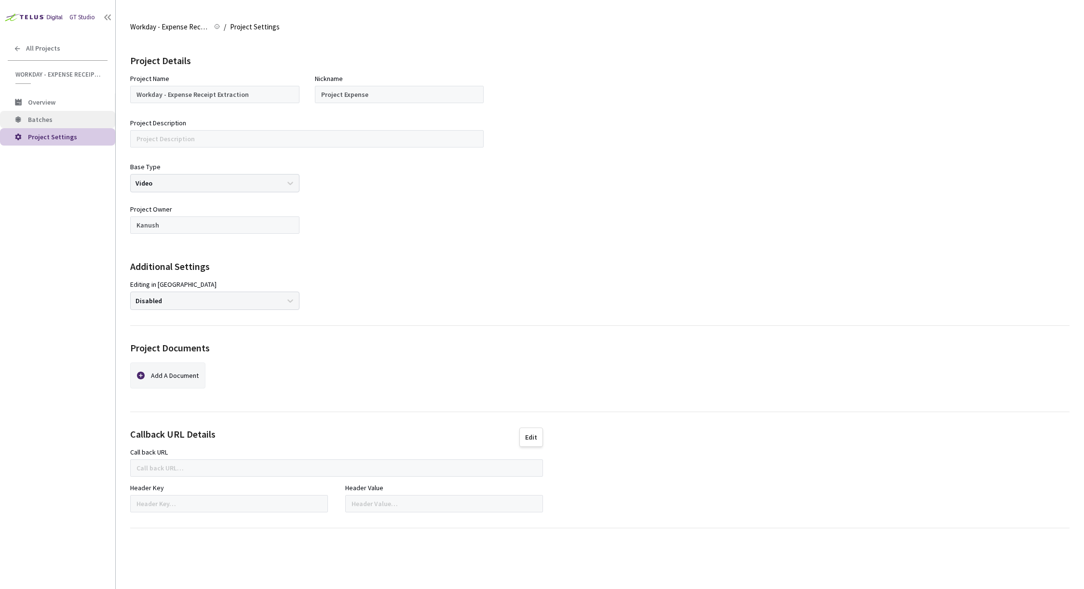
click at [37, 118] on span "Batches" at bounding box center [40, 119] width 25 height 9
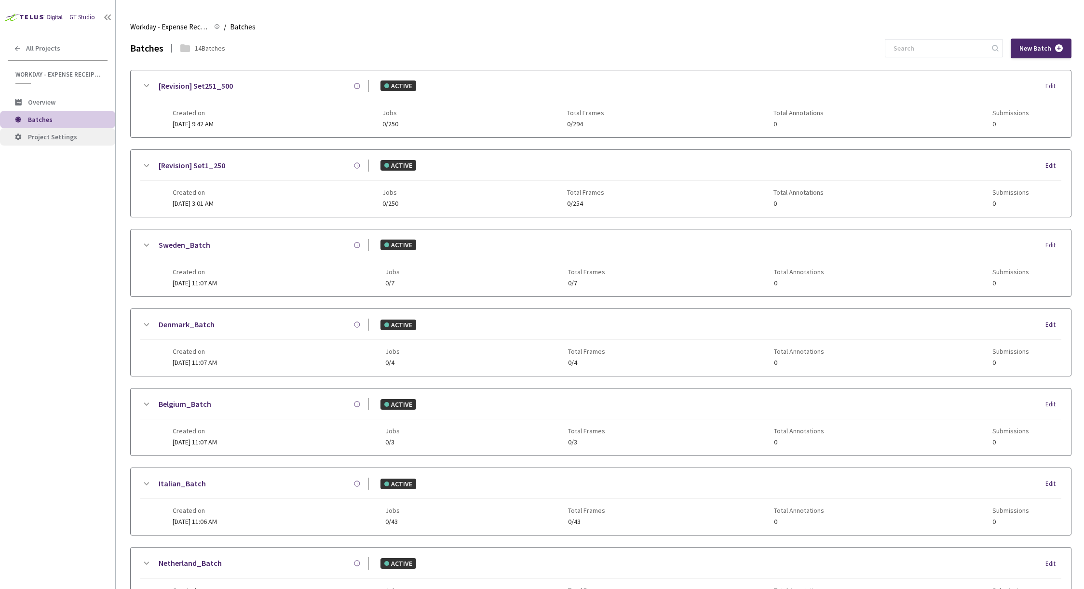
click at [34, 138] on span "Project Settings" at bounding box center [52, 137] width 49 height 9
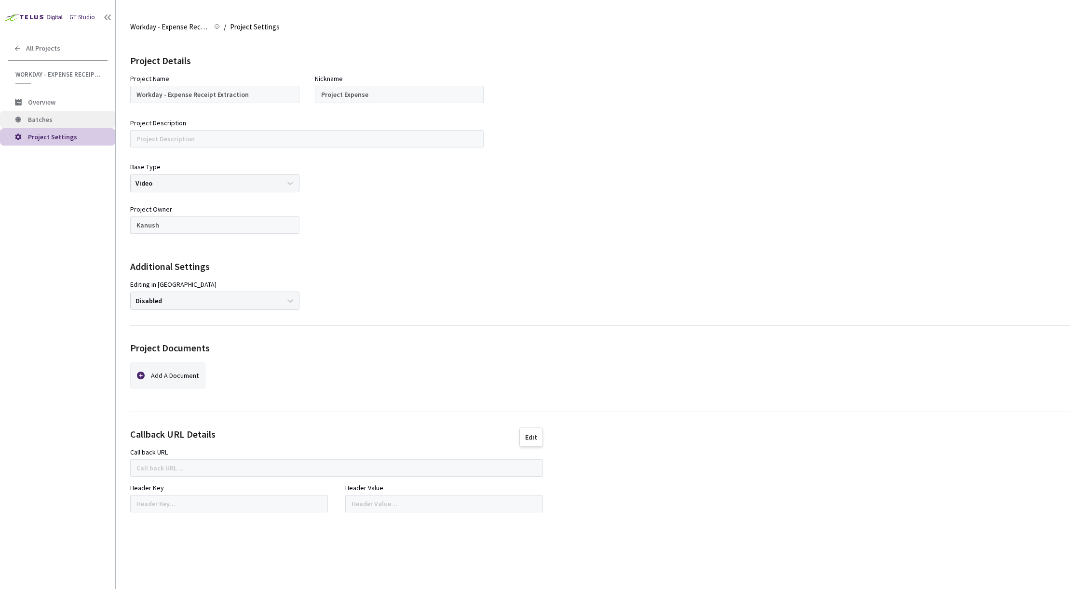
click at [41, 118] on span "Batches" at bounding box center [40, 119] width 25 height 9
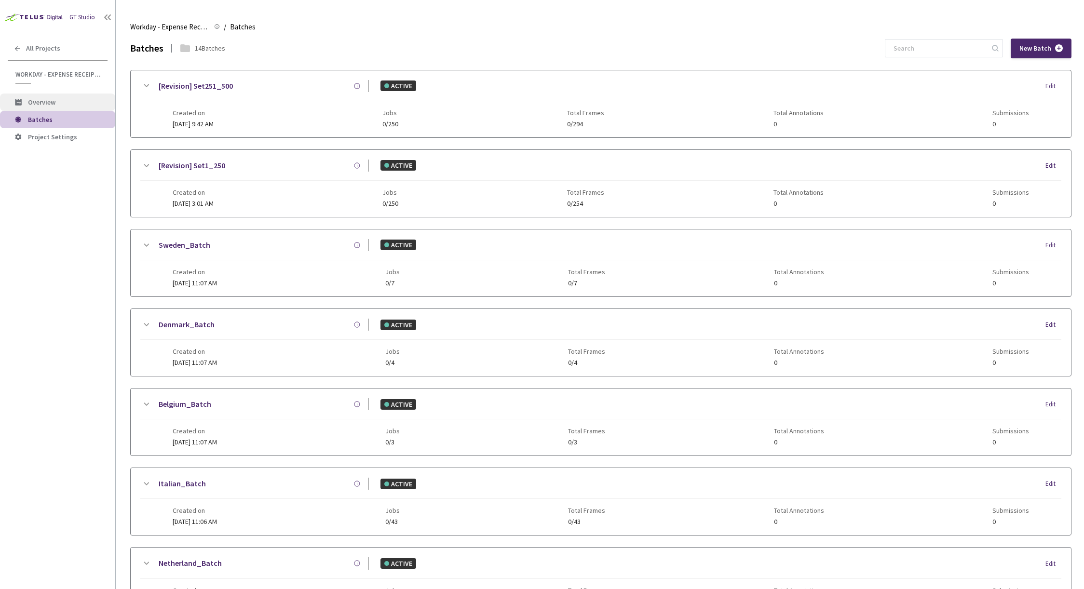
click at [40, 102] on span "Overview" at bounding box center [41, 102] width 27 height 9
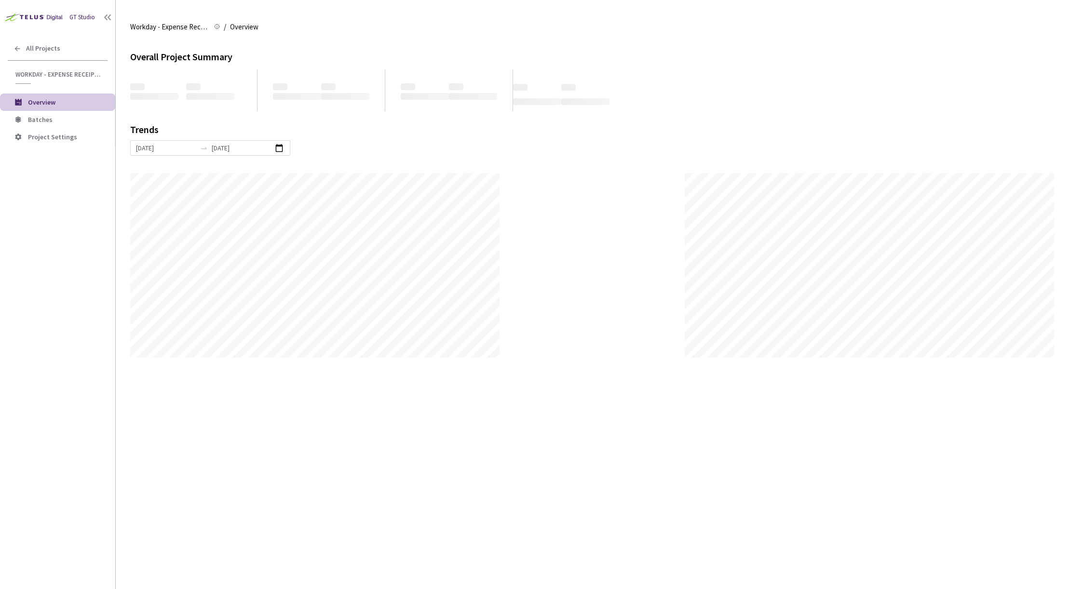
scroll to position [589, 1084]
click at [19, 45] on icon at bounding box center [17, 49] width 8 height 8
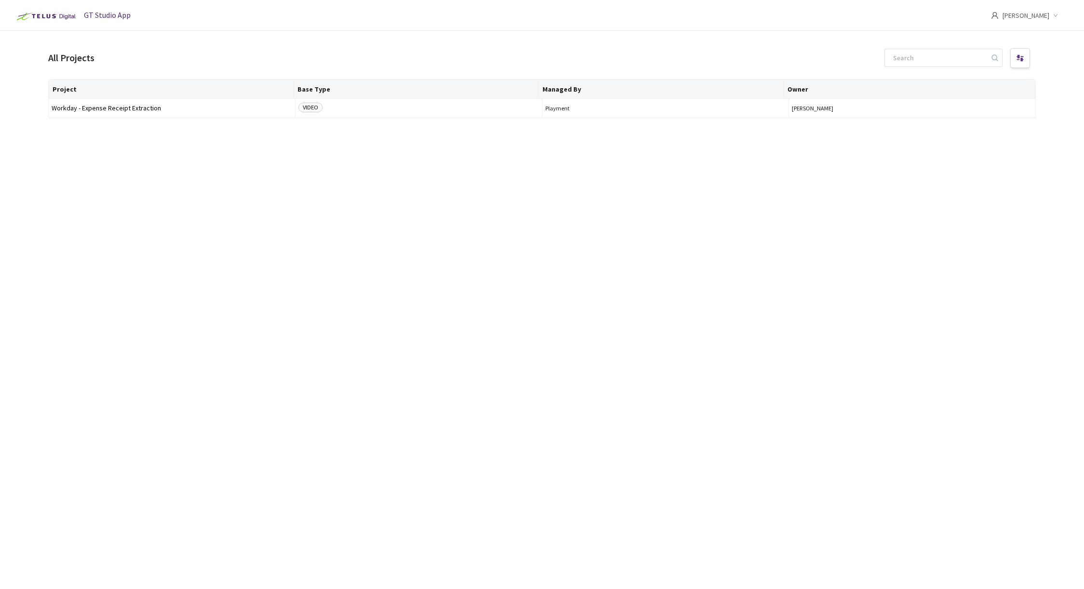
click at [997, 17] on icon "user" at bounding box center [994, 15] width 6 height 7
click at [958, 76] on span "Settings" at bounding box center [1009, 79] width 106 height 11
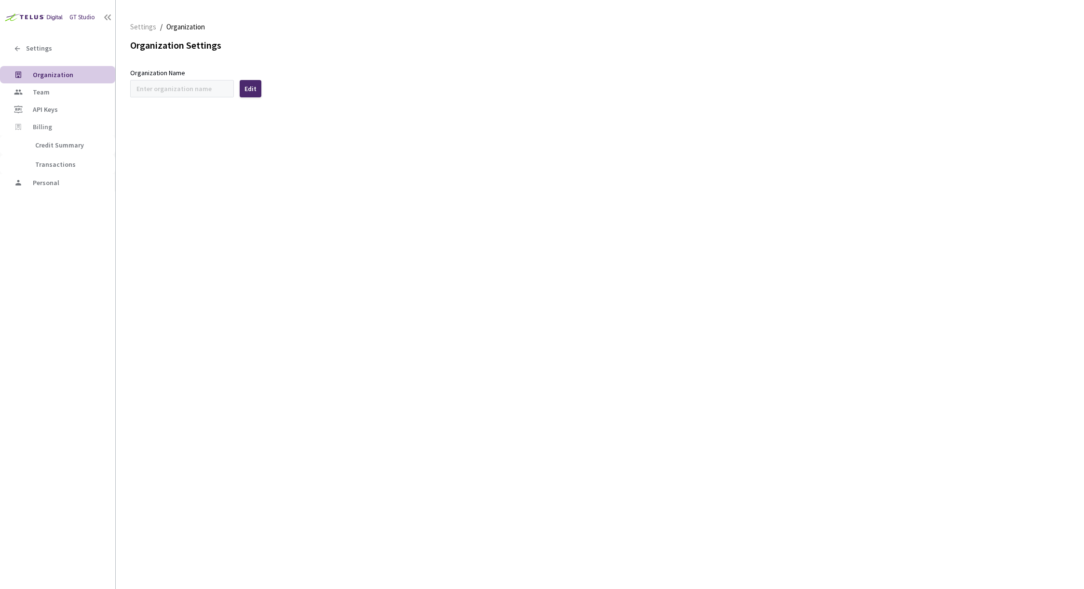
type input "Workday"
click at [42, 92] on span "Team" at bounding box center [41, 92] width 17 height 9
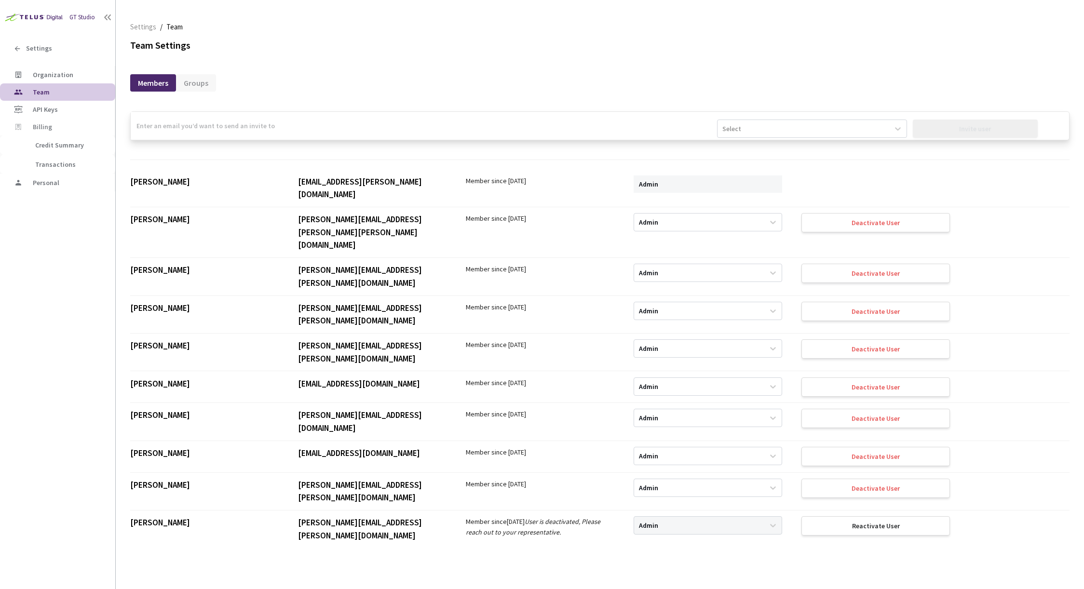
click at [260, 129] on input "email" at bounding box center [424, 126] width 586 height 28
paste input "[PERSON_NAME][EMAIL_ADDRESS][DOMAIN_NAME]"
type input "[PERSON_NAME][EMAIL_ADDRESS][DOMAIN_NAME]"
click at [758, 132] on div "Select" at bounding box center [802, 128] width 171 height 15
click at [751, 149] on div "Admin" at bounding box center [806, 152] width 188 height 17
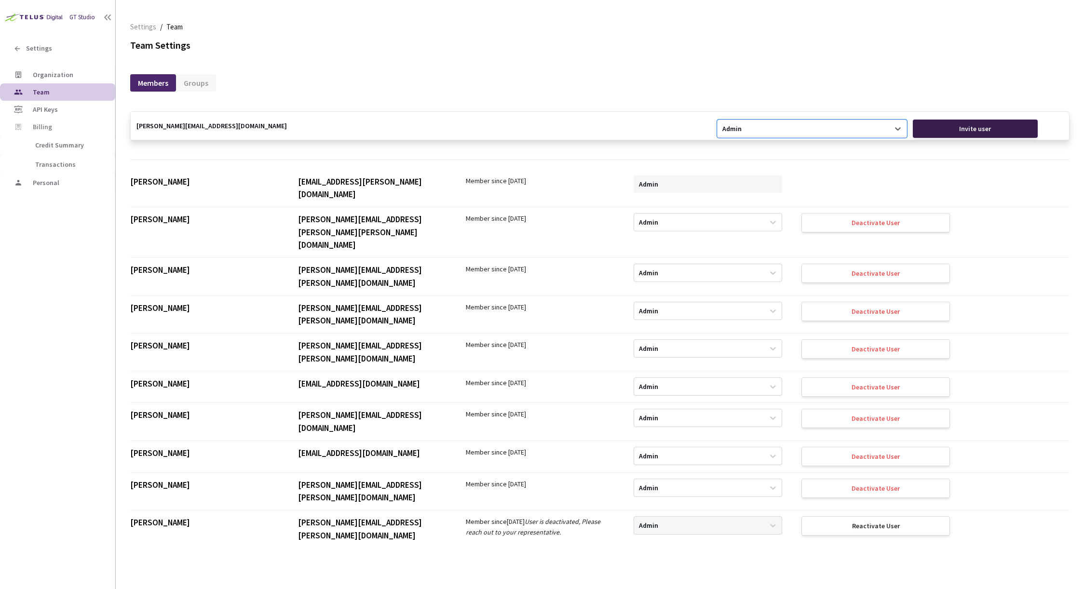
click at [950, 133] on div "Invite user" at bounding box center [974, 129] width 125 height 18
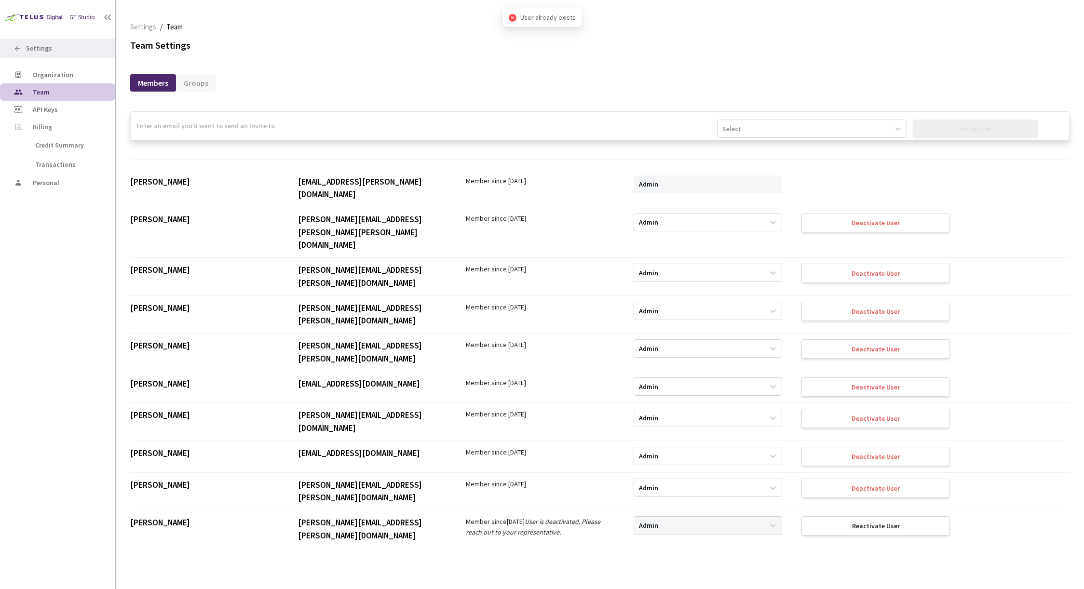
click at [27, 49] on span "Settings" at bounding box center [39, 48] width 26 height 8
